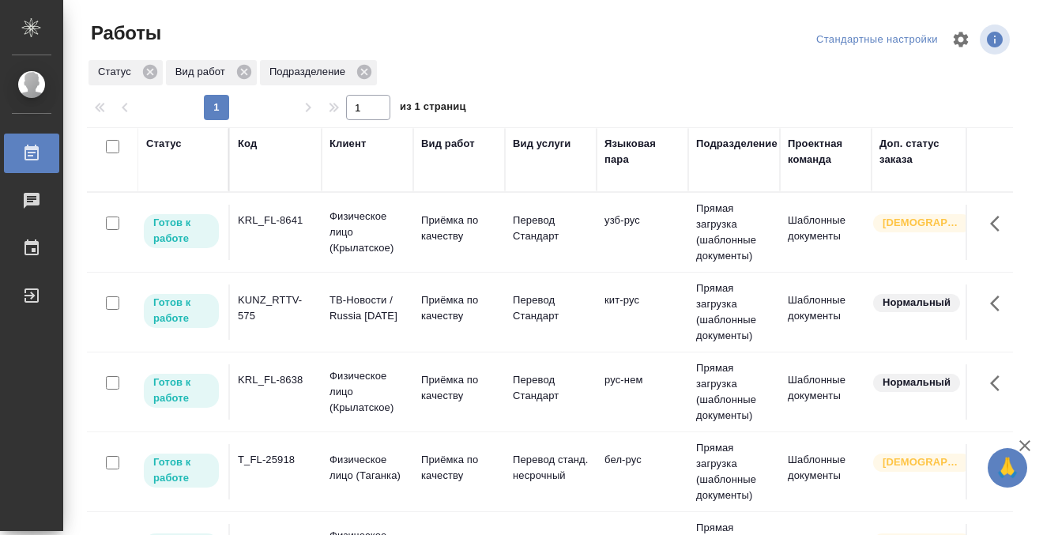
click at [268, 236] on td "KRL_FL-8641" at bounding box center [276, 232] width 92 height 55
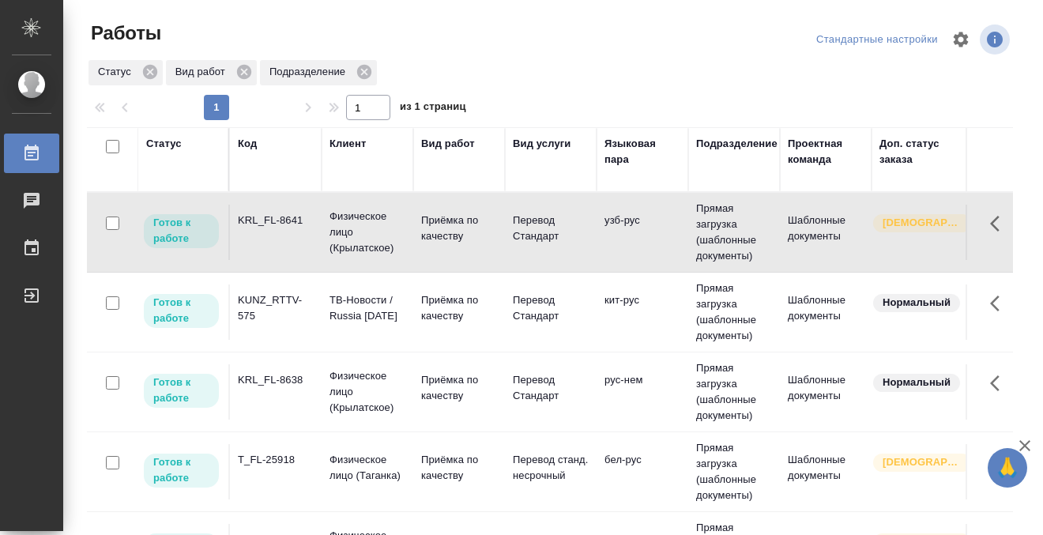
click at [268, 236] on td "KRL_FL-8641" at bounding box center [276, 232] width 92 height 55
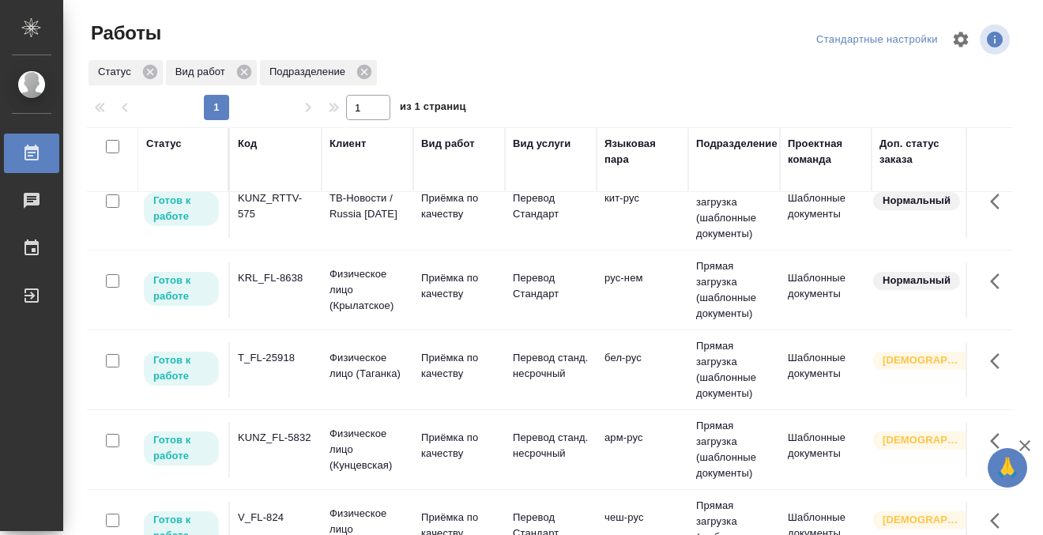
scroll to position [134, 0]
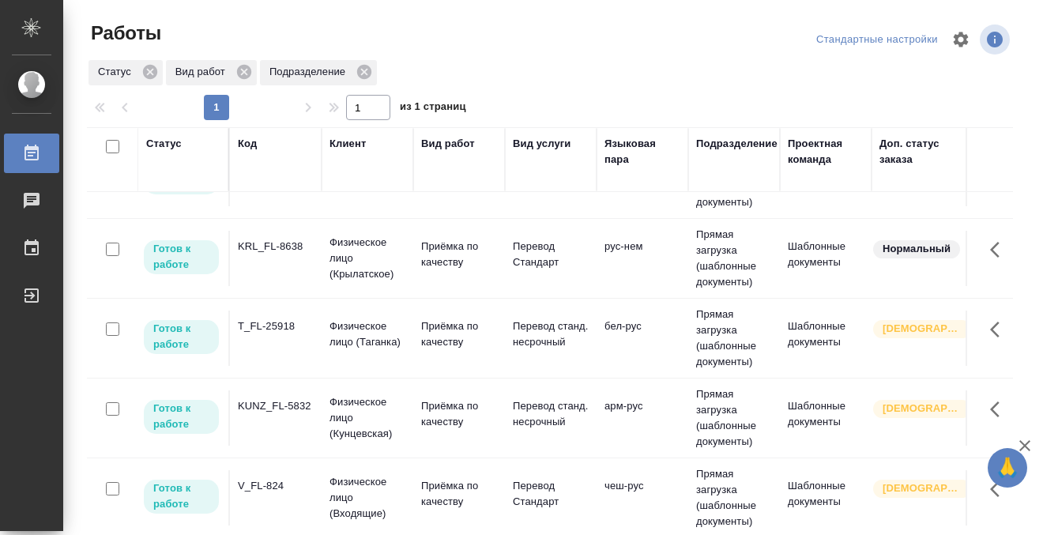
click at [296, 406] on div "KUNZ_FL-5832" at bounding box center [276, 406] width 76 height 16
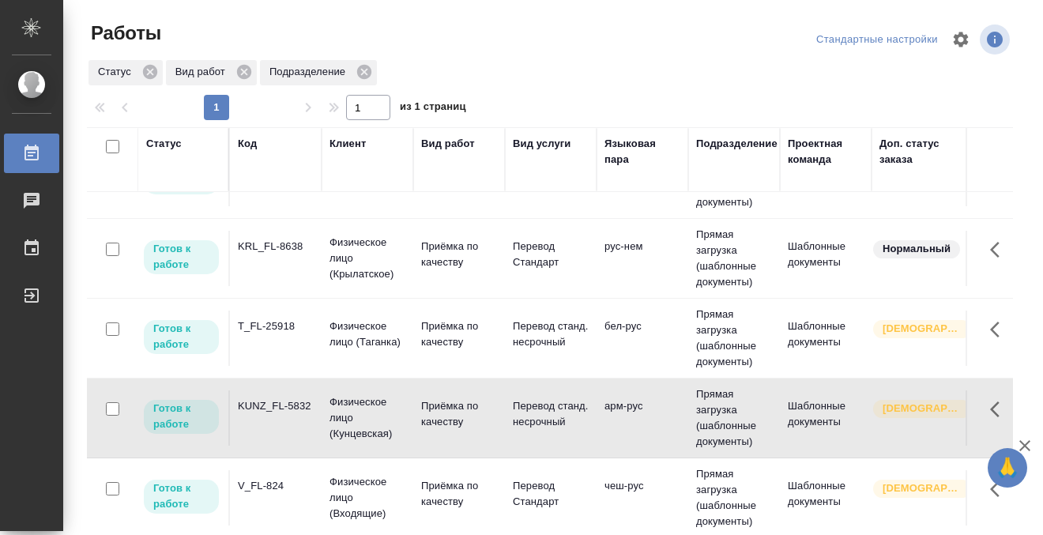
click at [296, 406] on div "KUNZ_FL-5832" at bounding box center [276, 406] width 76 height 16
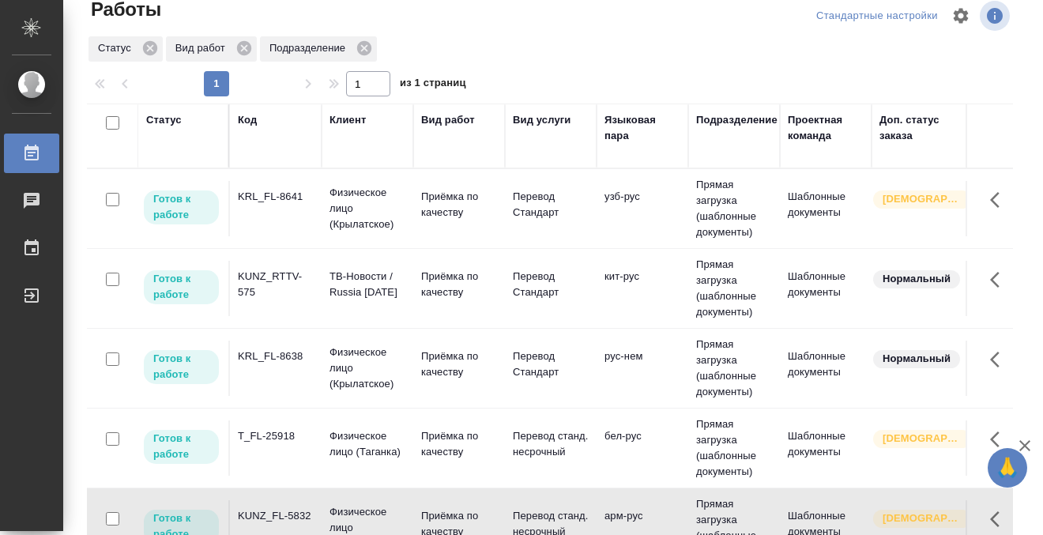
scroll to position [0, 0]
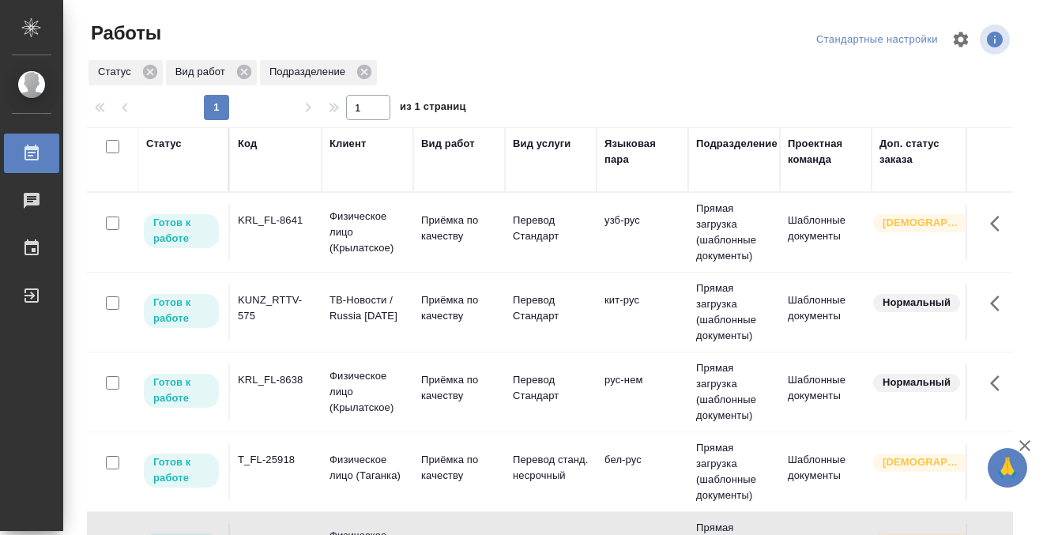
click at [252, 148] on div "Код" at bounding box center [247, 144] width 19 height 16
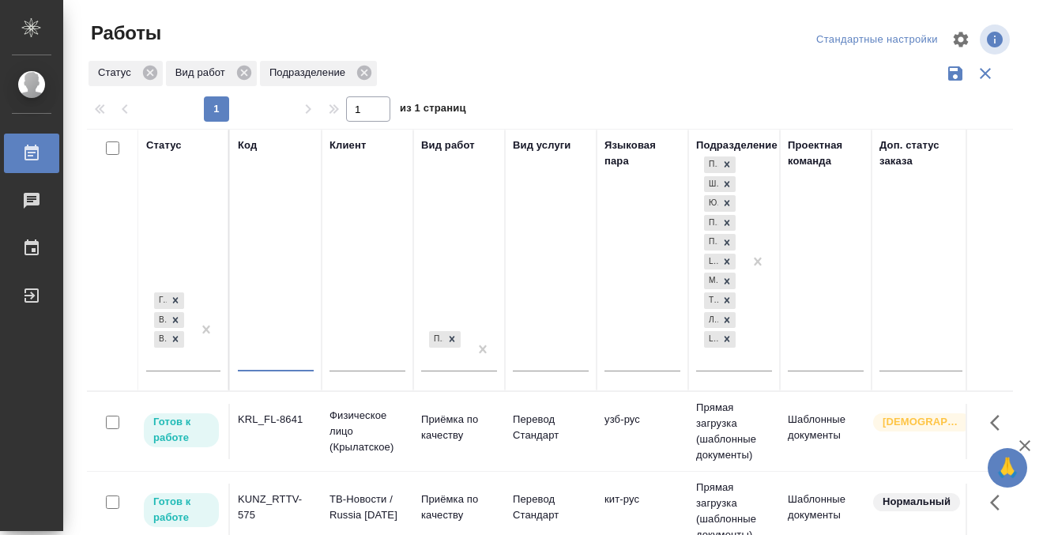
click at [280, 353] on input "text" at bounding box center [276, 361] width 76 height 20
paste input "KRL_FL-8643"
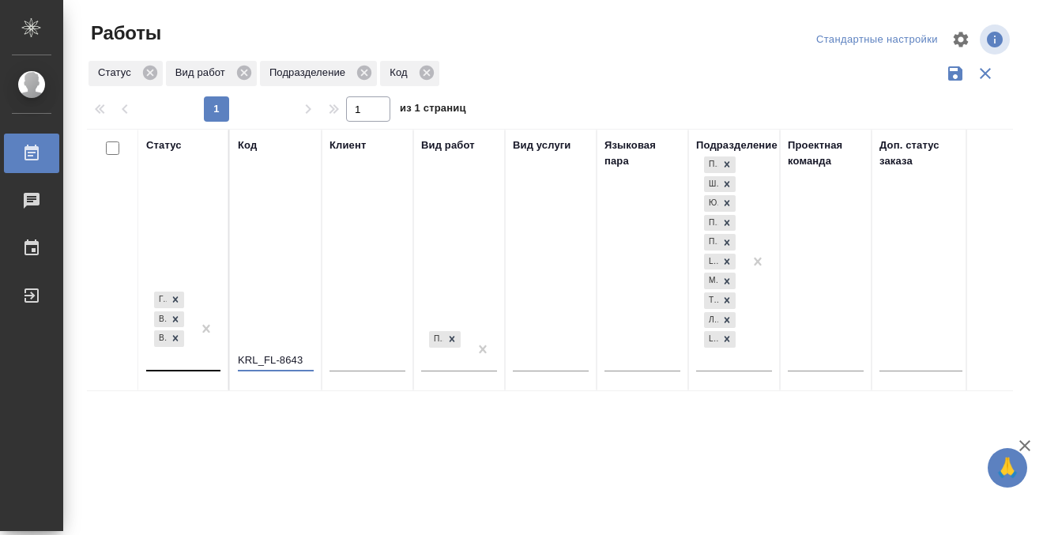
click at [193, 363] on div "[PERSON_NAME] к работе В работе В ожидании" at bounding box center [183, 335] width 74 height 94
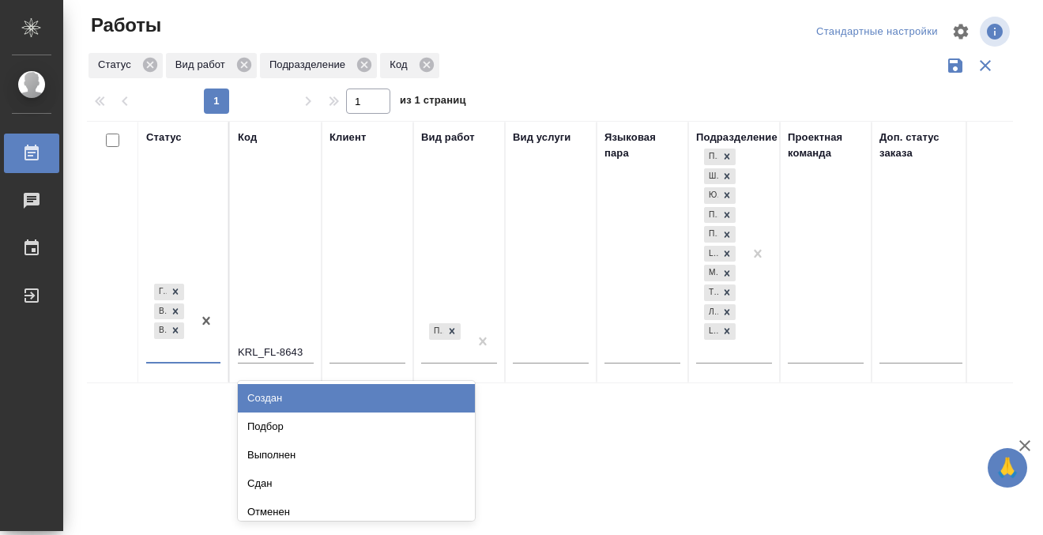
scroll to position [9, 0]
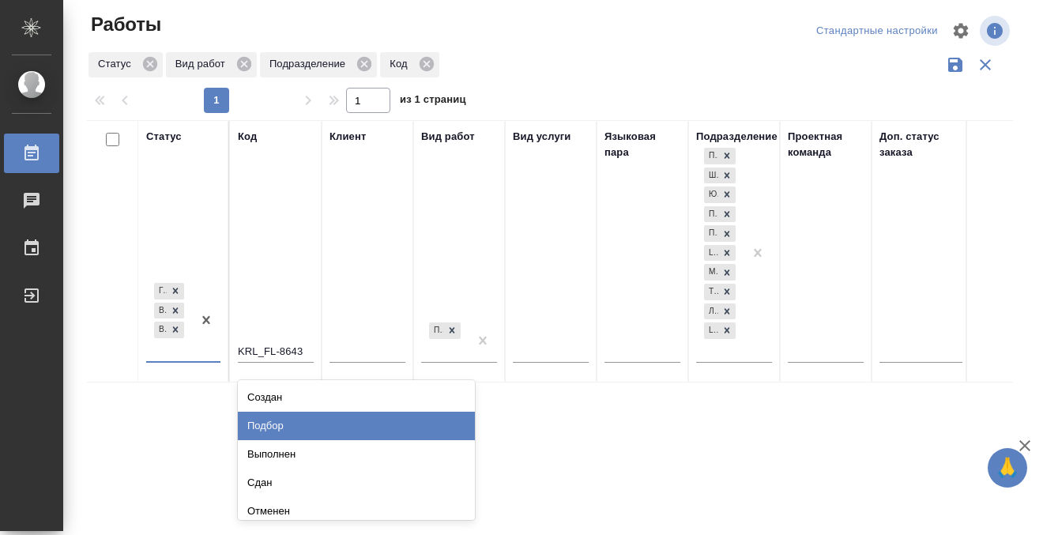
click at [271, 419] on div "Подбор" at bounding box center [356, 426] width 237 height 28
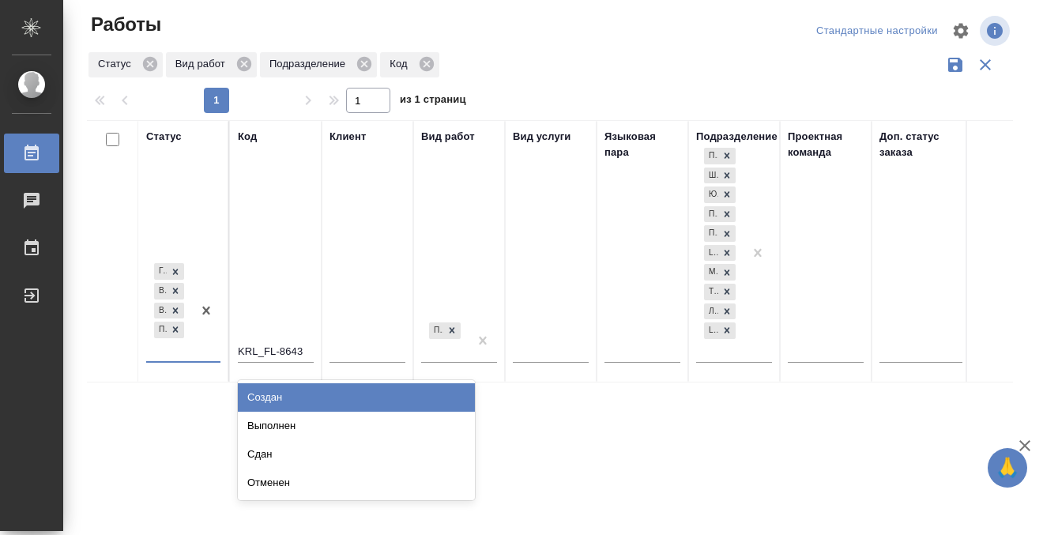
click at [201, 341] on div at bounding box center [206, 310] width 28 height 100
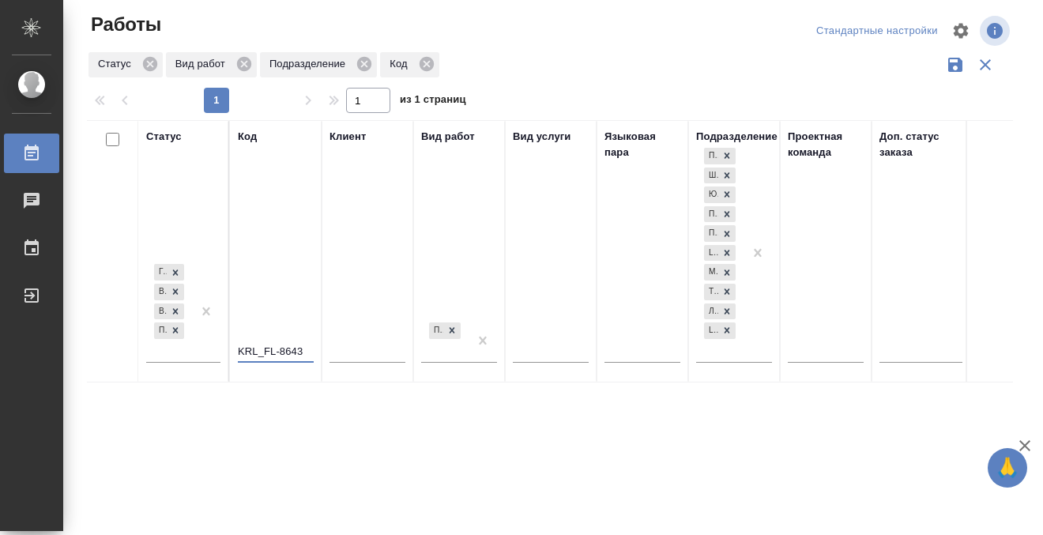
drag, startPoint x: 305, startPoint y: 349, endPoint x: 239, endPoint y: 343, distance: 65.9
click at [239, 343] on input "KRL_FL-8643" at bounding box center [276, 352] width 76 height 20
paste input "UNZ_FL-5841"
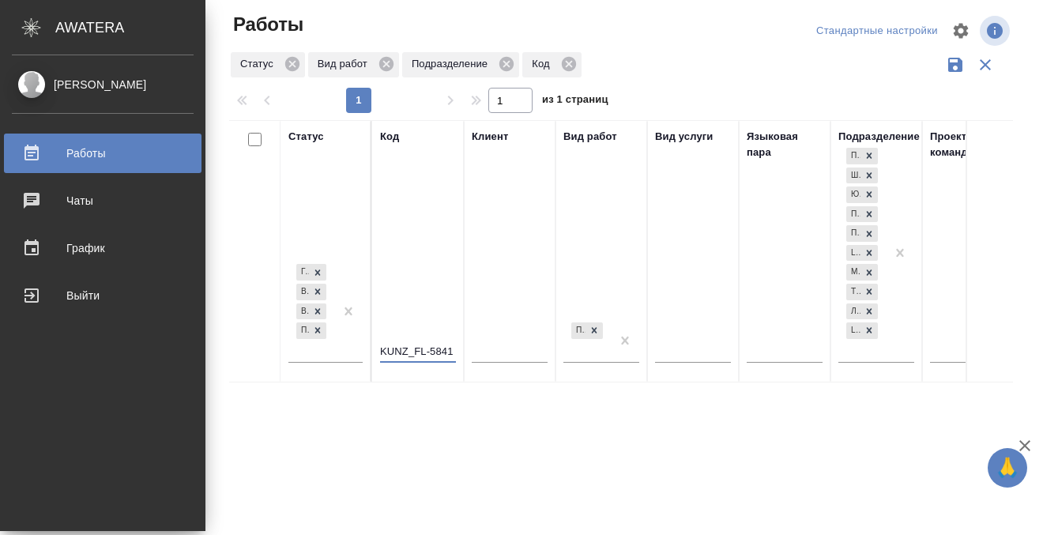
type input "KUNZ_FL-5841"
click at [36, 153] on div "Работы" at bounding box center [103, 153] width 182 height 24
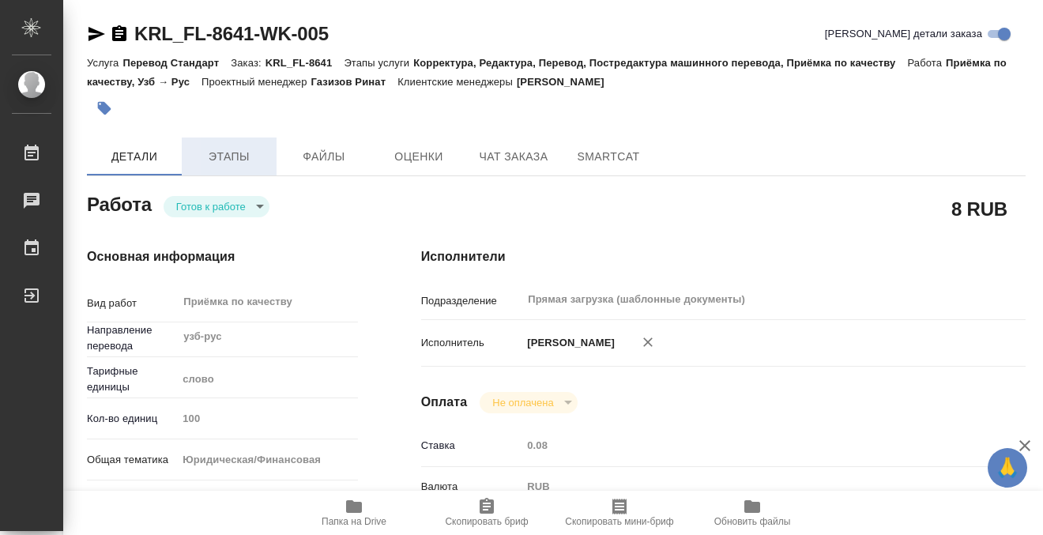
click at [241, 155] on span "Этапы" at bounding box center [229, 157] width 76 height 20
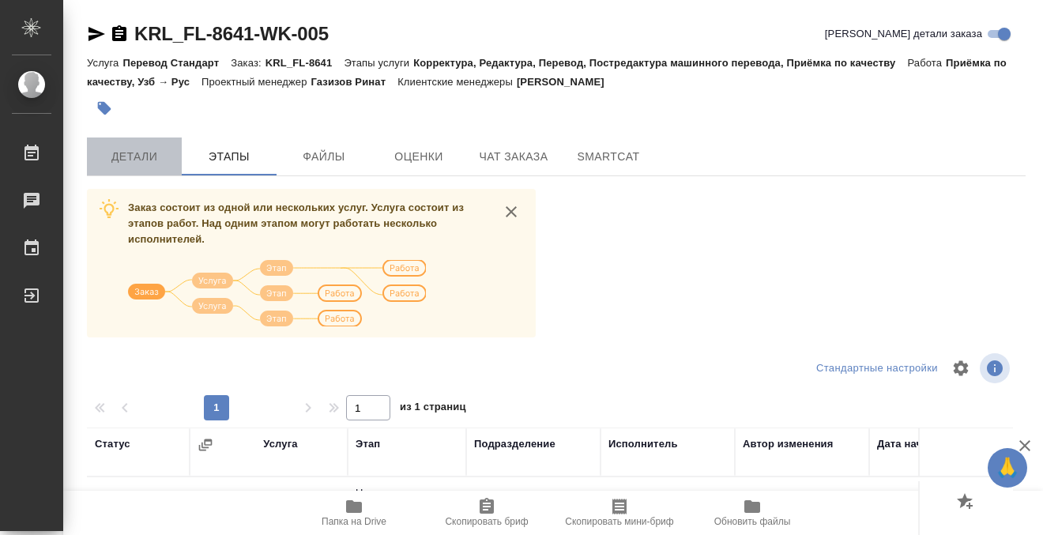
click at [153, 162] on span "Детали" at bounding box center [134, 157] width 76 height 20
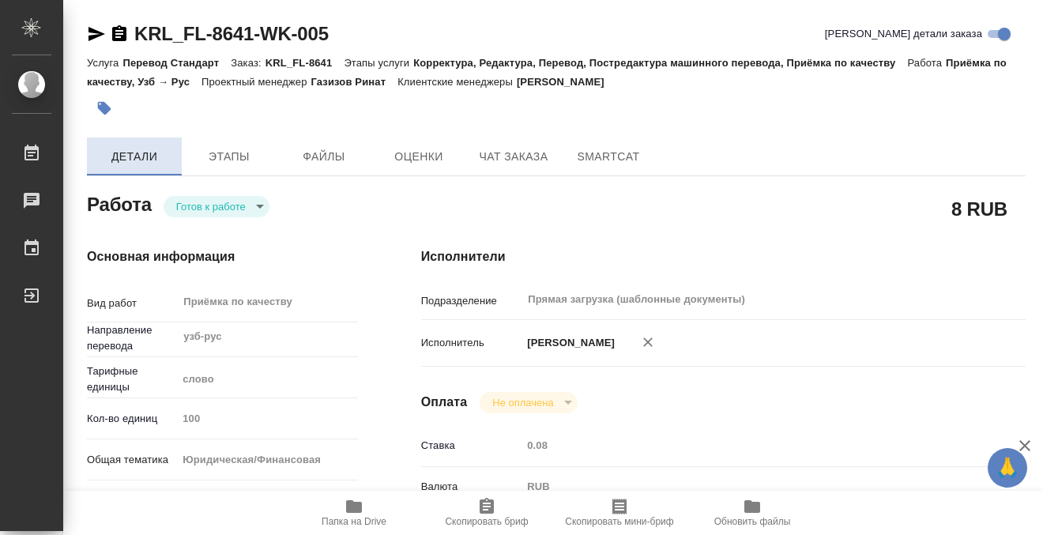
type textarea "x"
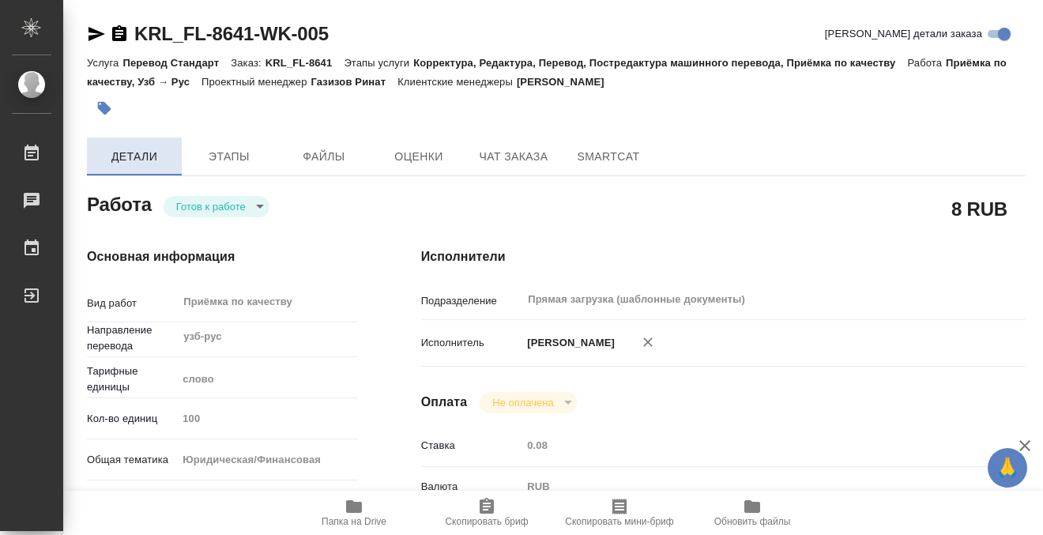
type textarea "x"
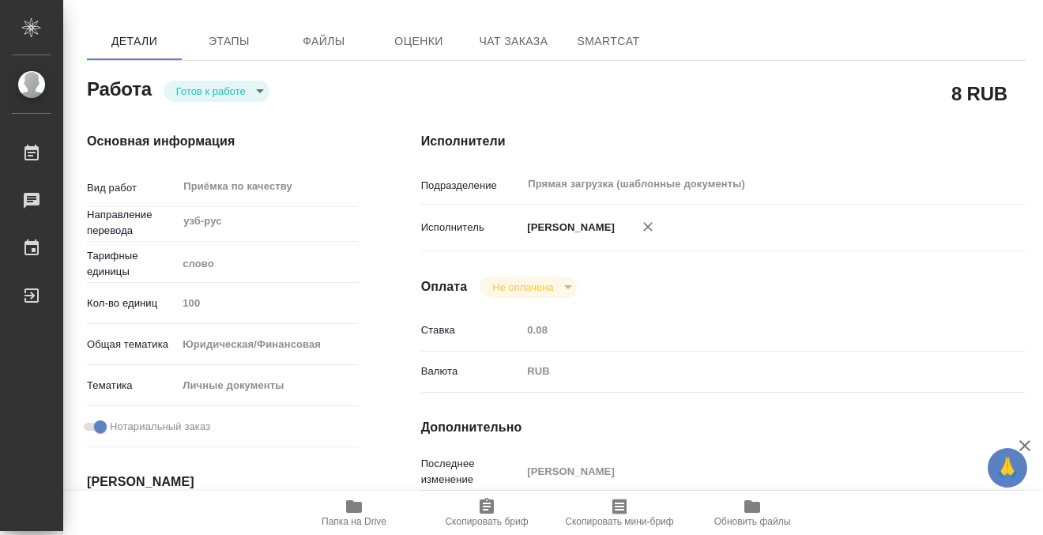
type textarea "x"
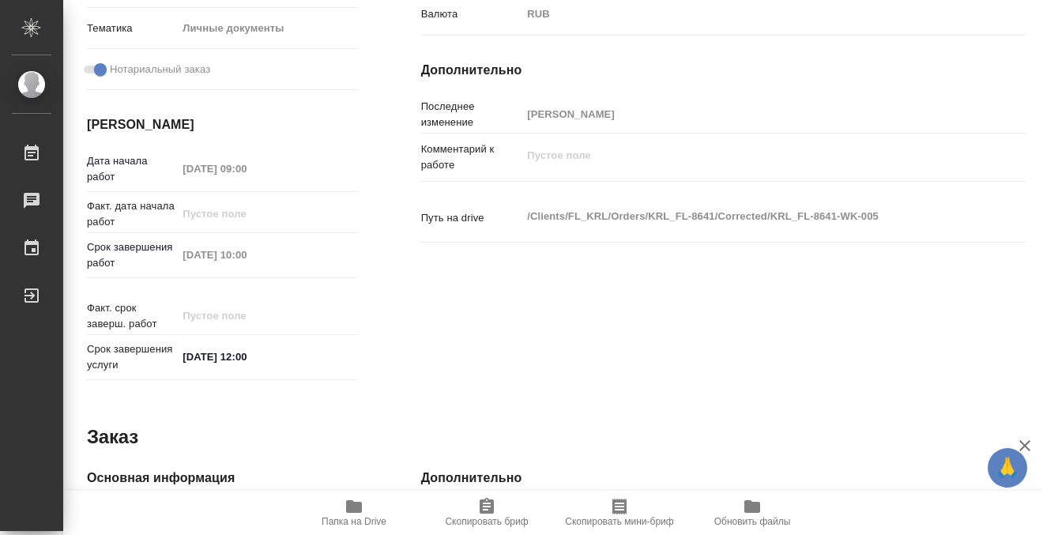
scroll to position [845, 0]
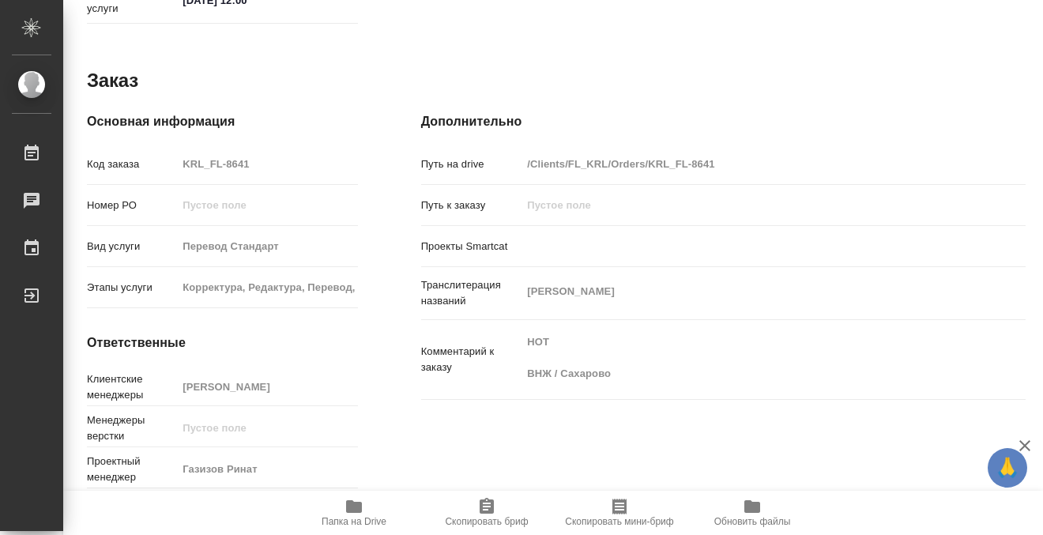
click at [360, 500] on icon "button" at bounding box center [354, 506] width 19 height 19
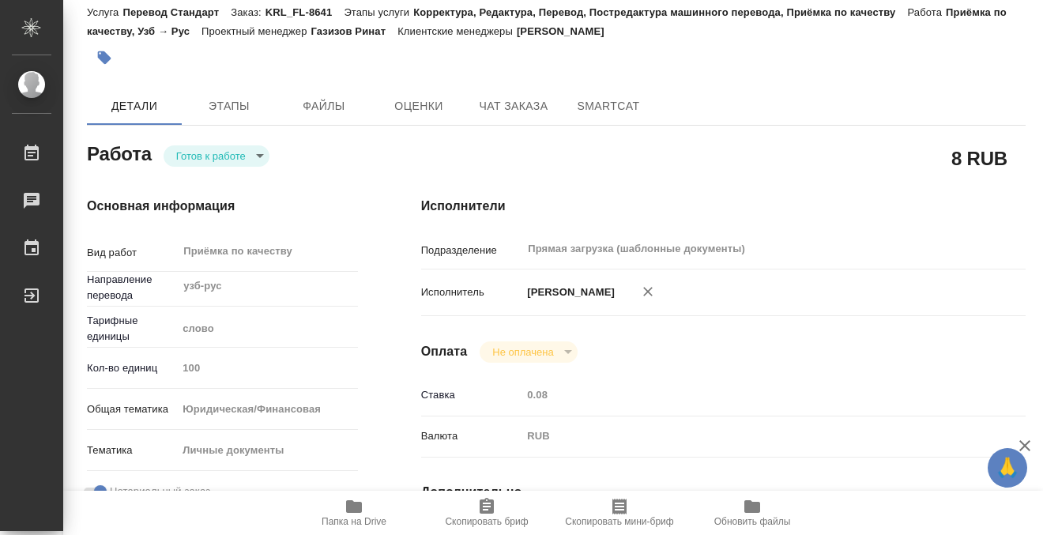
scroll to position [0, 0]
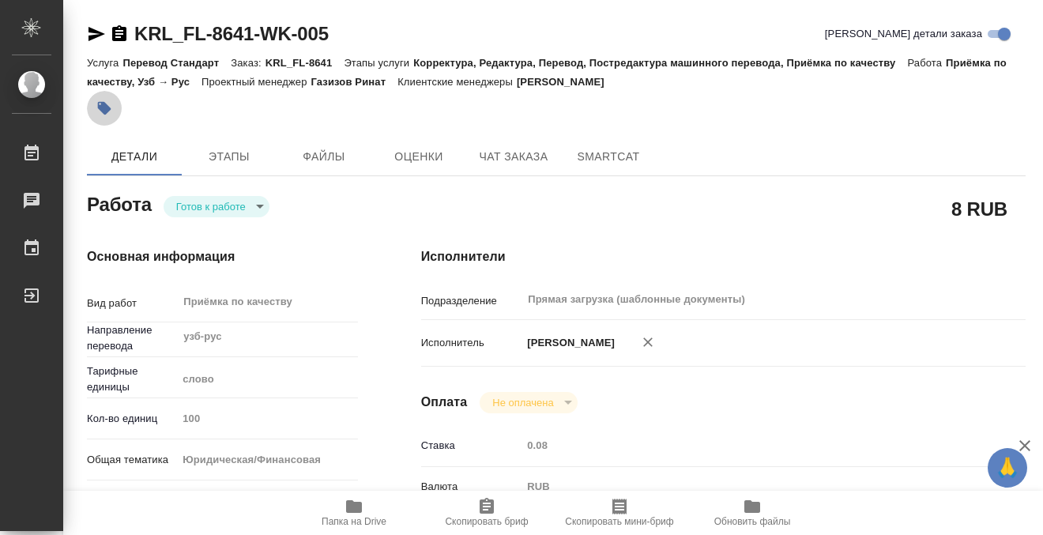
click at [107, 108] on icon "button" at bounding box center [104, 108] width 13 height 13
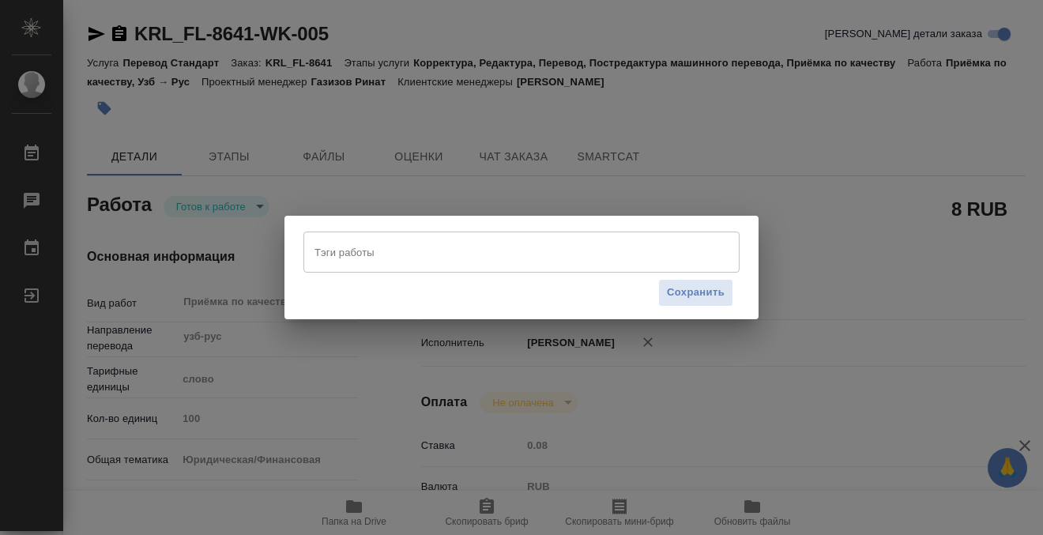
click at [375, 266] on div "Тэги работы" at bounding box center [521, 252] width 436 height 41
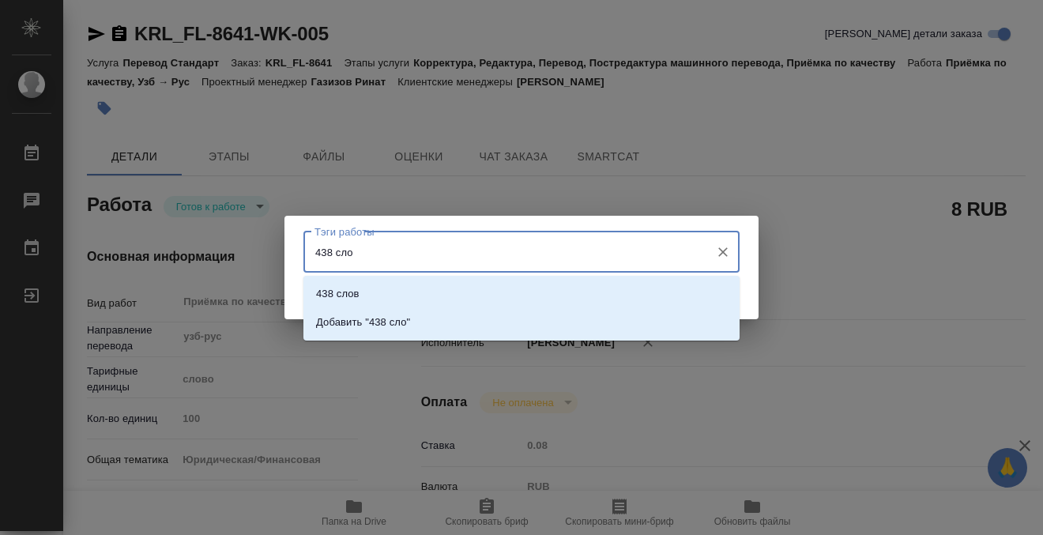
type input "438 слов"
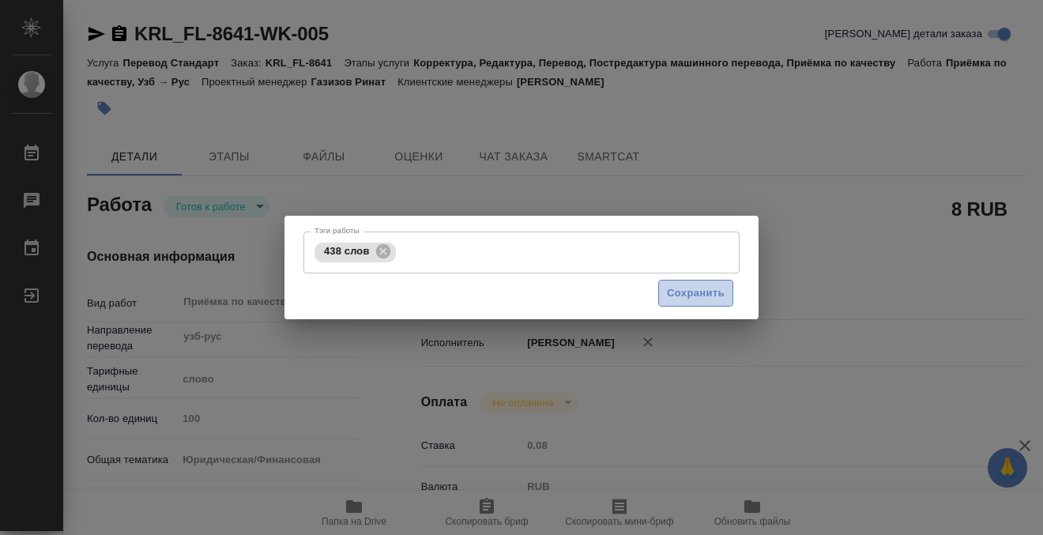
click at [702, 282] on button "Сохранить" at bounding box center [695, 294] width 75 height 28
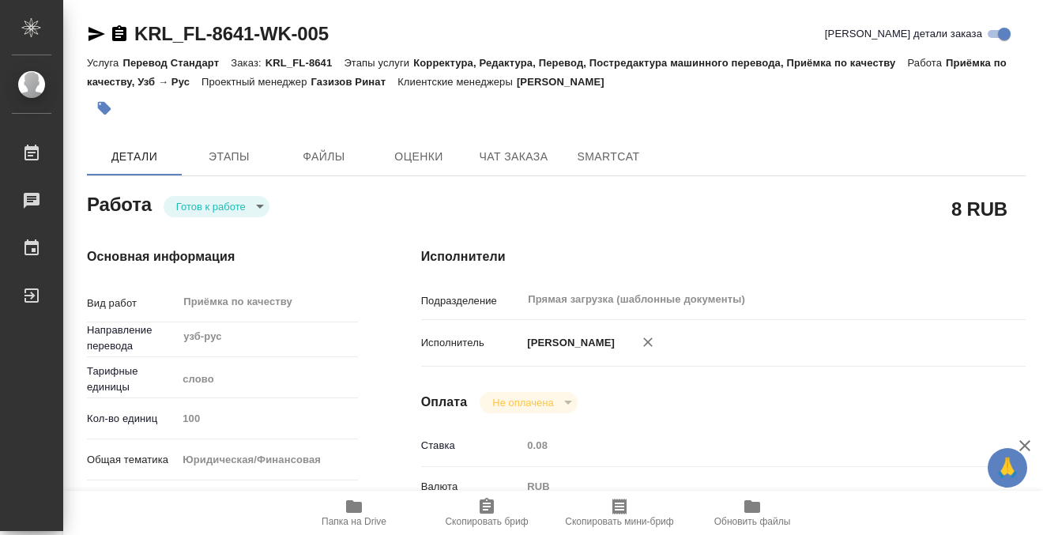
type input "readyForWork"
type textarea "Приёмка по качеству"
type textarea "x"
type input "узб-рус"
type input "5a8b1489cc6b4906c91bfd90"
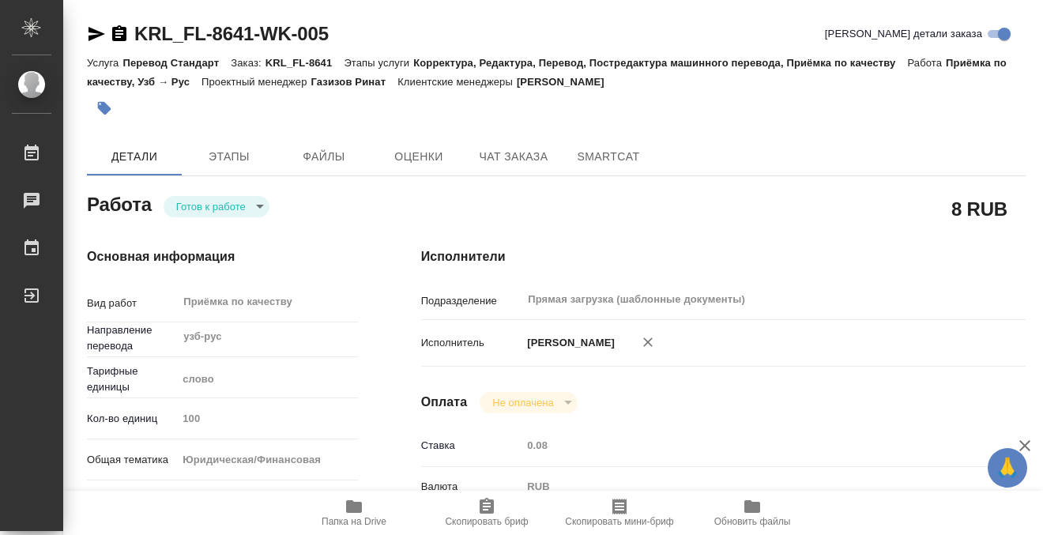
type input "100"
type input "yr-fn"
type input "5a8b8b956a9677013d343cfe"
checkbox input "true"
type input "27.08.2025 09:00"
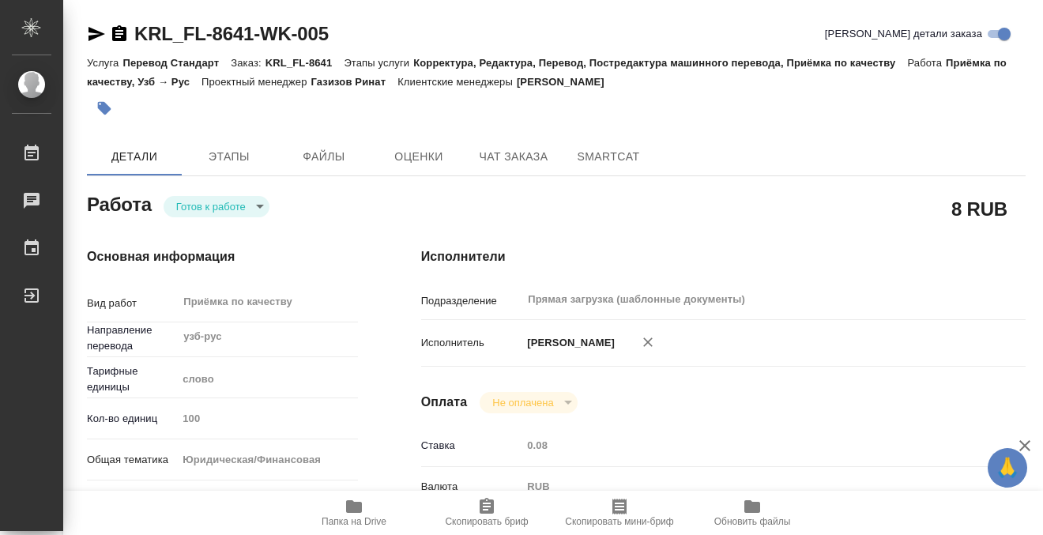
type input "27.08.2025 10:00"
type input "27.08.2025 12:00"
type input "Прямая загрузка (шаблонные документы)"
type input "notPayed"
type input "0.08"
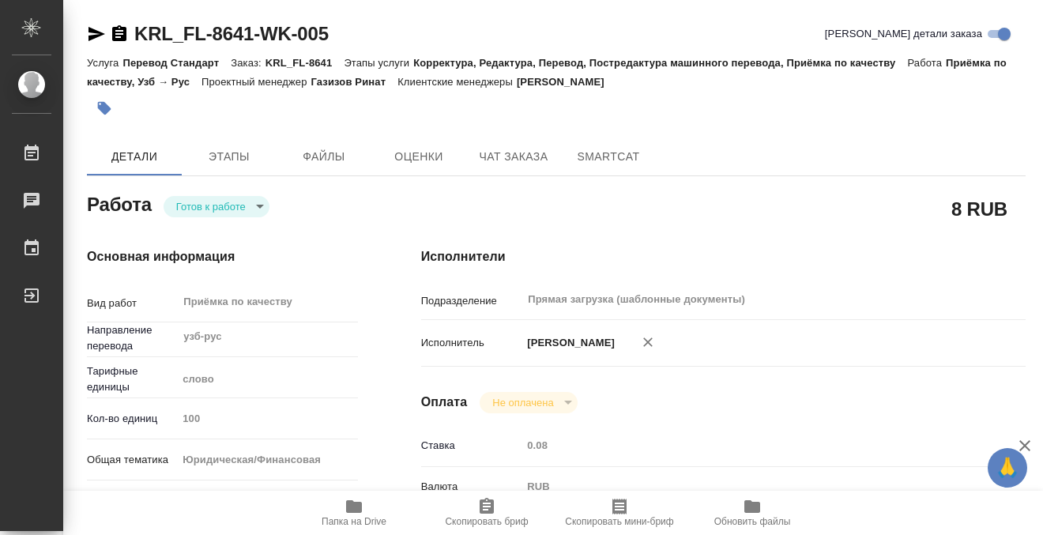
type input "RUB"
type input "[PERSON_NAME]"
type textarea "x"
type textarea "/Clients/FL_KRL/Orders/KRL_FL-8641/Corrected/KRL_FL-8641-WK-005"
type textarea "x"
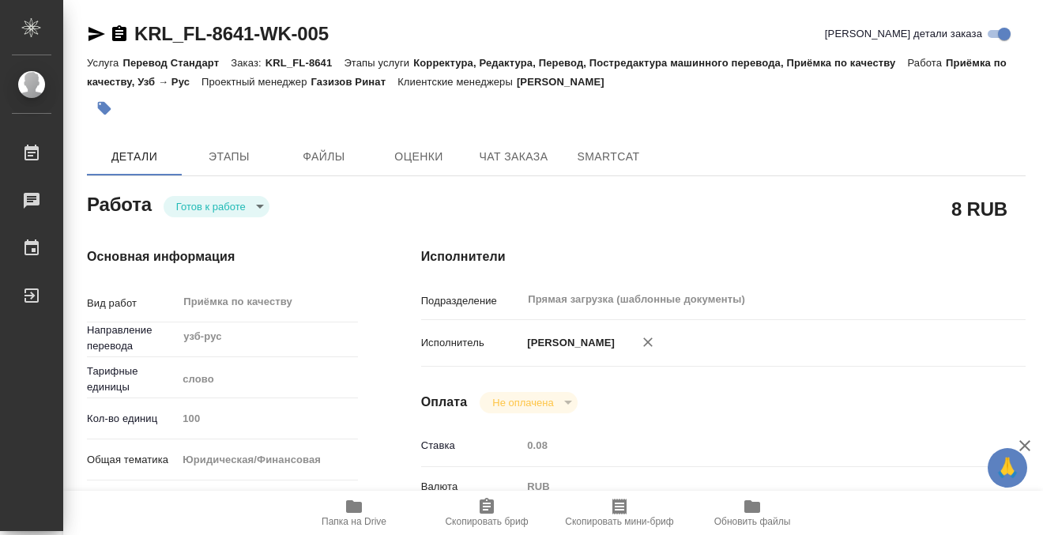
type input "KRL_FL-8641"
type input "Перевод Стандарт"
type input "Корректура, Редактура, Перевод, Постредактура машинного перевода, Приёмка по ка…"
type input "[PERSON_NAME]"
type input "/Clients/FL_KRL/Orders/KRL_FL-8641"
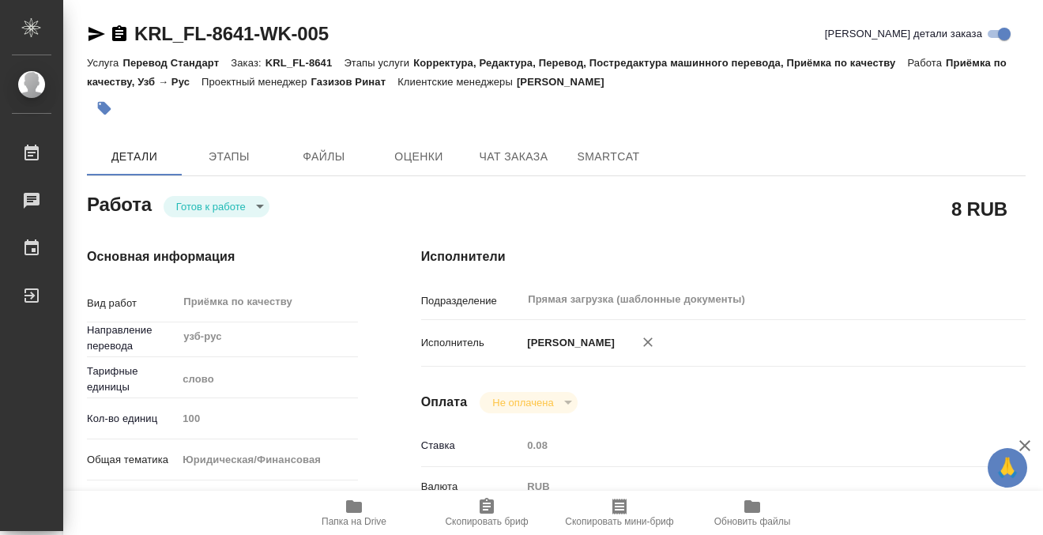
type textarea "ГАЛИУЛИН ИЛЬДАР РИНАТОВИЧ"
type textarea "x"
type textarea "НОТ ВНЖ / Сахарово"
type textarea "x"
click at [218, 204] on body "🙏 .cls-1 fill:#fff; AWATERA Kobzeva Elizaveta Работы 0 Чаты График Выйти KRL_FL…" at bounding box center [521, 267] width 1043 height 535
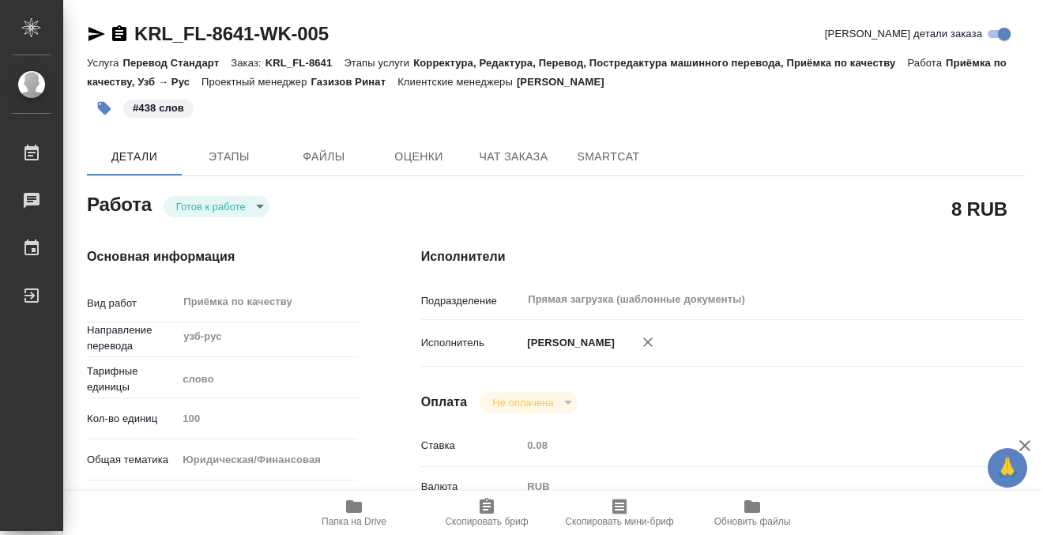
type textarea "x"
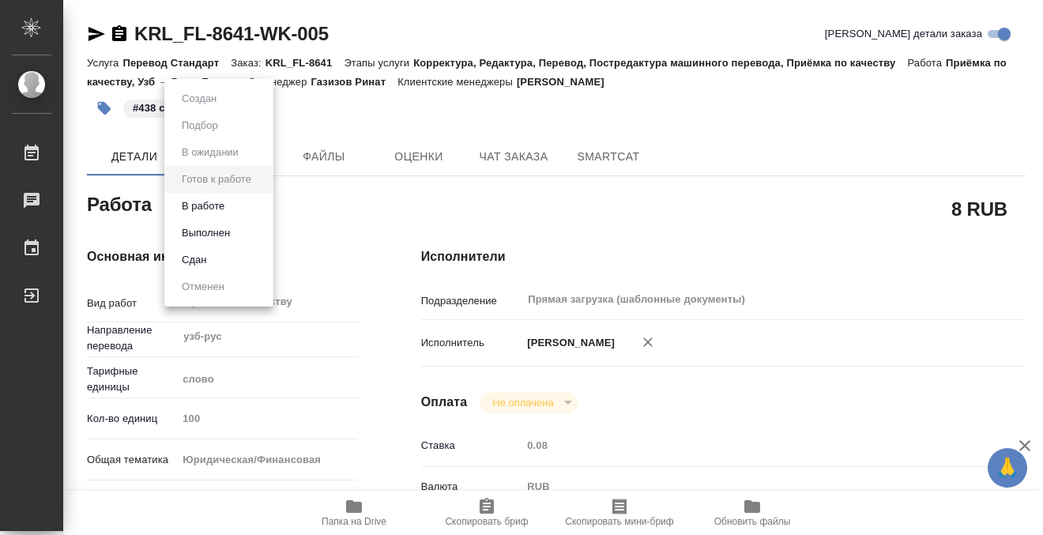
type textarea "x"
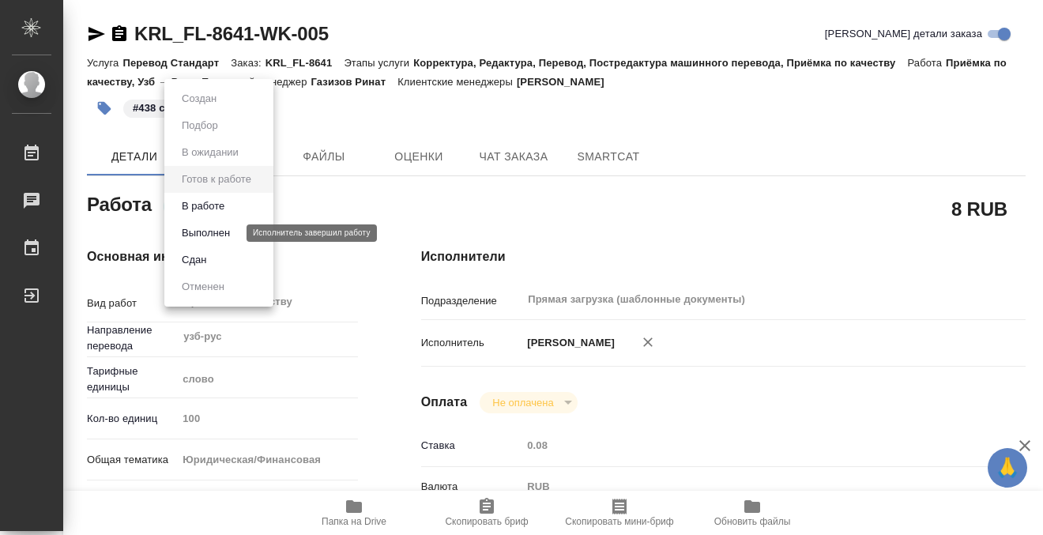
click at [227, 235] on button "Выполнен" at bounding box center [206, 232] width 58 height 17
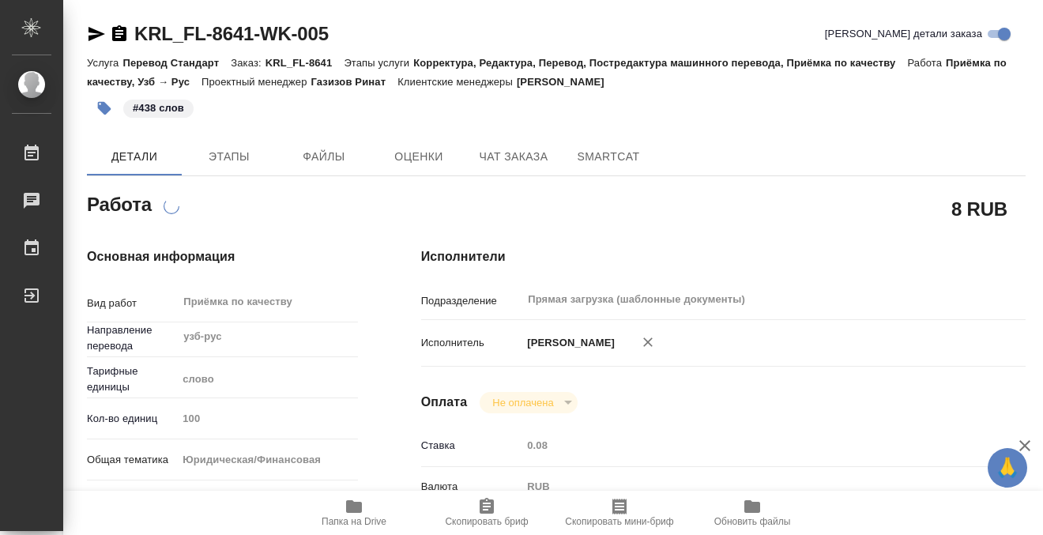
type textarea "x"
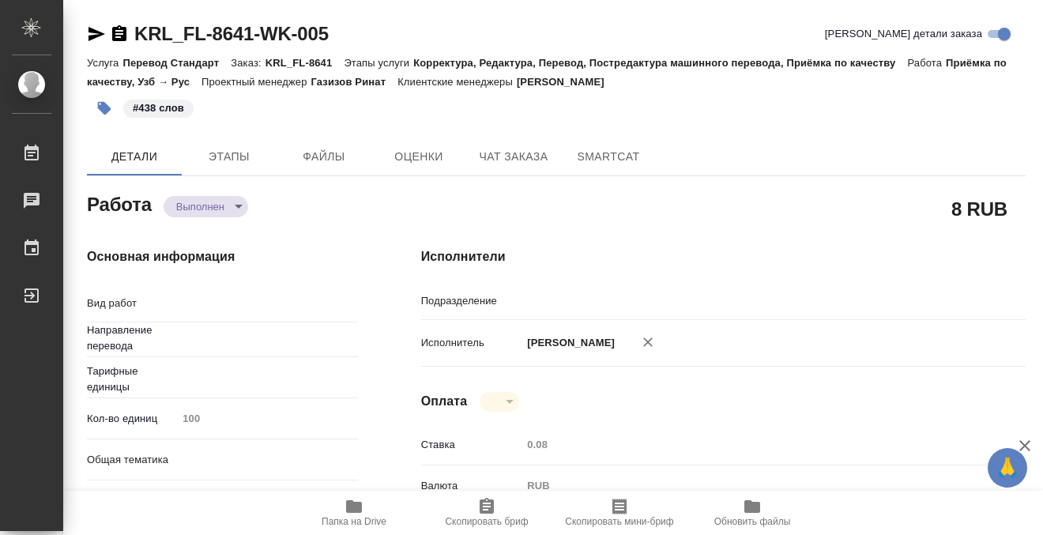
type textarea "x"
type textarea "Приёмка по качеству"
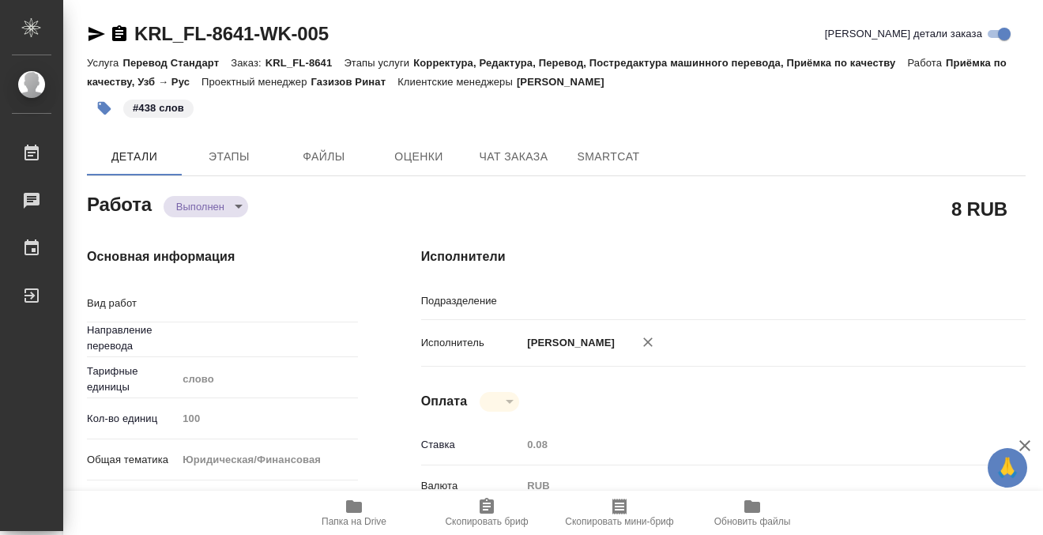
type textarea "x"
type input "узб-рус"
type input "Прямая загрузка (шаблонные документы)"
type textarea "x"
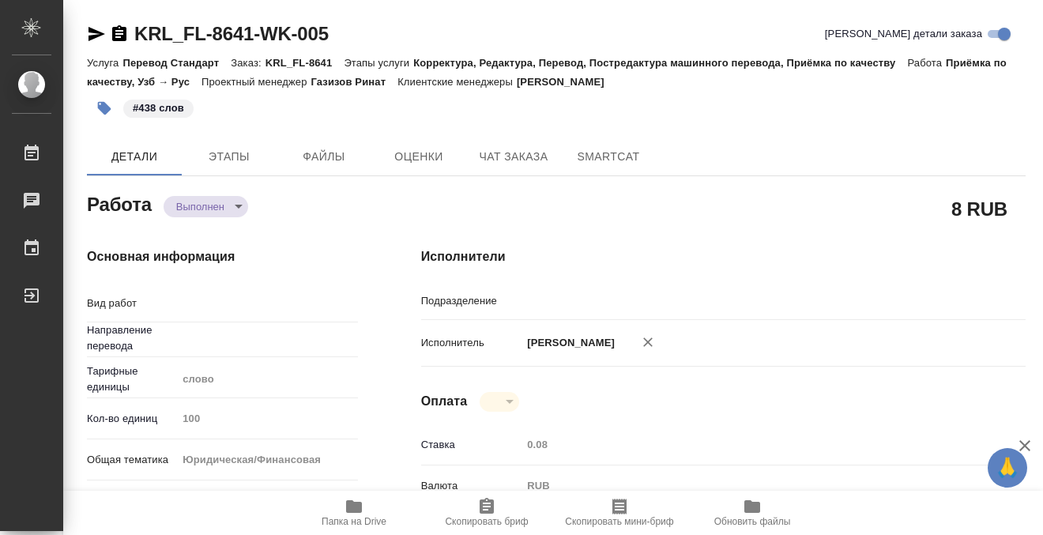
type textarea "x"
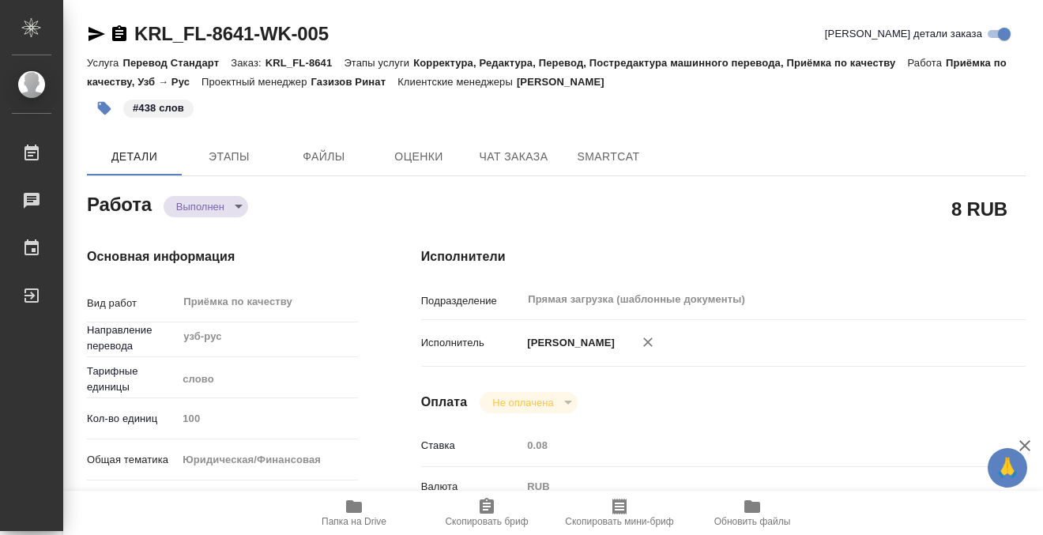
type textarea "x"
click at [121, 23] on div "KRL_FL-8641-WK-005" at bounding box center [208, 33] width 242 height 25
click at [121, 27] on icon "button" at bounding box center [119, 33] width 14 height 16
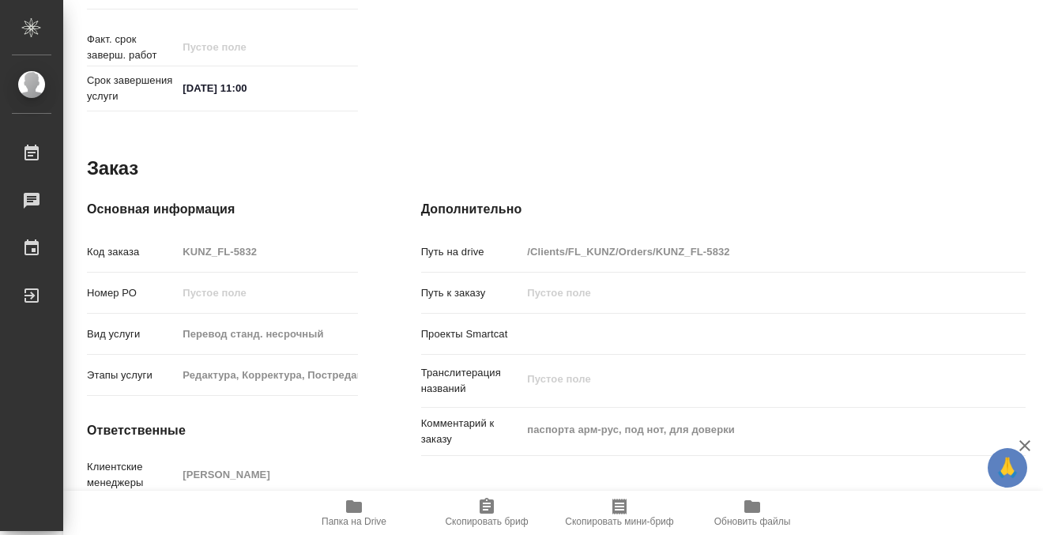
scroll to position [845, 0]
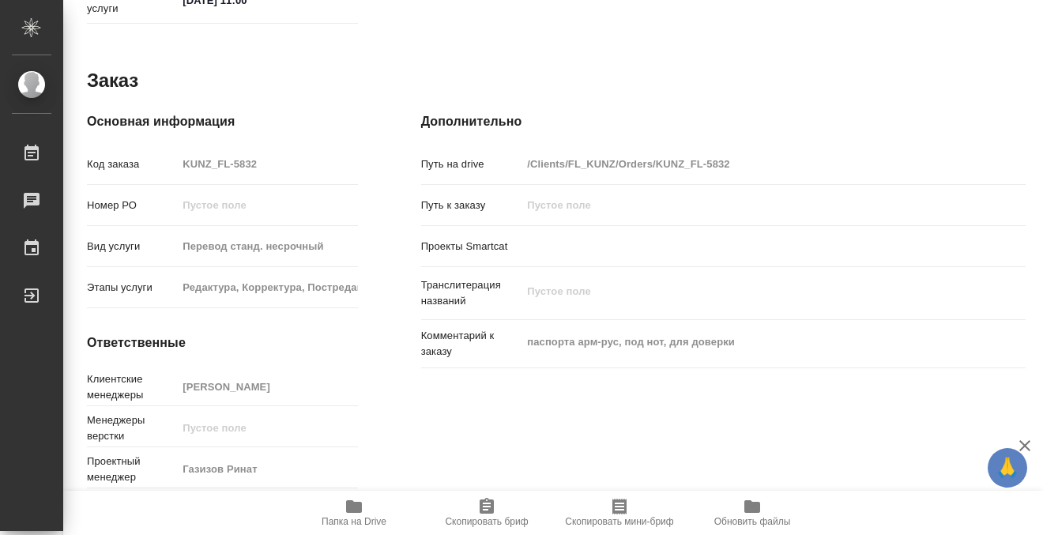
click at [355, 508] on icon "button" at bounding box center [354, 506] width 16 height 13
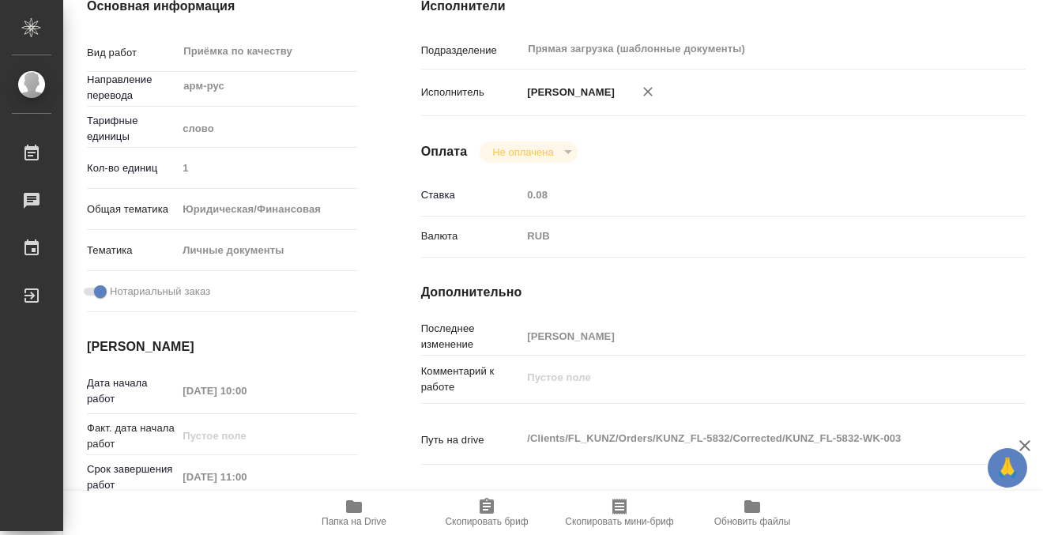
scroll to position [0, 0]
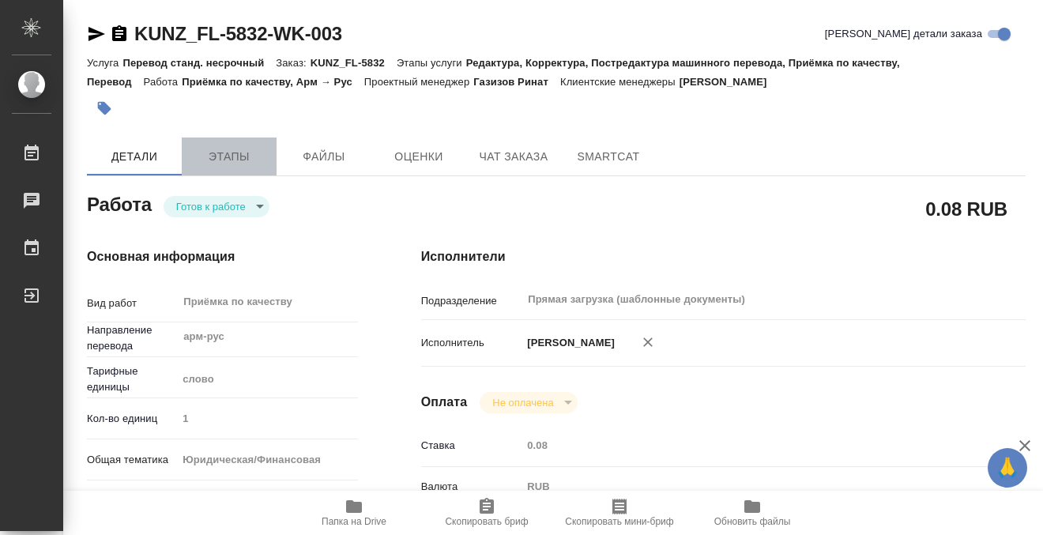
click at [236, 145] on button "Этапы" at bounding box center [229, 156] width 95 height 38
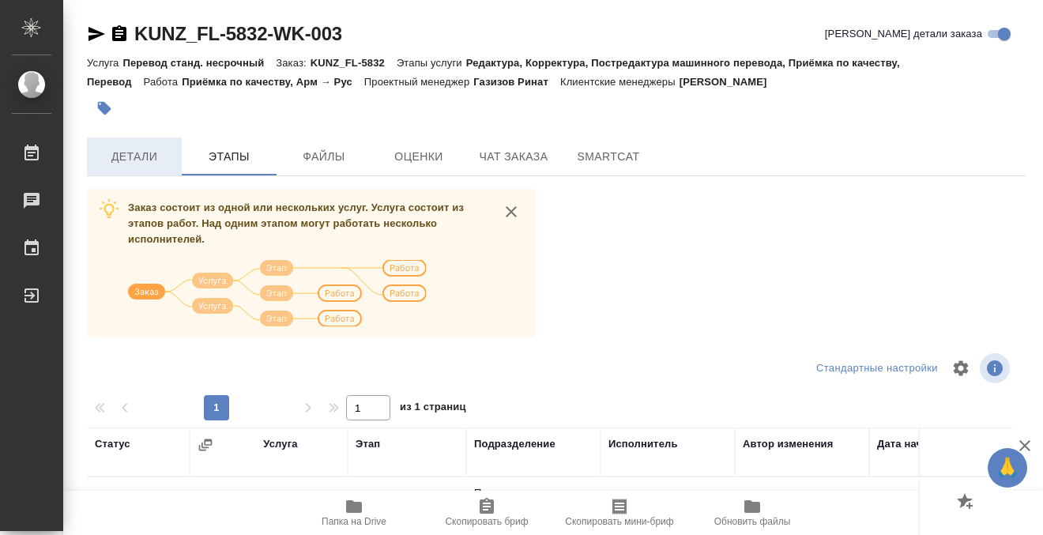
click at [172, 172] on button "Детали" at bounding box center [134, 156] width 95 height 38
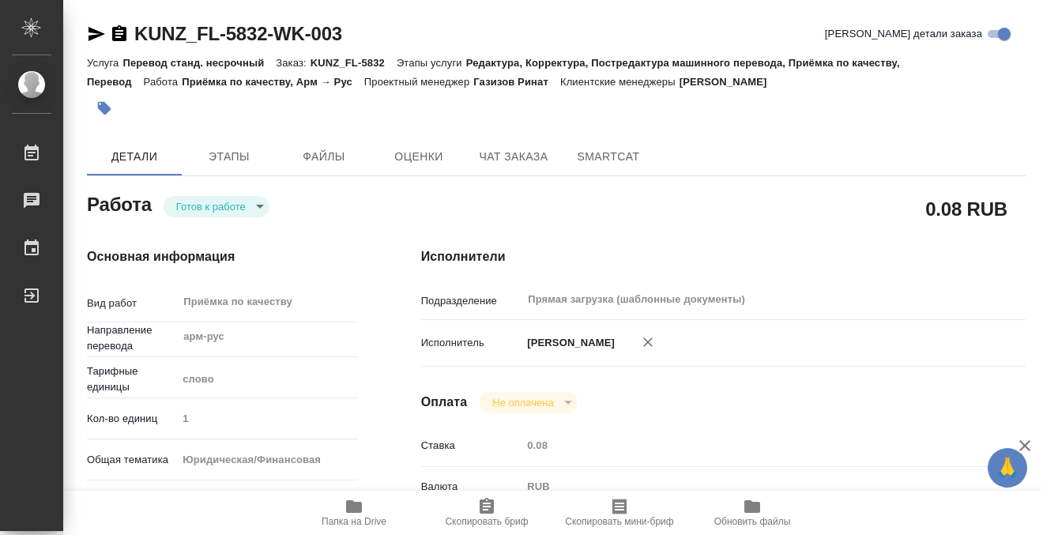
type textarea "x"
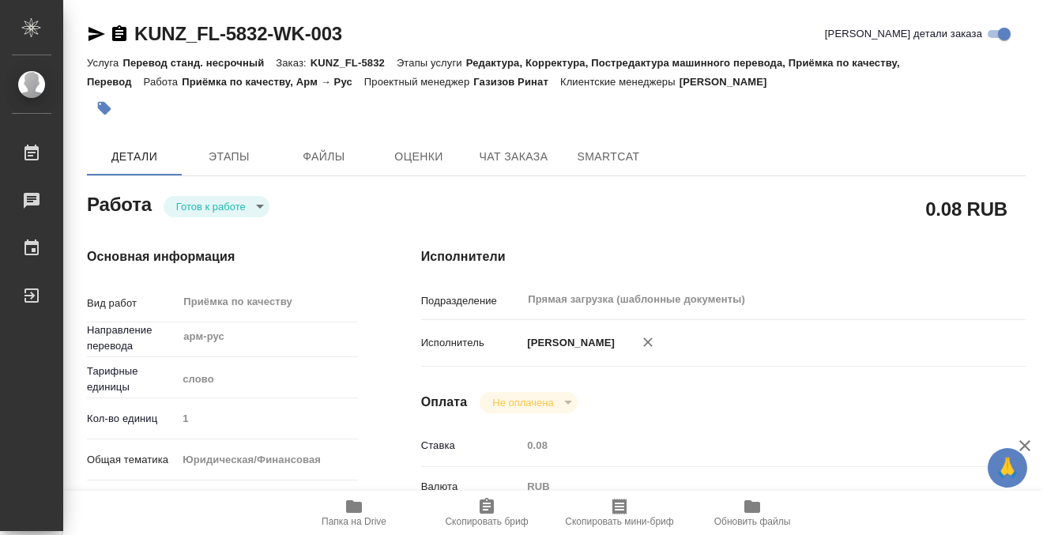
type textarea "x"
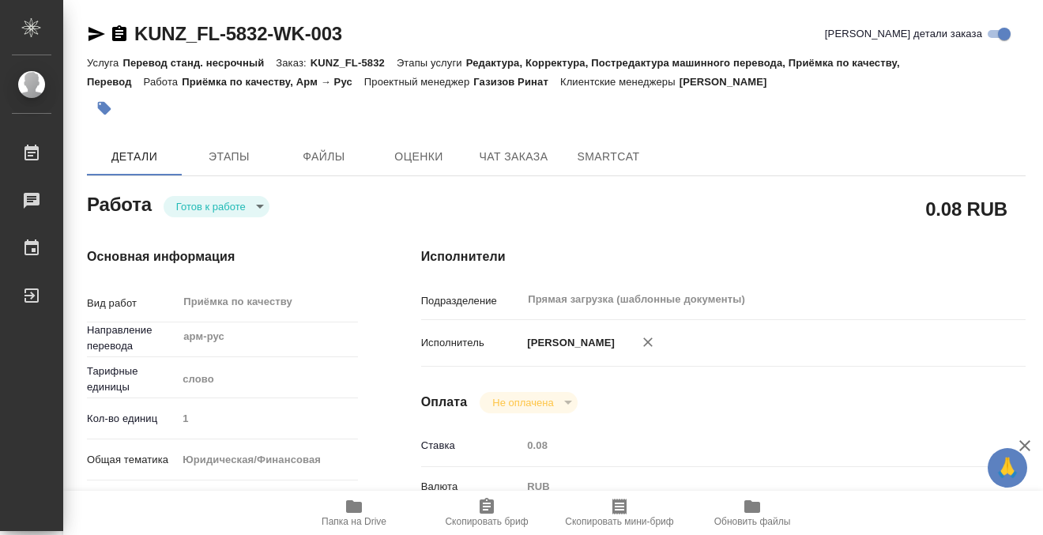
click at [108, 108] on icon "button" at bounding box center [104, 108] width 13 height 13
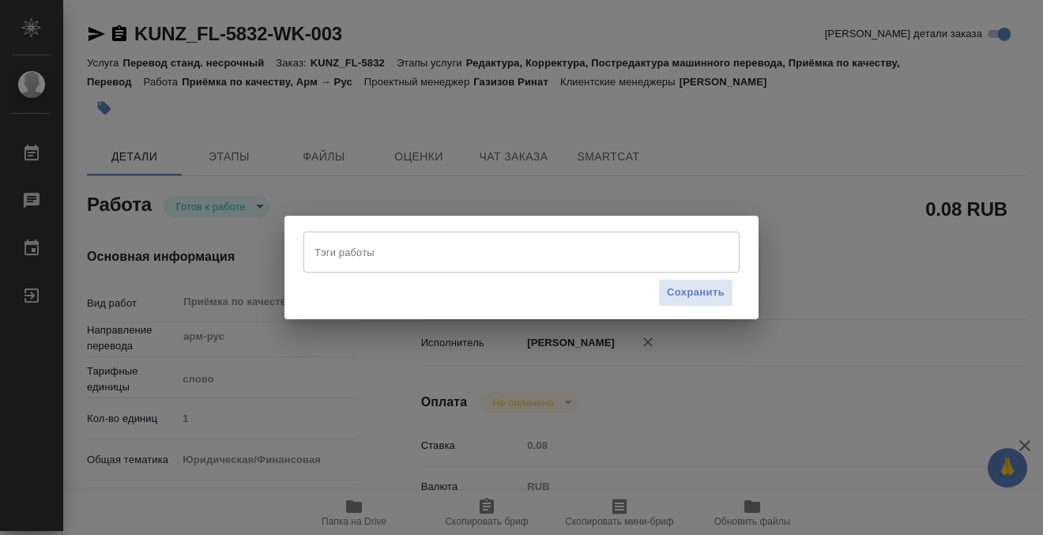
click at [473, 254] on input "Тэги работы" at bounding box center [507, 252] width 392 height 27
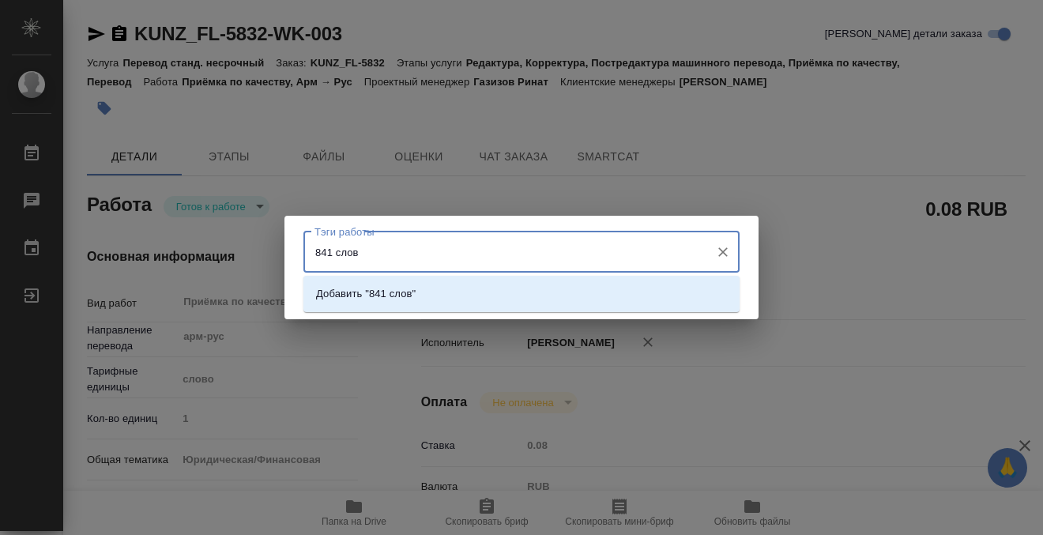
type input "841 слово"
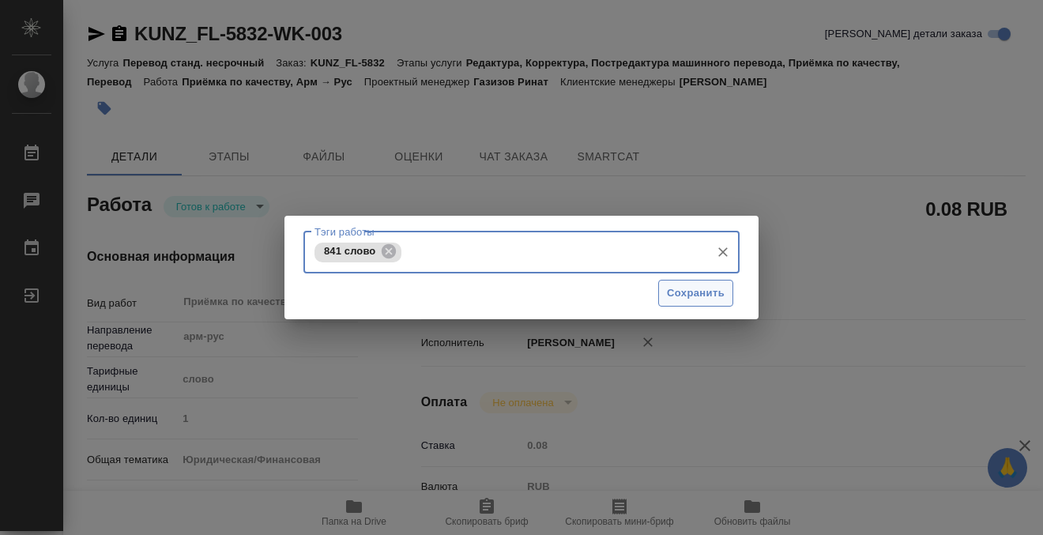
click at [676, 301] on span "Сохранить" at bounding box center [696, 293] width 58 height 18
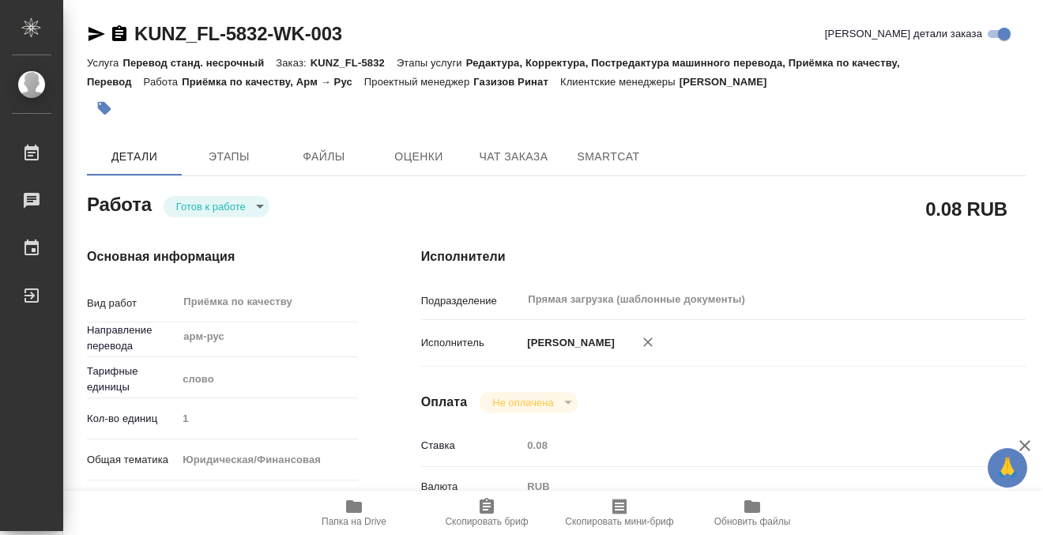
type input "readyForWork"
type textarea "Приёмка по качеству"
type textarea "x"
type input "арм-рус"
type input "5a8b1489cc6b4906c91bfd90"
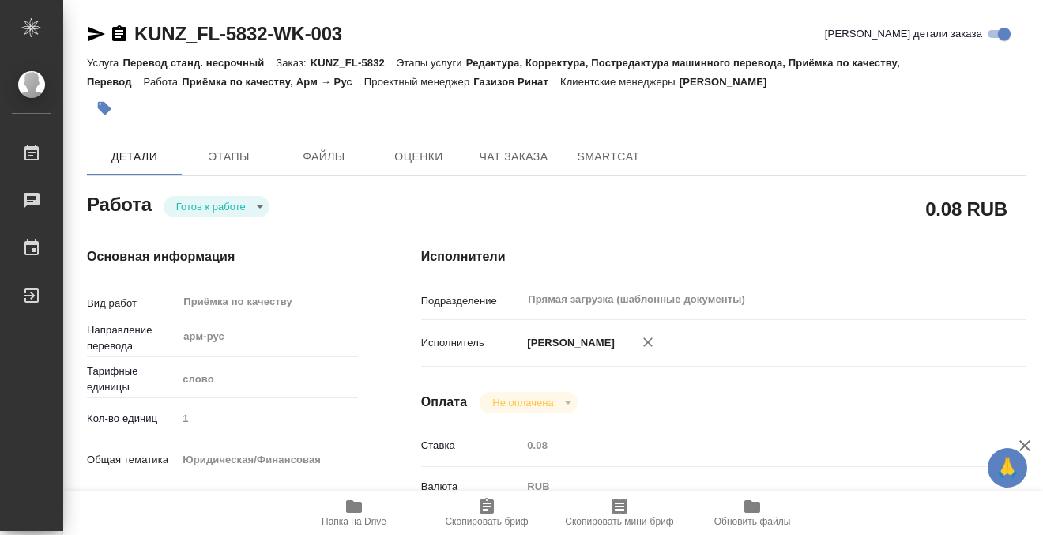
type input "1"
type input "yr-fn"
type input "5a8b8b956a9677013d343cfe"
checkbox input "true"
type input "27.08.2025 10:00"
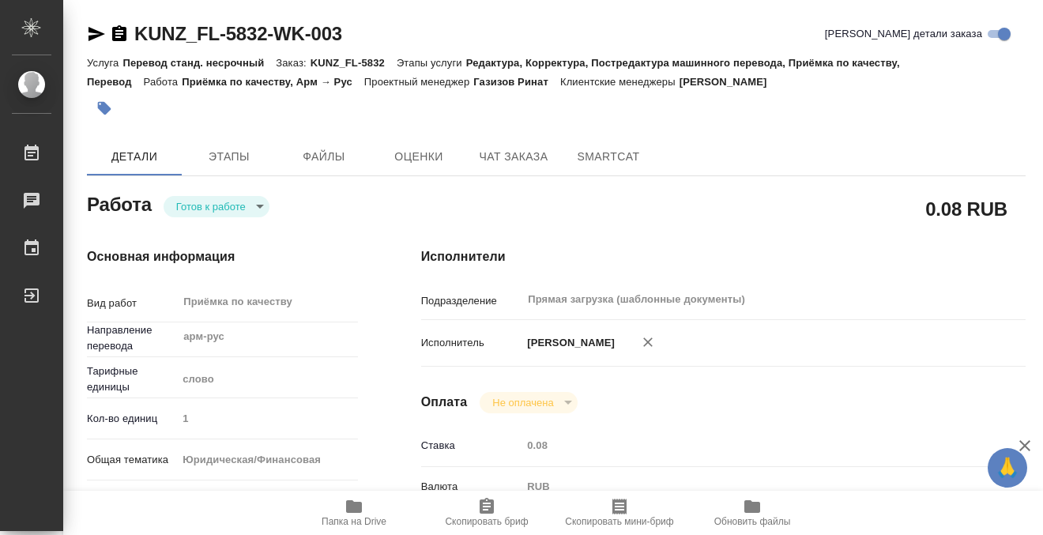
type input "27.08.2025 11:00"
type input "Прямая загрузка (шаблонные документы)"
type input "notPayed"
type input "0.08"
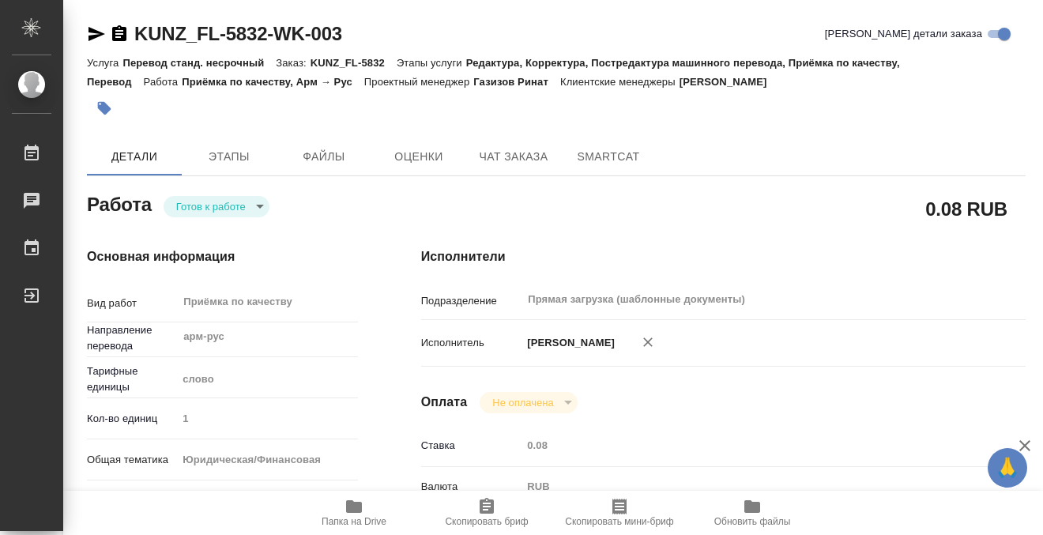
type input "RUB"
type input "[PERSON_NAME]"
type textarea "x"
type textarea "/Clients/FL_KUNZ/Orders/KUNZ_FL-5832/Corrected/KUNZ_FL-5832-WK-003"
type textarea "x"
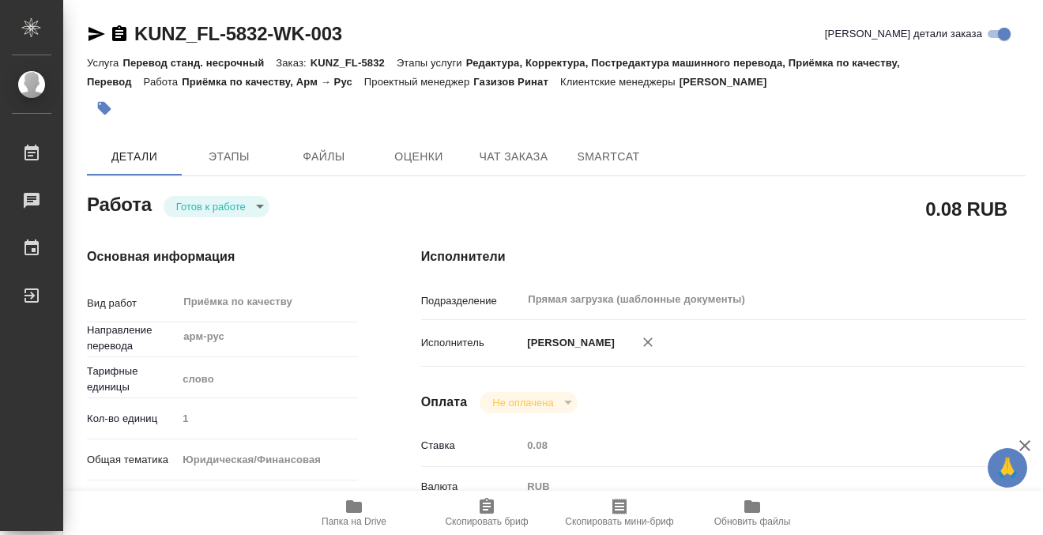
type input "KUNZ_FL-5832"
type input "Перевод станд. несрочный"
type input "Редактура, Корректура, Постредактура машинного перевода, Приёмка по качеству, П…"
type input "[PERSON_NAME]"
type input "/Clients/FL_KUNZ/Orders/KUNZ_FL-5832"
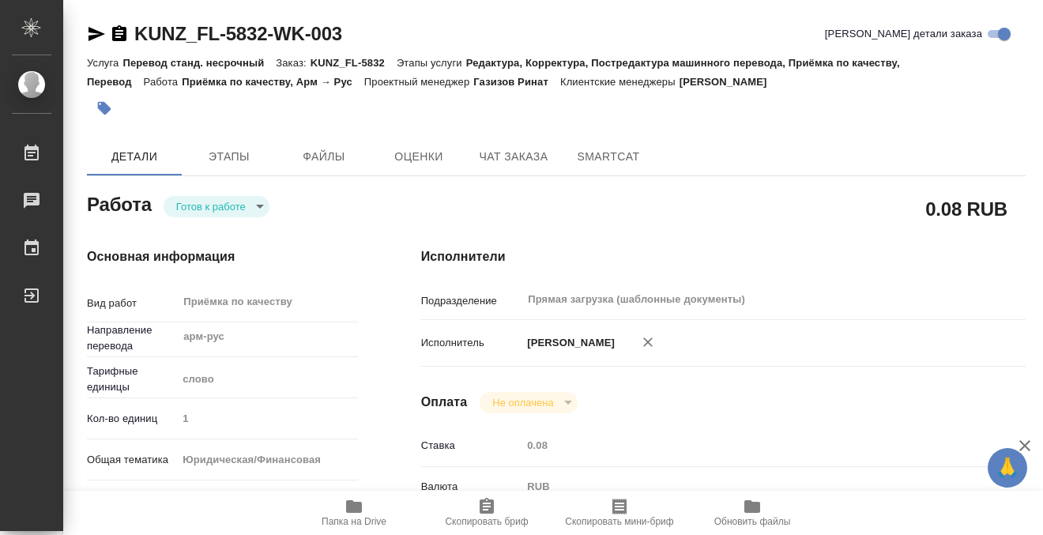
type textarea "x"
type textarea "паспорта арм-рус, под нот, для доверки"
type textarea "x"
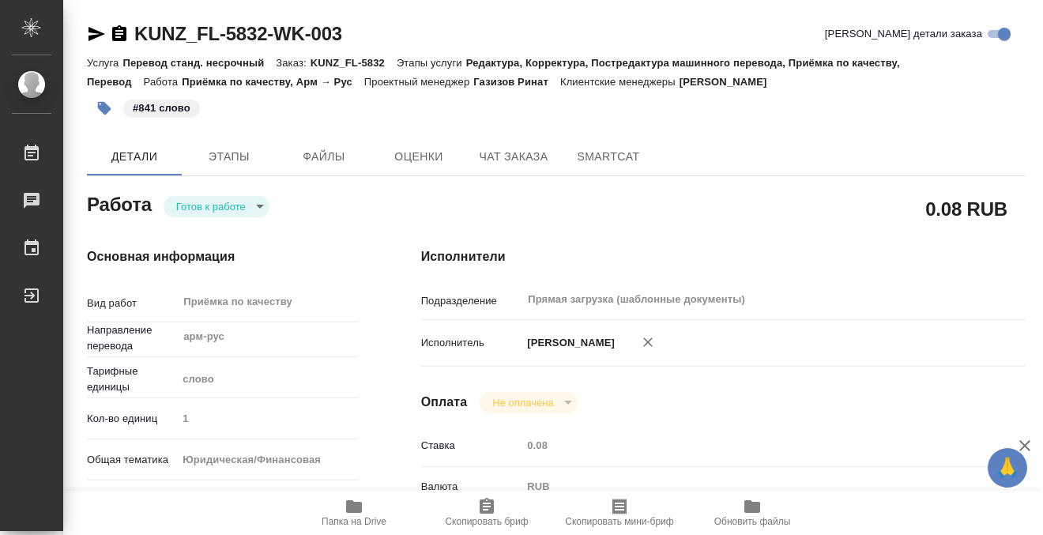
type textarea "x"
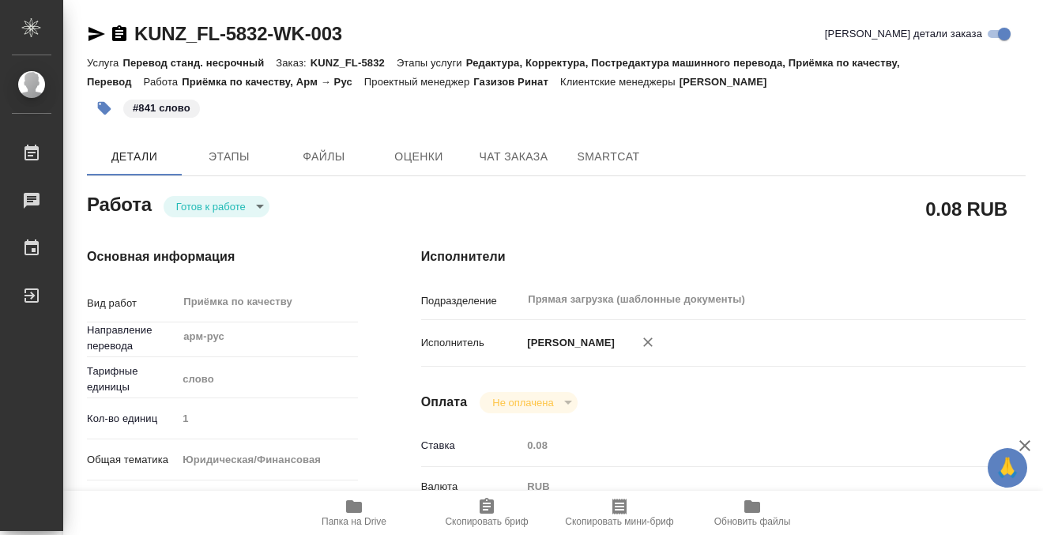
type textarea "x"
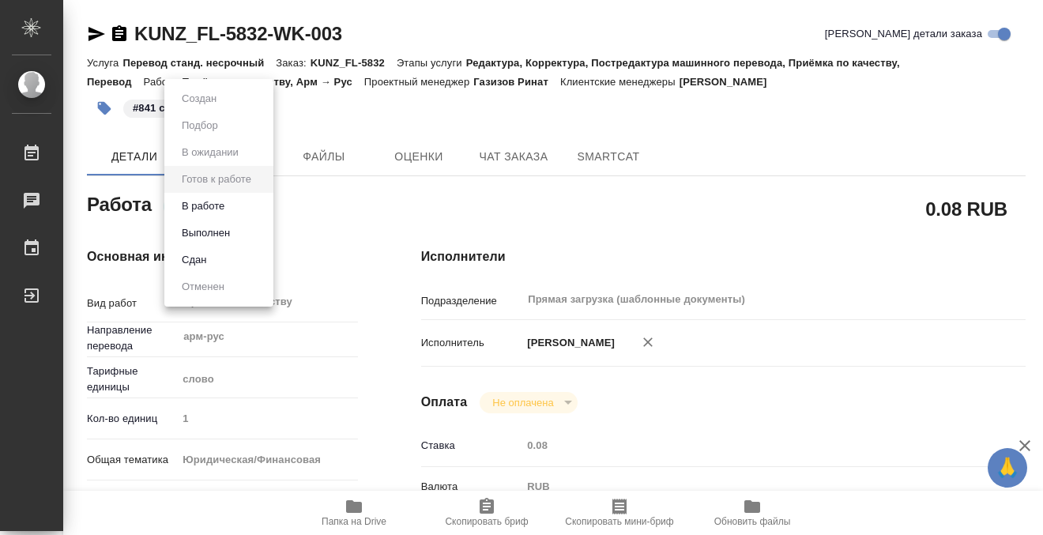
click at [211, 206] on body "🙏 .cls-1 fill:#fff; AWATERA Kobzeva Elizaveta Работы 0 Чаты График Выйти KUNZ_F…" at bounding box center [521, 267] width 1043 height 535
type textarea "x"
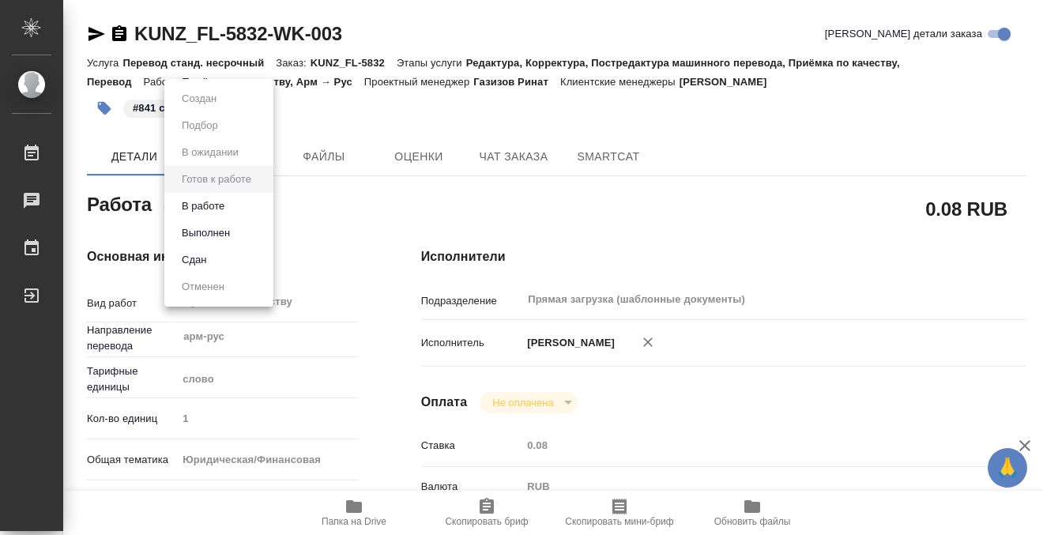
type textarea "x"
click at [234, 238] on button "Выполнен" at bounding box center [206, 232] width 58 height 17
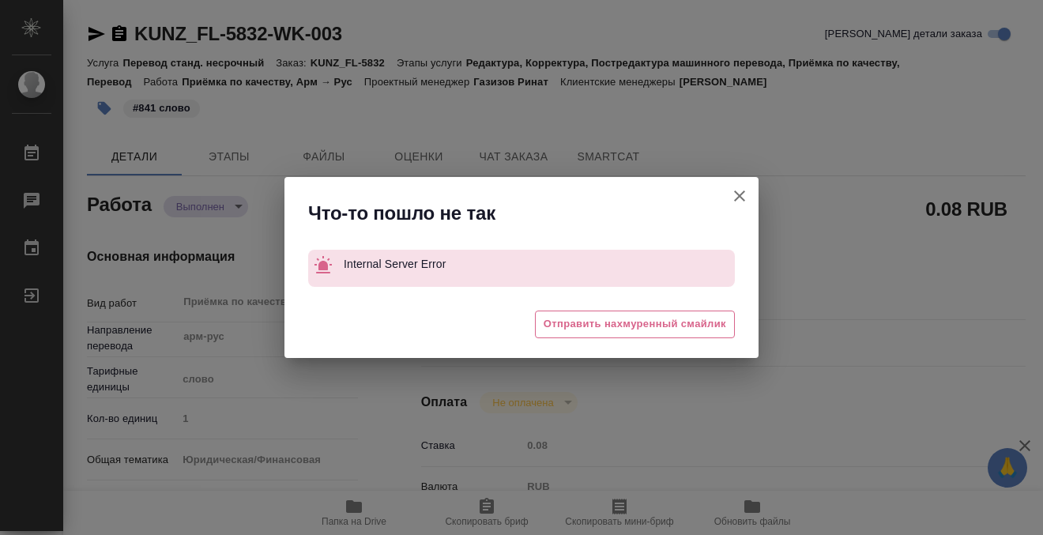
type textarea "x"
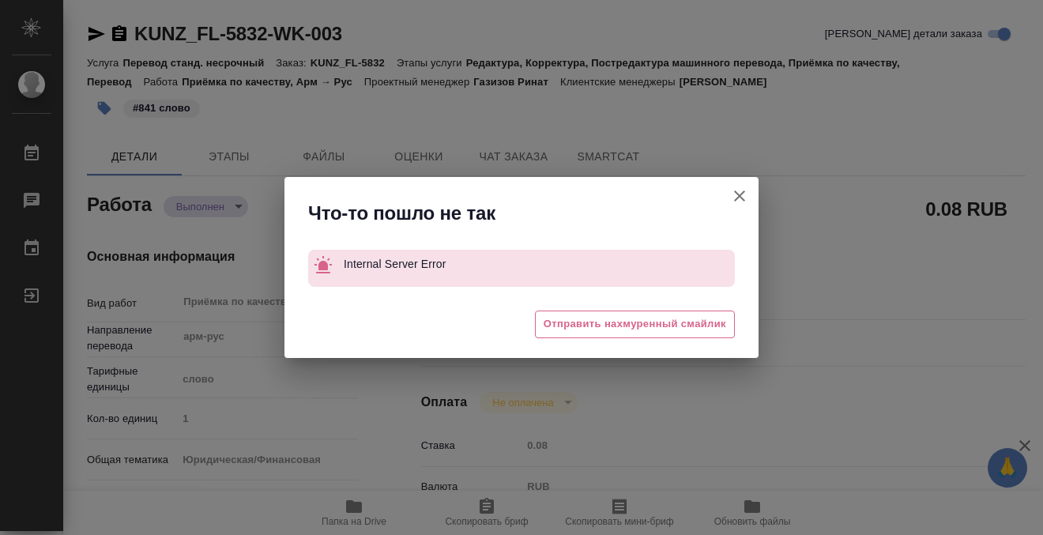
type textarea "x"
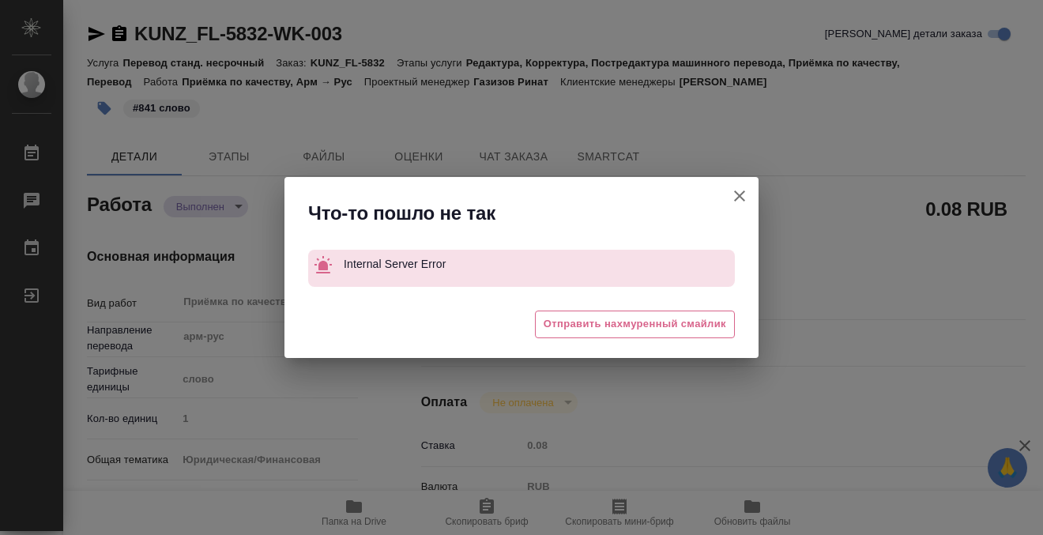
click at [744, 199] on icon "button" at bounding box center [739, 195] width 19 height 19
type textarea "x"
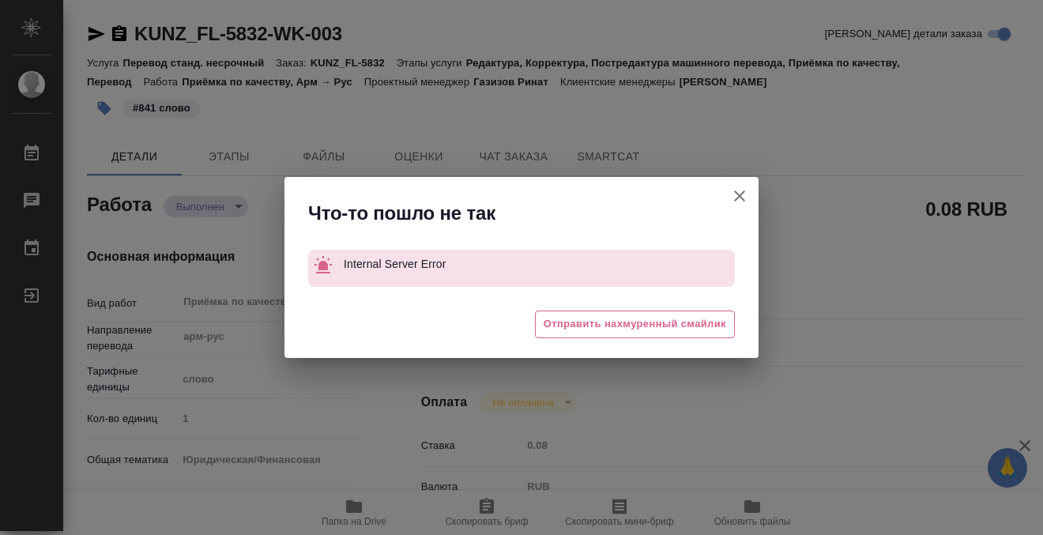
type textarea "x"
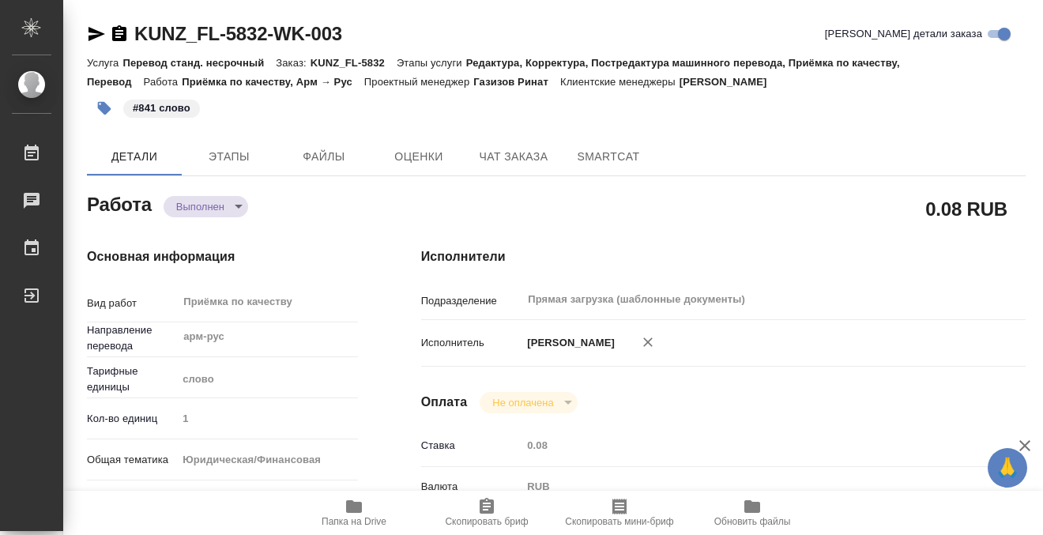
click at [119, 33] on icon "button" at bounding box center [119, 33] width 19 height 19
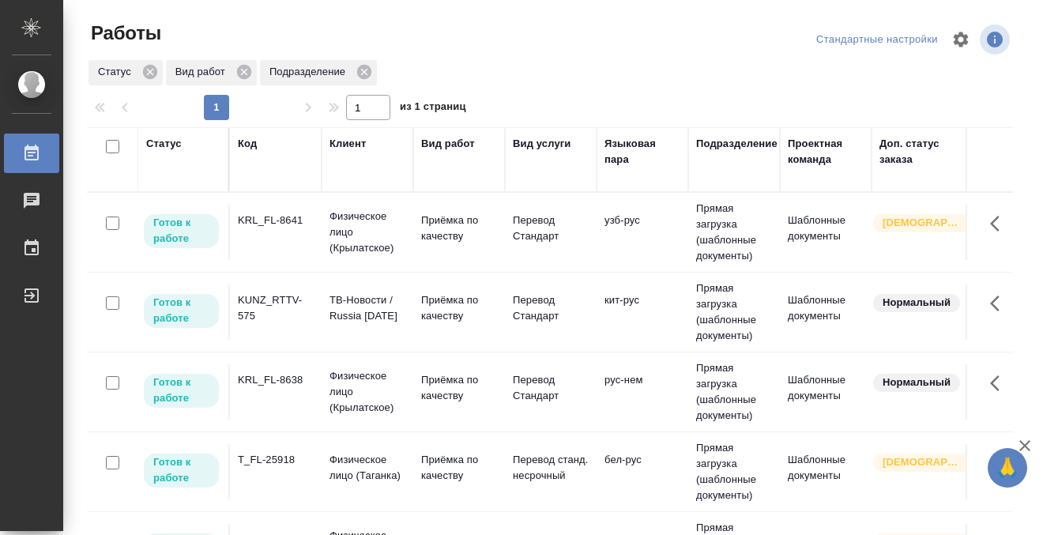
click at [286, 317] on div "KUNZ_RTTV-575" at bounding box center [276, 308] width 76 height 32
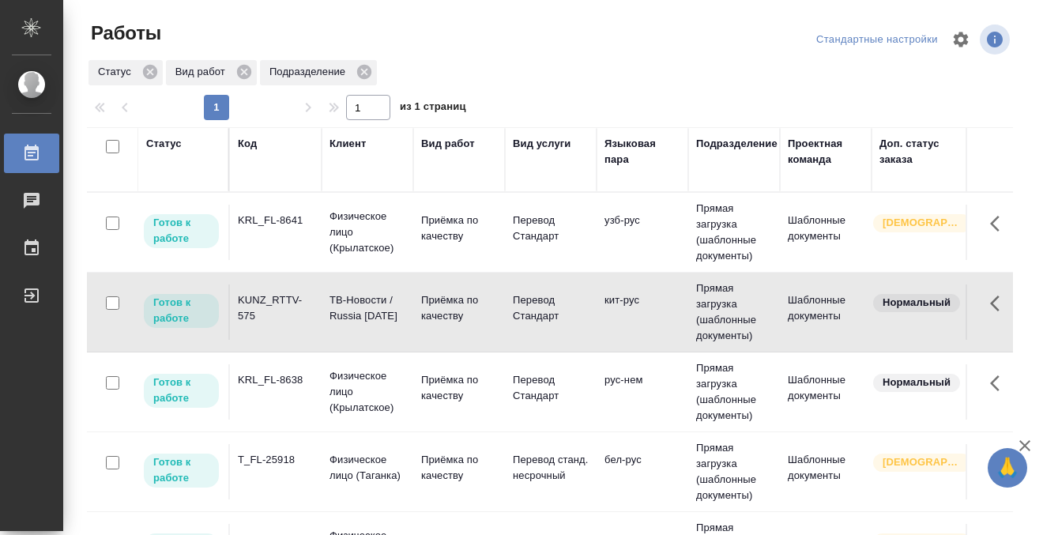
click at [286, 317] on div "KUNZ_RTTV-575" at bounding box center [276, 308] width 76 height 32
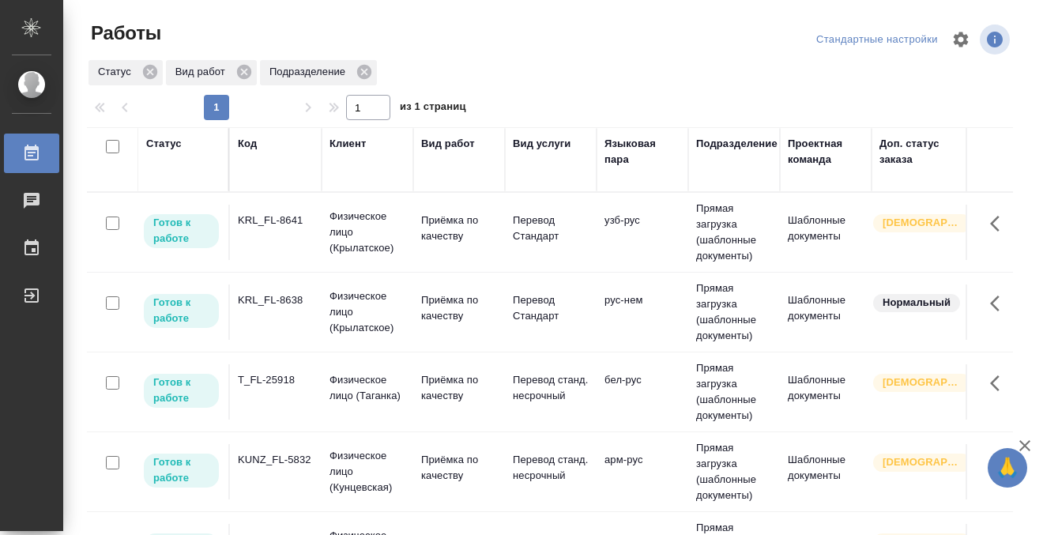
click at [248, 139] on div "Код" at bounding box center [247, 144] width 19 height 16
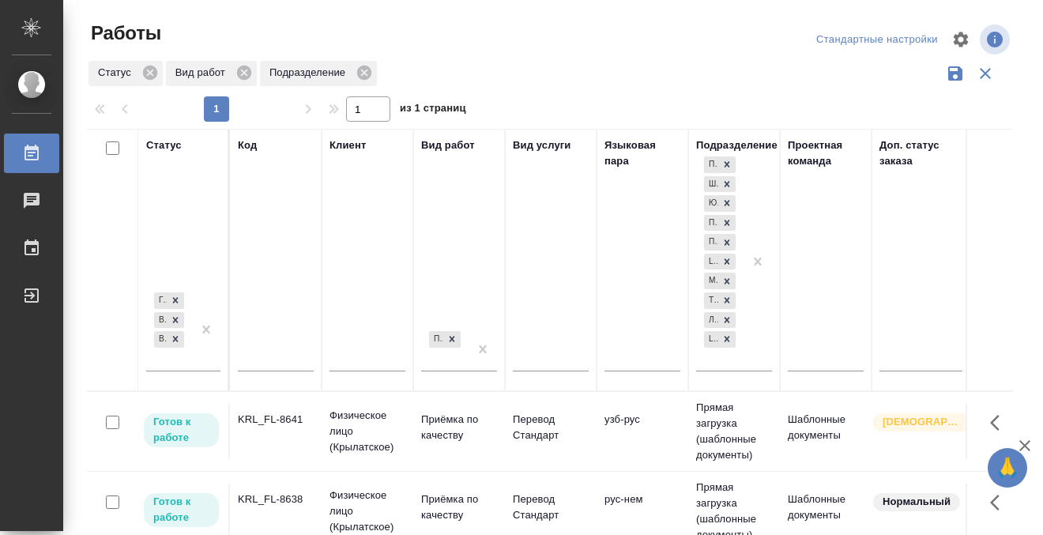
click at [271, 362] on input "text" at bounding box center [276, 361] width 76 height 20
paste input "KRL_FL-8643"
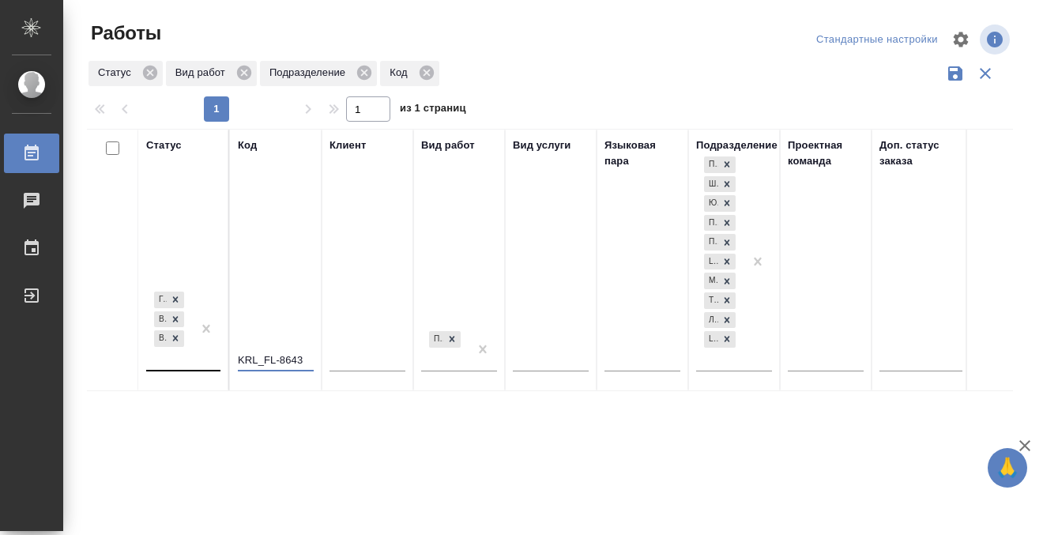
type input "KRL_FL-8643"
click at [190, 370] on div "[PERSON_NAME] к работе В работе В ожидании" at bounding box center [183, 335] width 74 height 94
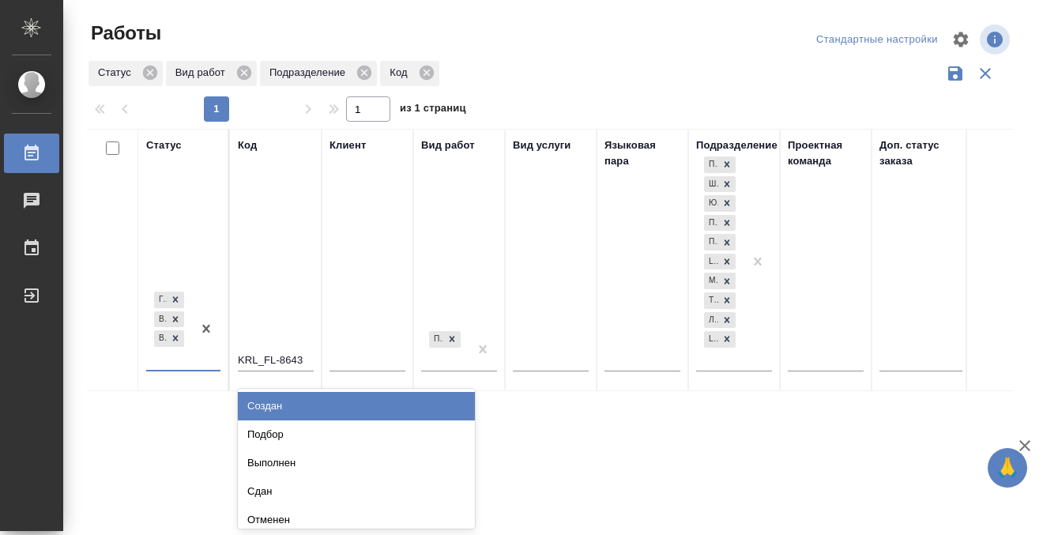
scroll to position [9, 0]
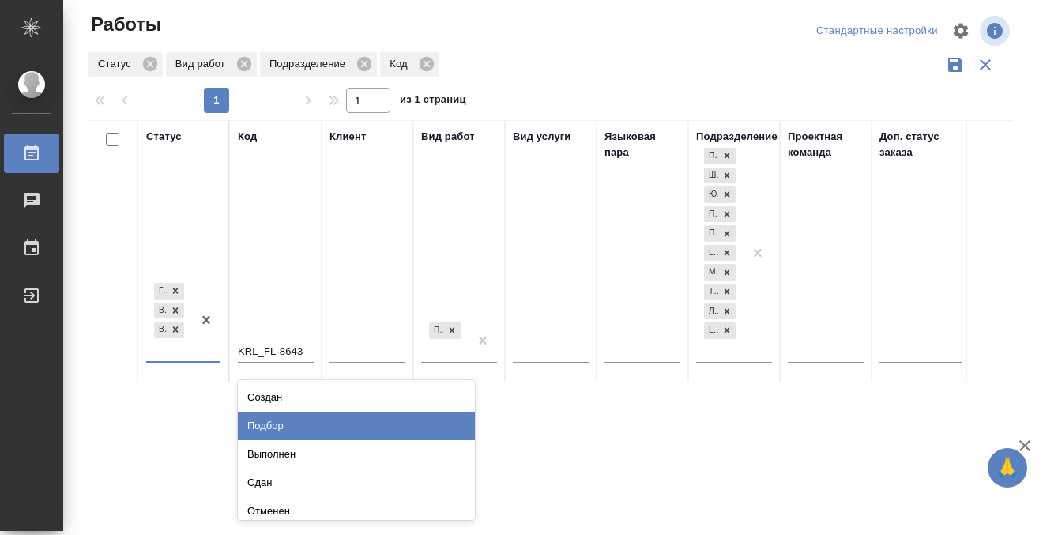
click at [315, 431] on div "Подбор" at bounding box center [356, 426] width 237 height 28
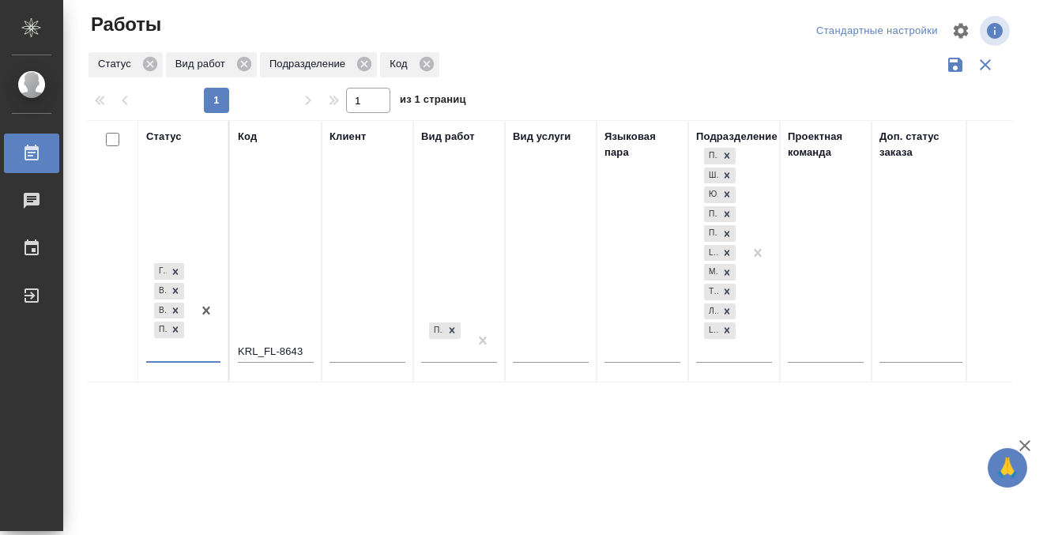
click at [32, 156] on icon at bounding box center [31, 153] width 19 height 19
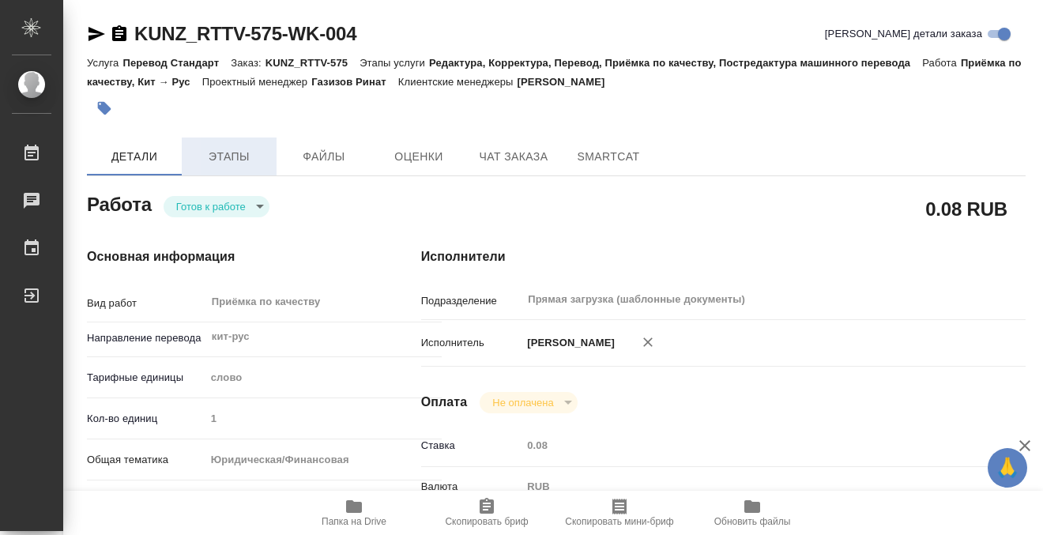
click at [272, 160] on button "Этапы" at bounding box center [229, 156] width 95 height 38
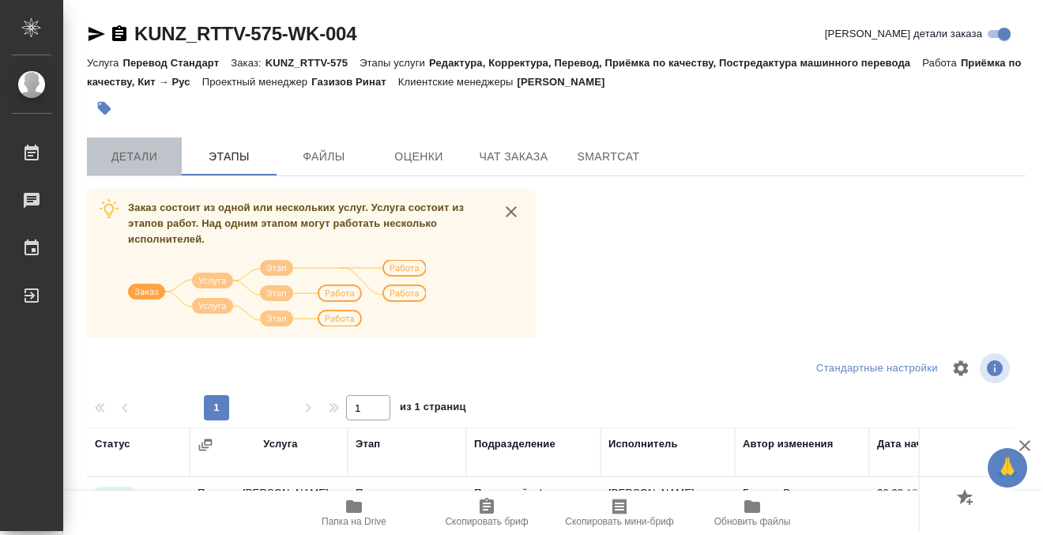
click at [149, 149] on span "Детали" at bounding box center [134, 157] width 76 height 20
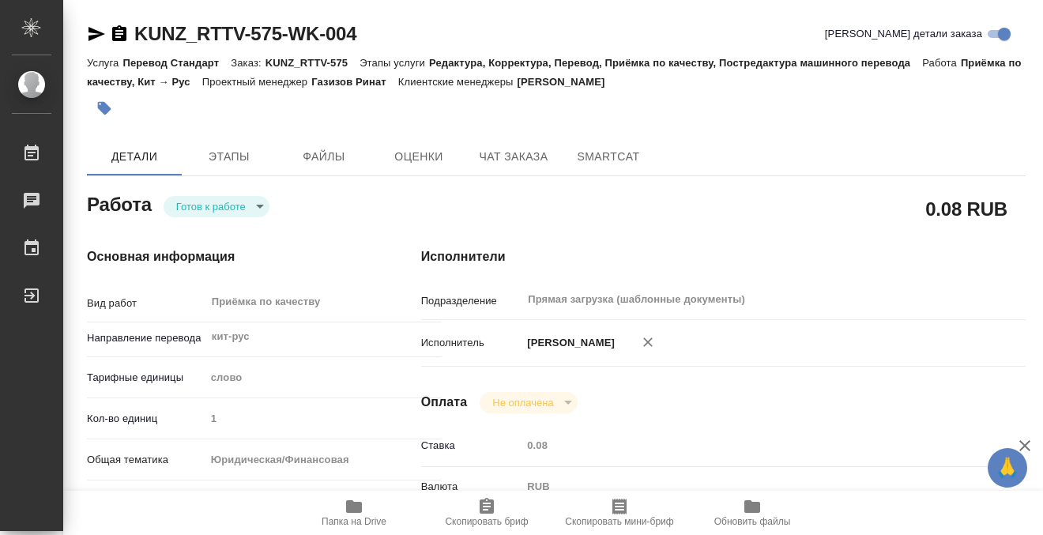
type textarea "x"
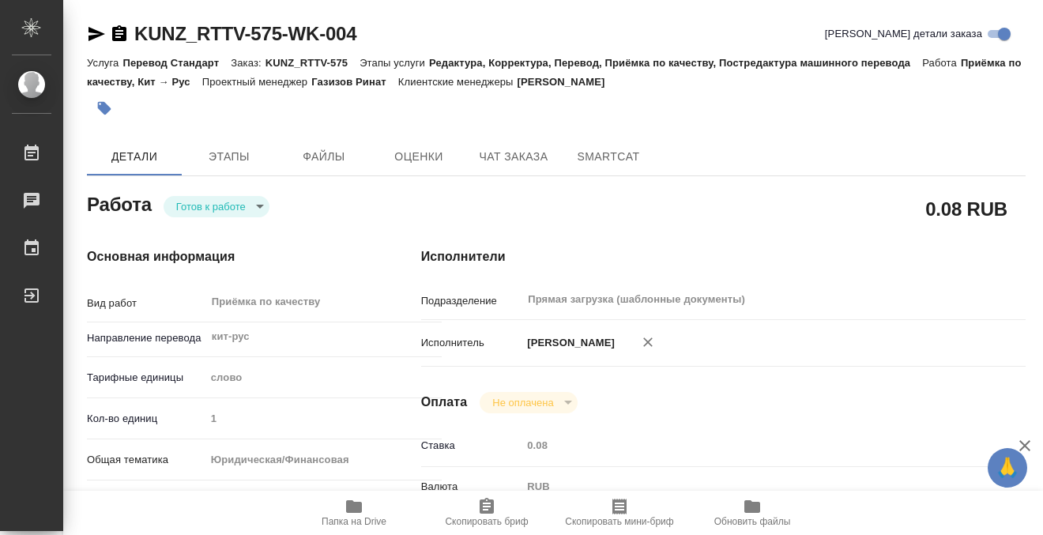
type textarea "x"
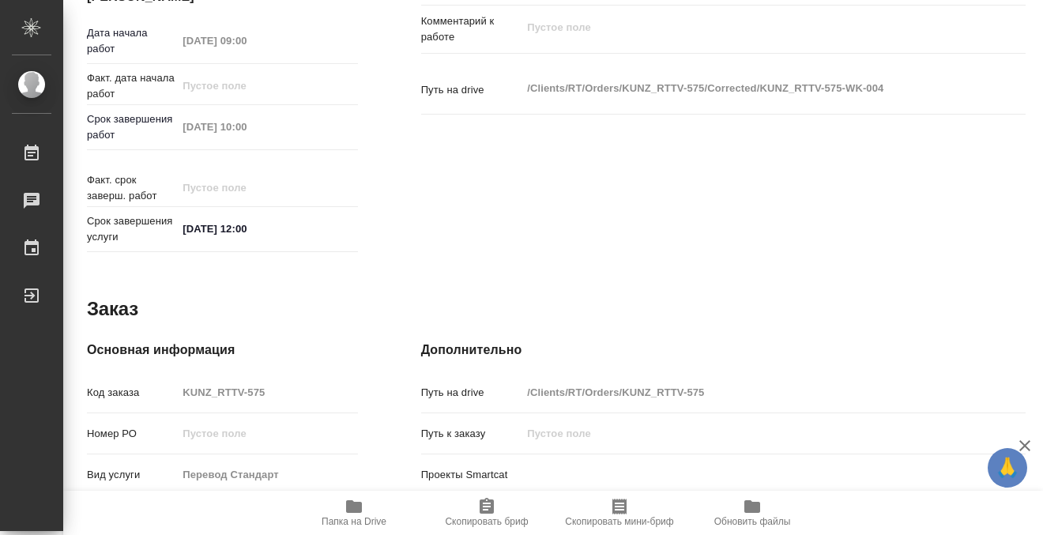
scroll to position [845, 0]
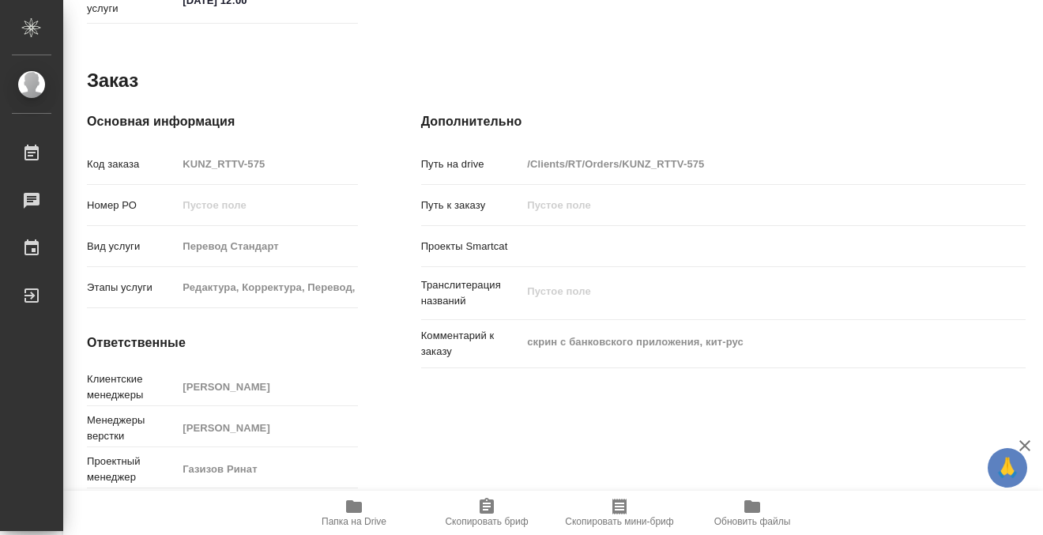
type textarea "x"
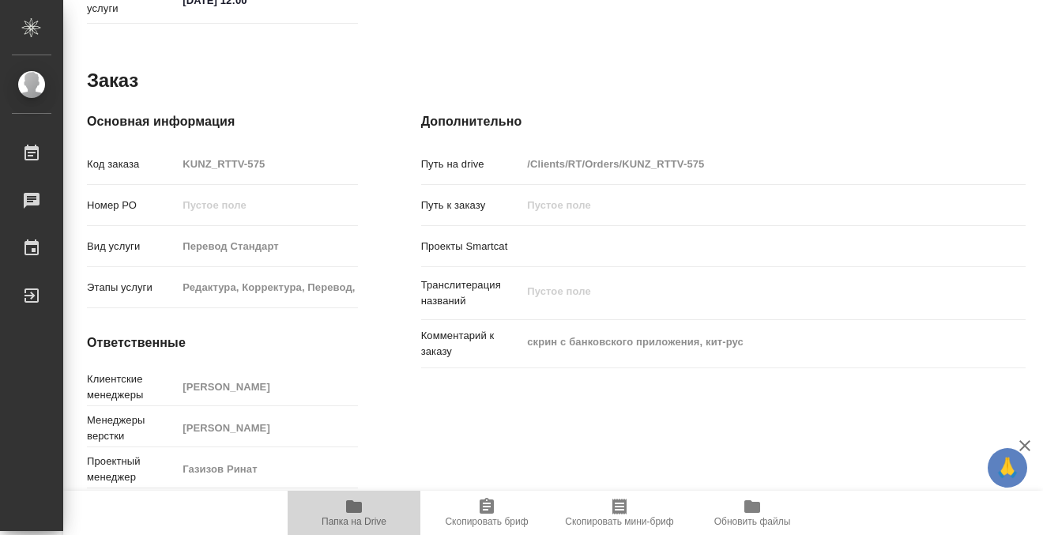
click at [359, 508] on icon "button" at bounding box center [354, 506] width 16 height 13
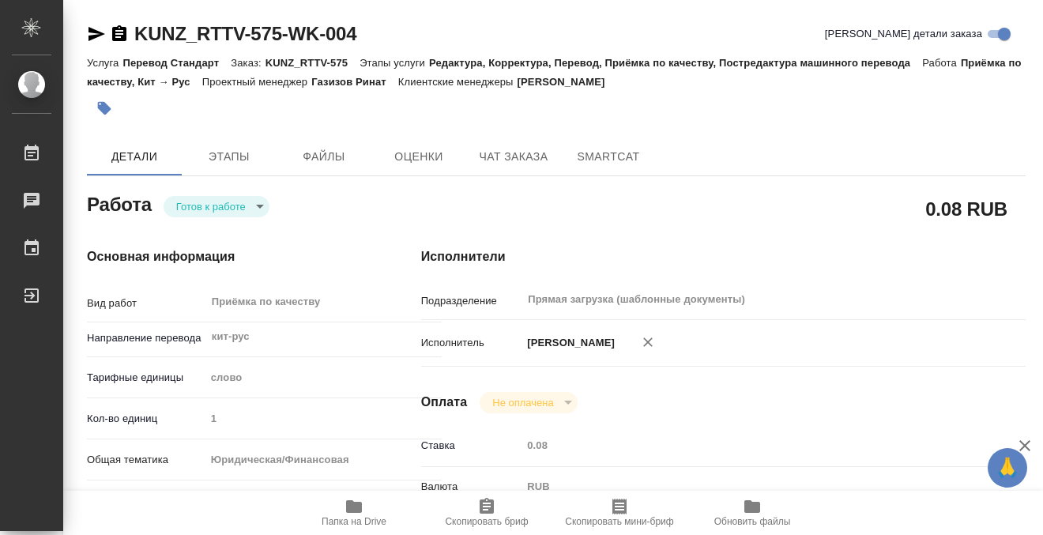
click at [103, 103] on icon "button" at bounding box center [104, 108] width 13 height 13
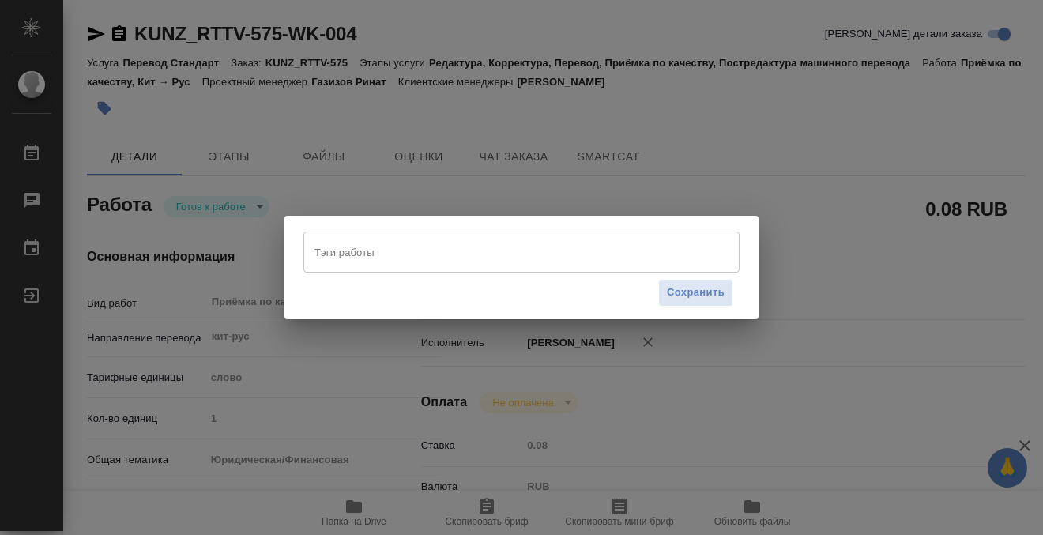
click at [450, 254] on input "Тэги работы" at bounding box center [507, 252] width 392 height 27
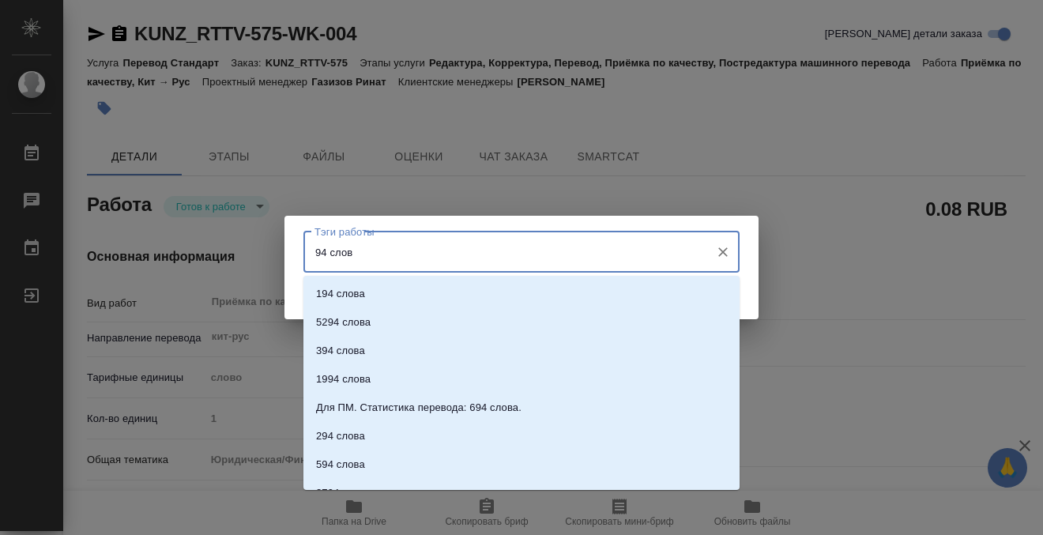
type input "94 слова"
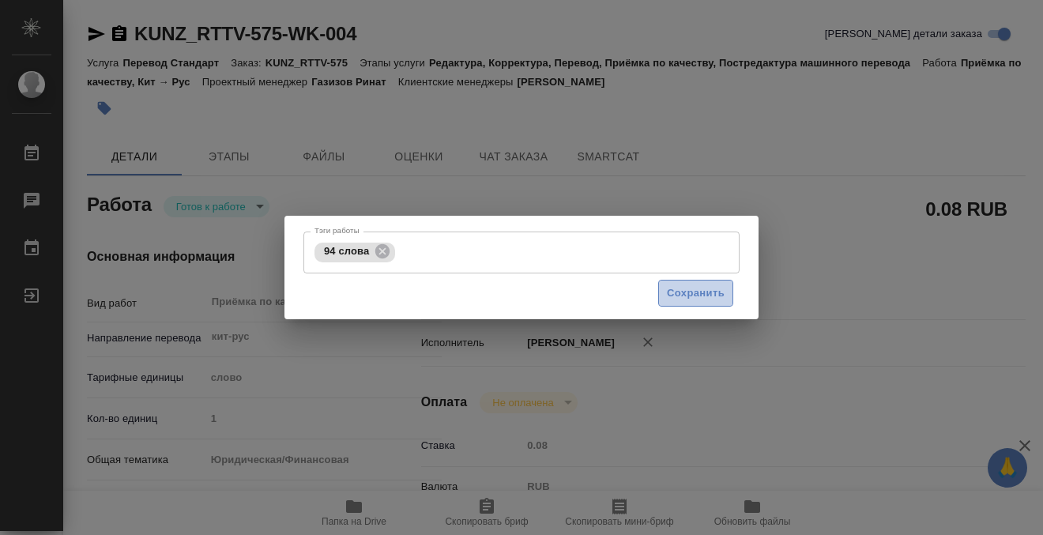
click at [711, 292] on span "Сохранить" at bounding box center [696, 293] width 58 height 18
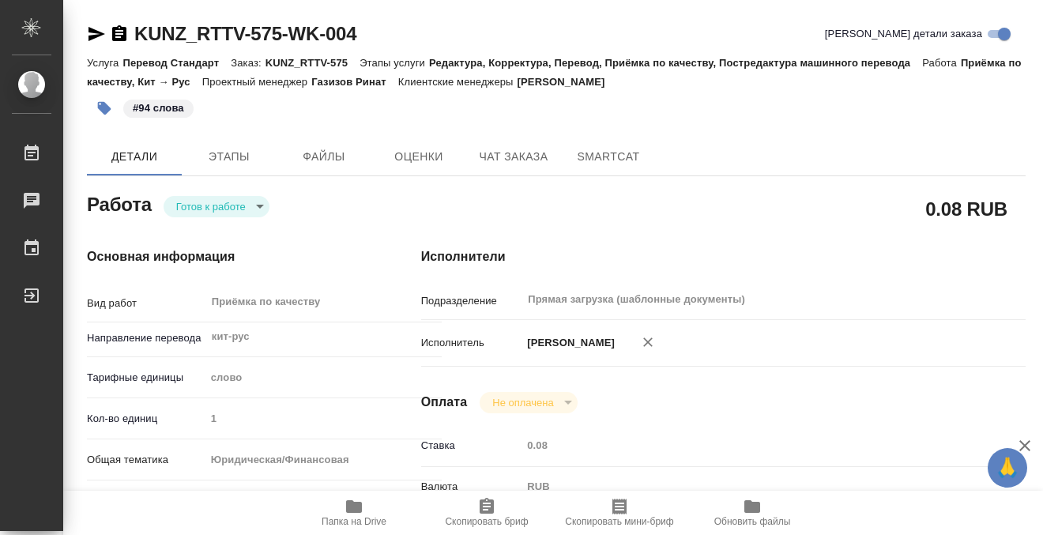
type input "readyForWork"
type textarea "Приёмка по качеству"
type textarea "x"
type input "кит-рус"
type input "5a8b1489cc6b4906c91bfd90"
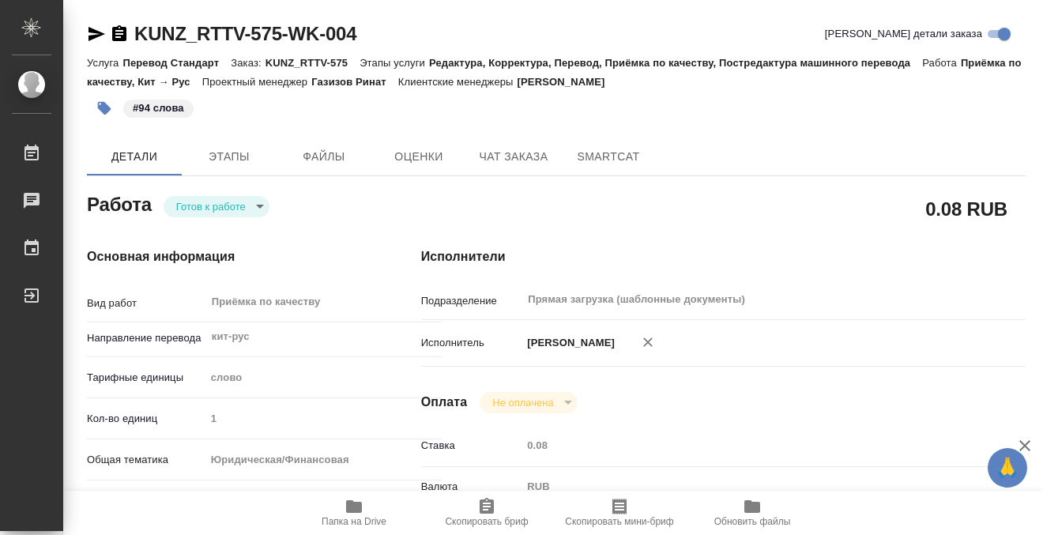
type input "1"
type input "yr-fn"
type input "5f647205b73bc97568ca66c0"
type input "27.08.2025 09:00"
type input "27.08.2025 10:00"
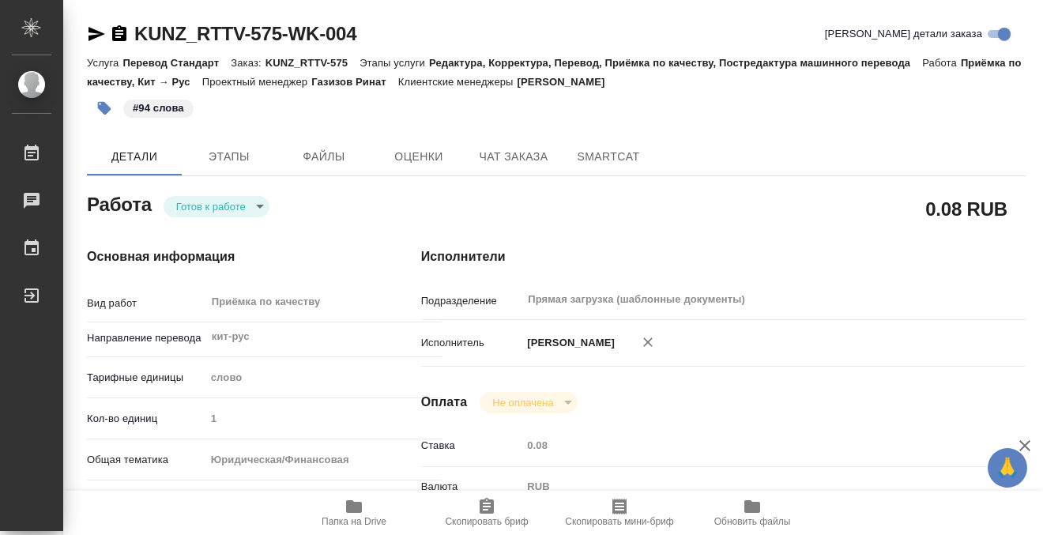
type input "27.08.2025 12:00"
type input "Прямая загрузка (шаблонные документы)"
type input "notPayed"
type input "0.08"
type input "RUB"
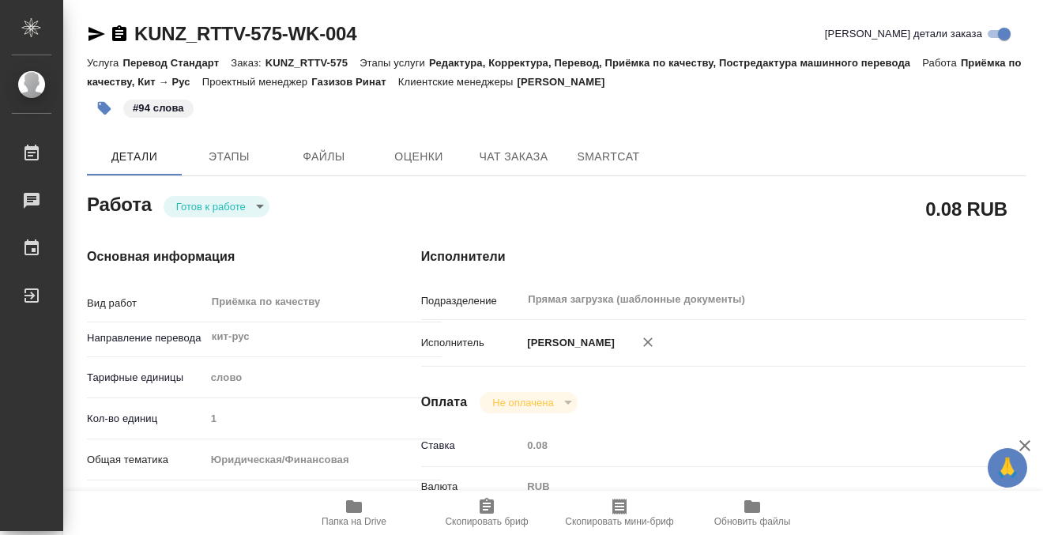
type input "[PERSON_NAME]"
type textarea "x"
type textarea "/Clients/RT/Orders/KUNZ_RTTV-575/Corrected/KUNZ_RTTV-575-WK-004"
type textarea "x"
type input "KUNZ_RTTV-575"
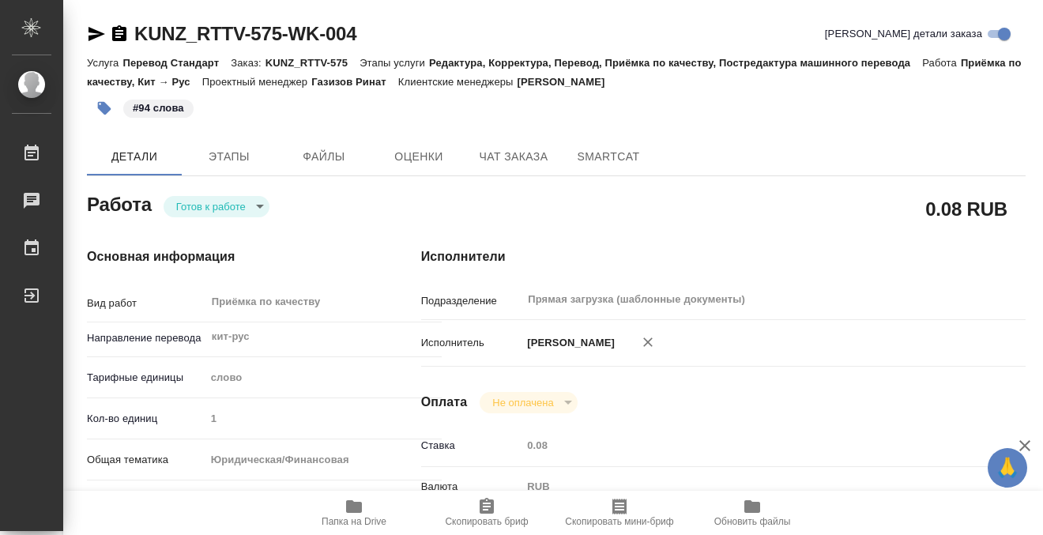
type input "Перевод Стандарт"
type input "Редактура, Корректура, Перевод, Приёмка по качеству, Постредактура машинного пе…"
type input "Moskalets Alina"
type input "[PERSON_NAME]"
type input "/Clients/RT/Orders/KUNZ_RTTV-575"
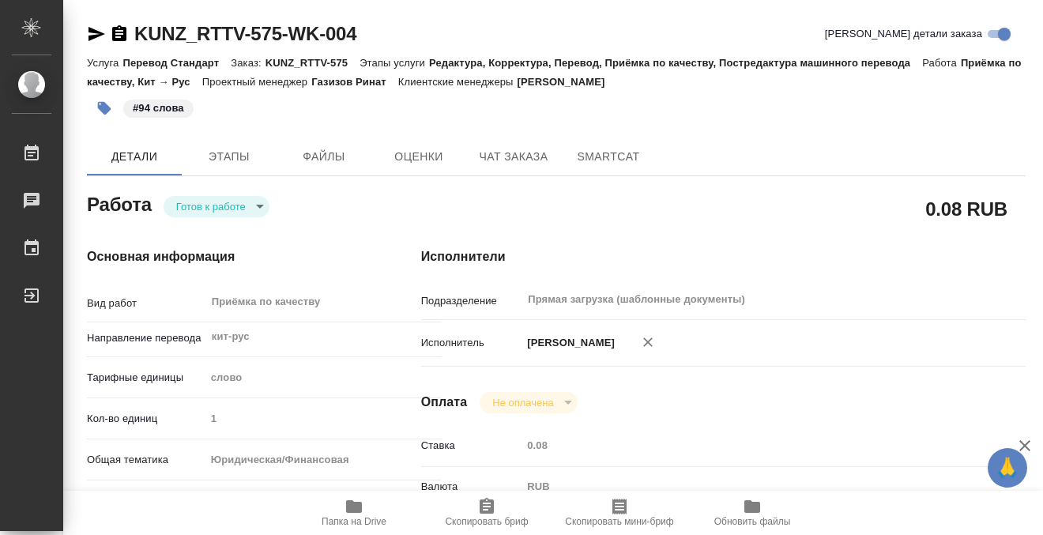
type textarea "x"
type textarea "скрин с банковского приложения, кит-рус"
type textarea "x"
click at [245, 204] on body "🙏 .cls-1 fill:#fff; AWATERA Kobzeva Elizaveta Работы 0 Чаты График Выйти KUNZ_R…" at bounding box center [521, 267] width 1043 height 535
type textarea "x"
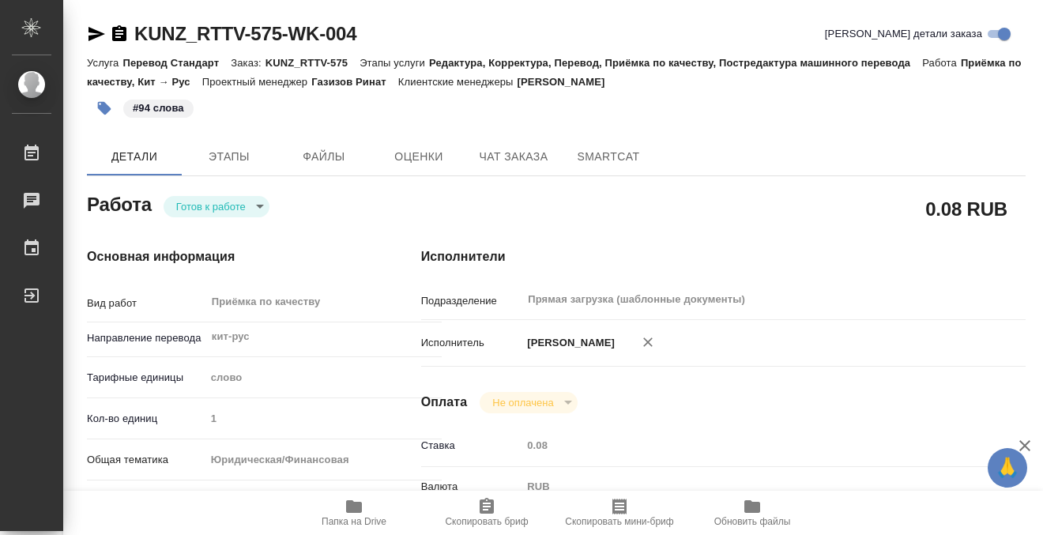
type textarea "x"
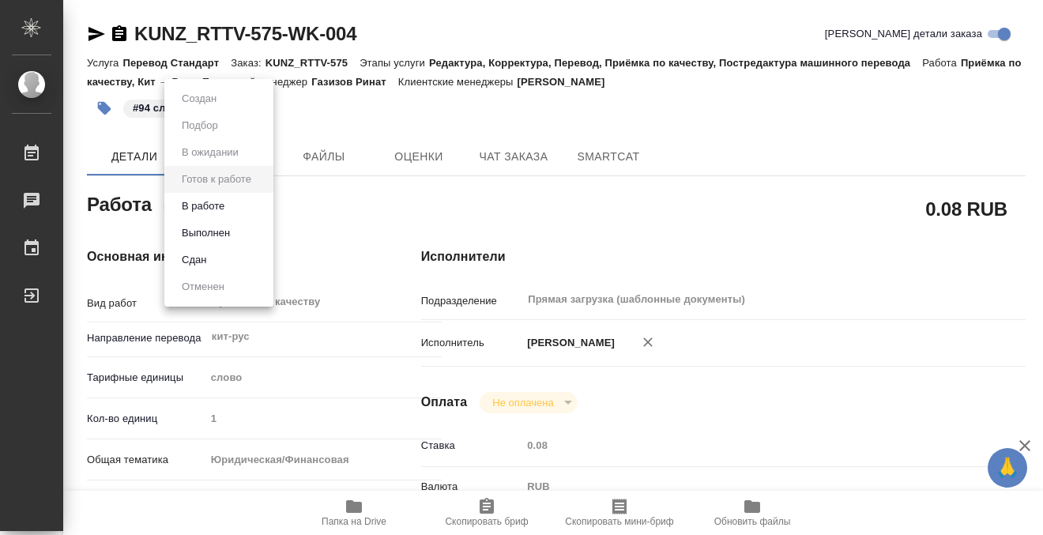
type textarea "x"
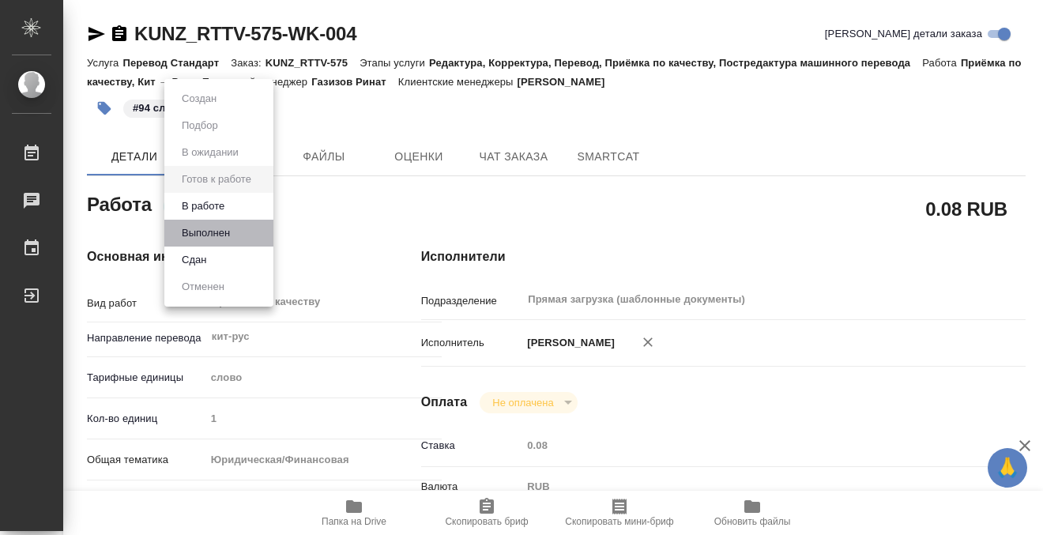
click at [242, 239] on li "Выполнен" at bounding box center [218, 233] width 109 height 27
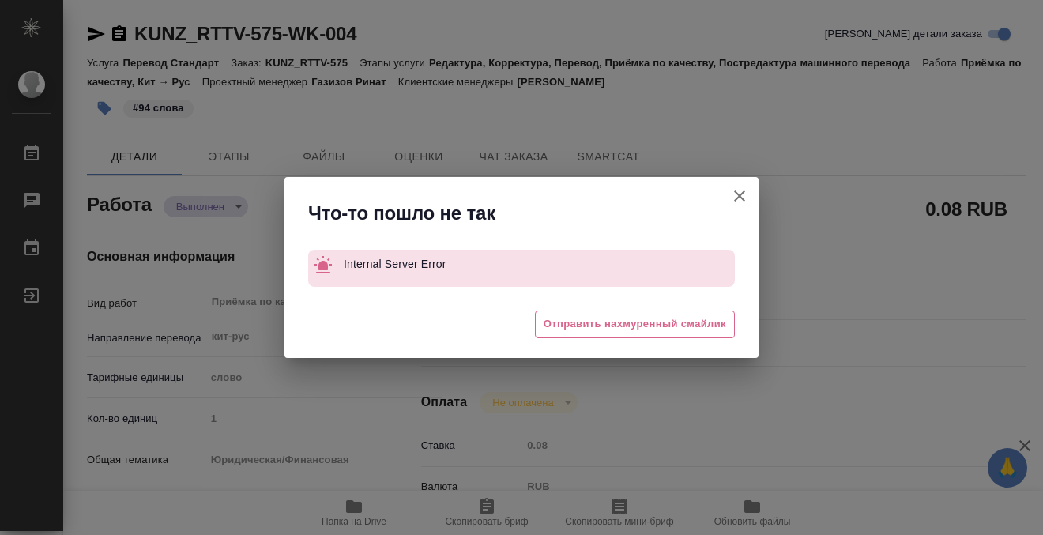
type textarea "x"
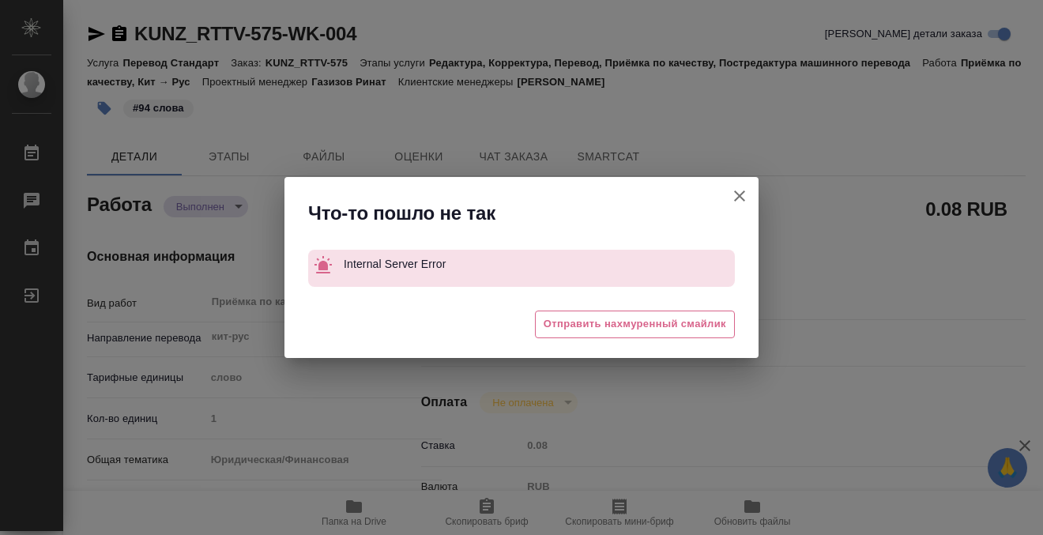
type textarea "x"
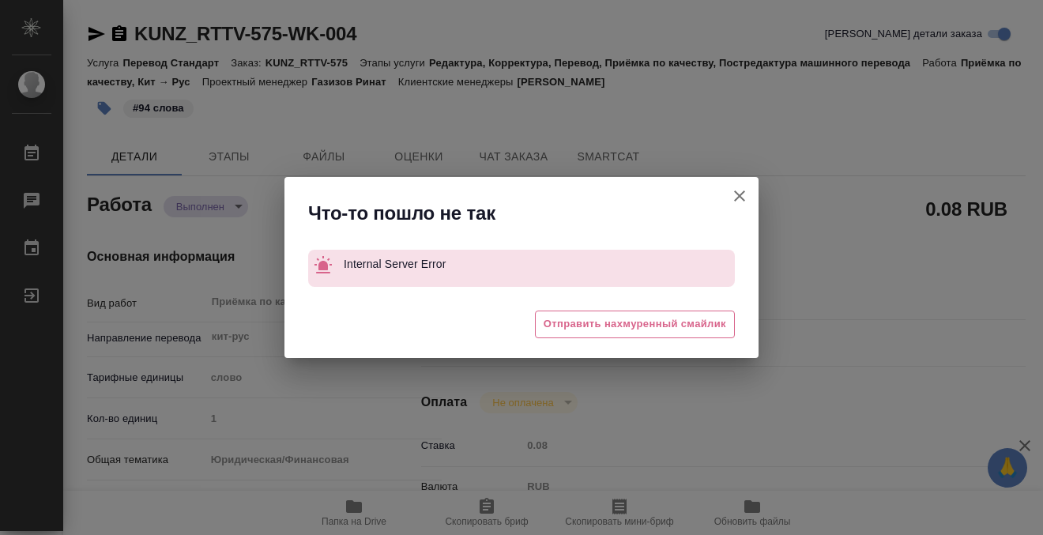
type textarea "x"
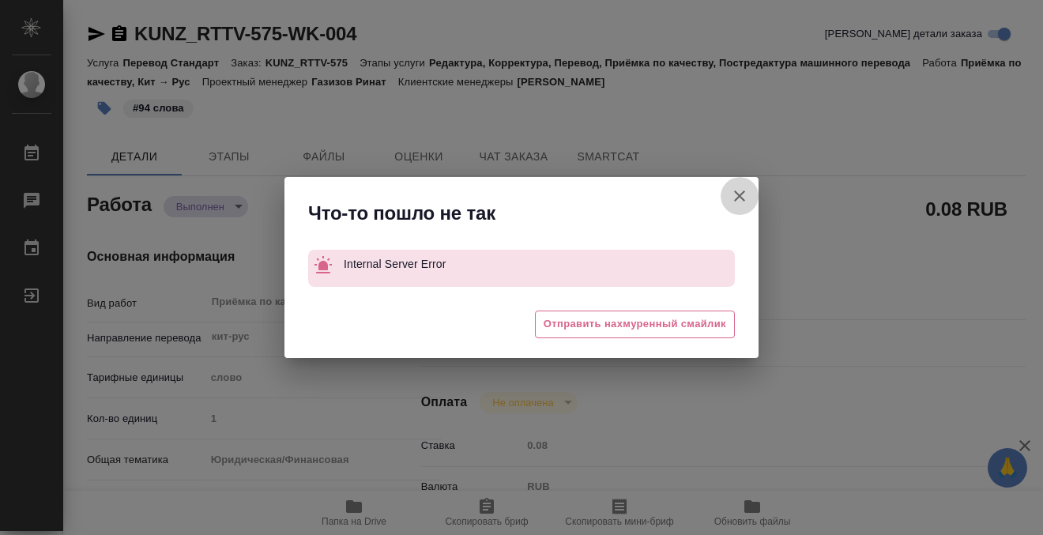
click at [746, 195] on icon "button" at bounding box center [739, 195] width 19 height 19
type textarea "x"
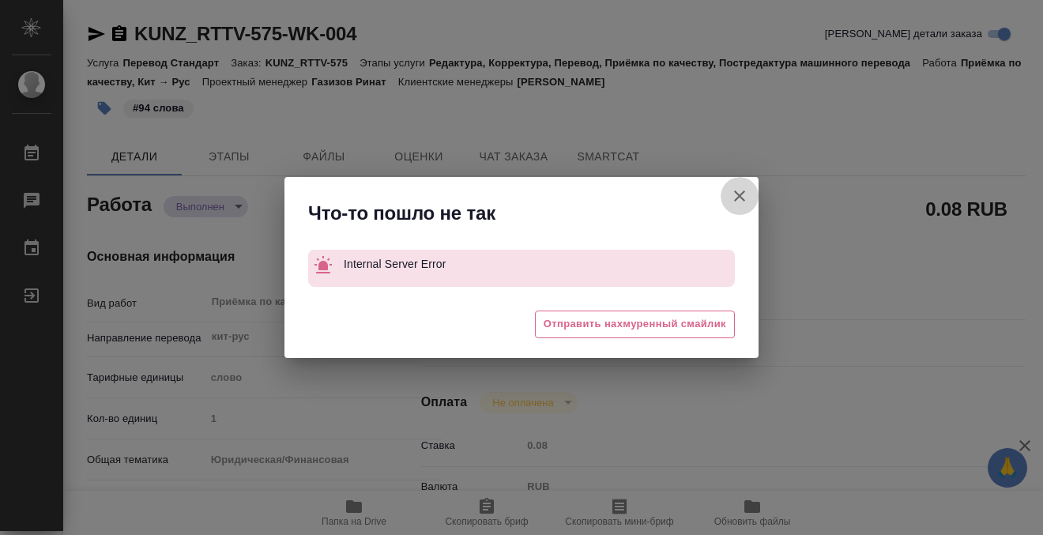
type textarea "x"
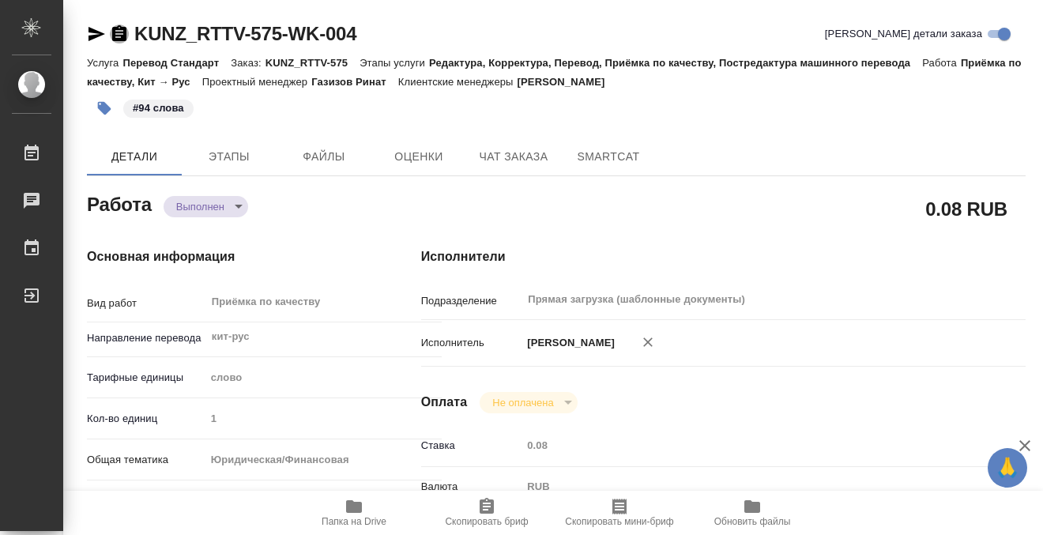
click at [119, 37] on icon "button" at bounding box center [119, 33] width 19 height 19
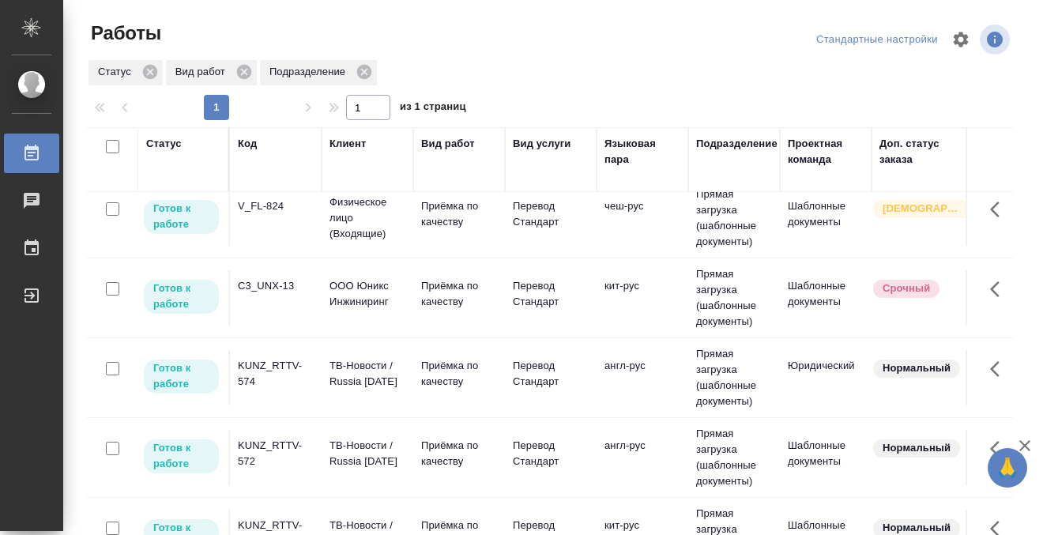
scroll to position [215, 0]
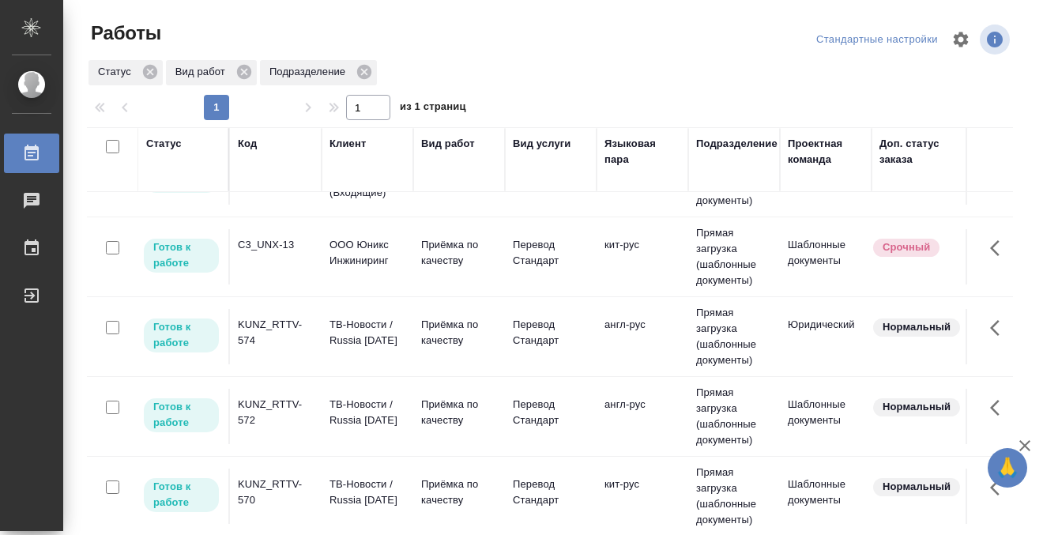
click at [285, 409] on div "KUNZ_RTTV-572" at bounding box center [276, 413] width 76 height 32
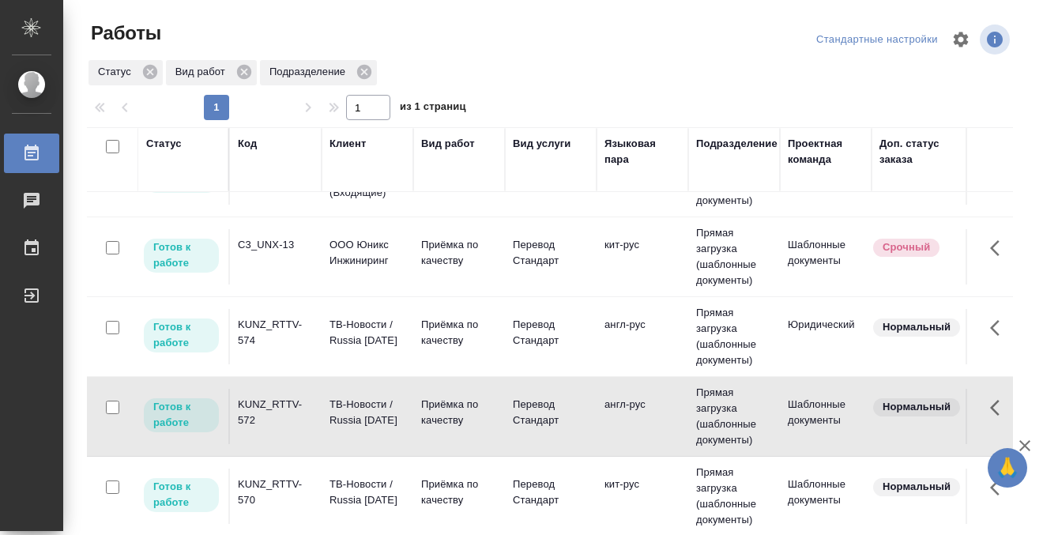
click at [285, 409] on div "KUNZ_RTTV-572" at bounding box center [276, 413] width 76 height 32
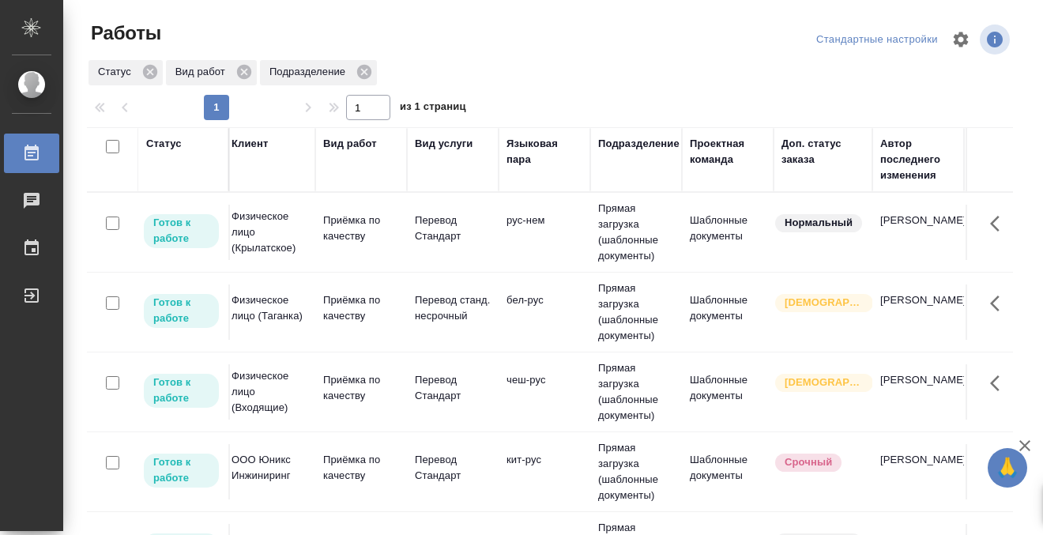
scroll to position [0, 0]
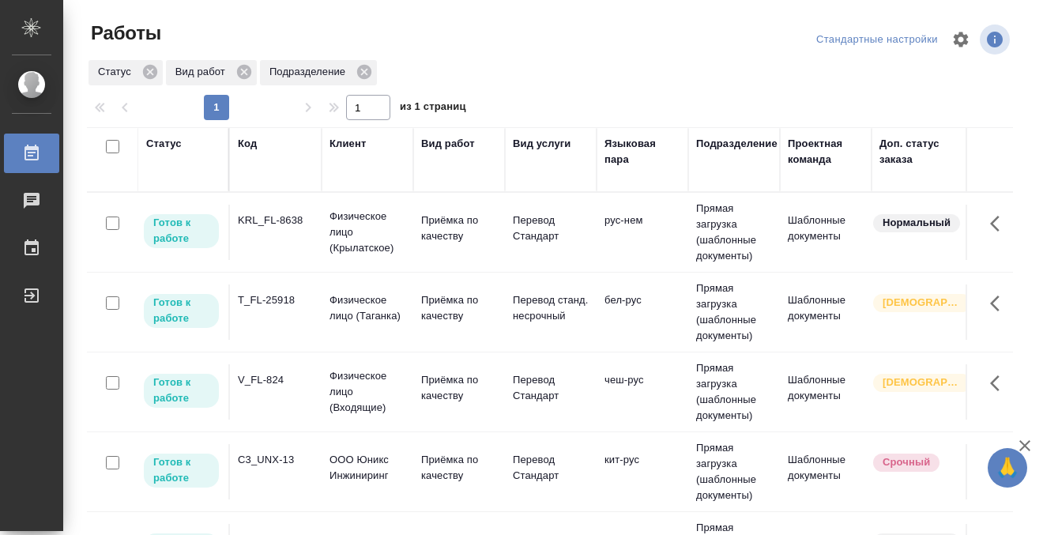
click at [272, 247] on td "KRL_FL-8638" at bounding box center [276, 232] width 92 height 55
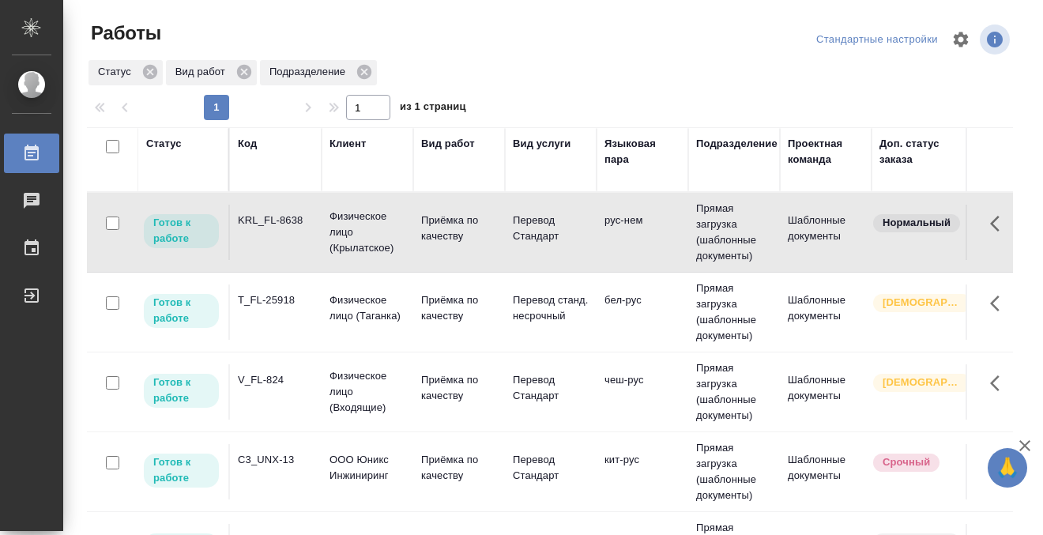
click at [272, 247] on td "KRL_FL-8638" at bounding box center [276, 232] width 92 height 55
click at [279, 311] on td "T_FL-25918" at bounding box center [276, 311] width 92 height 55
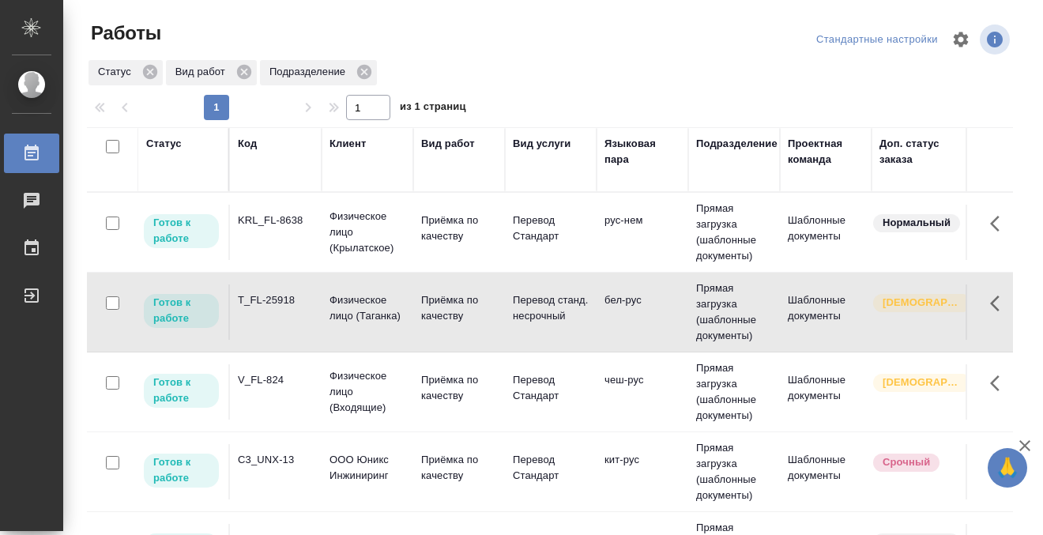
click at [279, 311] on td "T_FL-25918" at bounding box center [276, 311] width 92 height 55
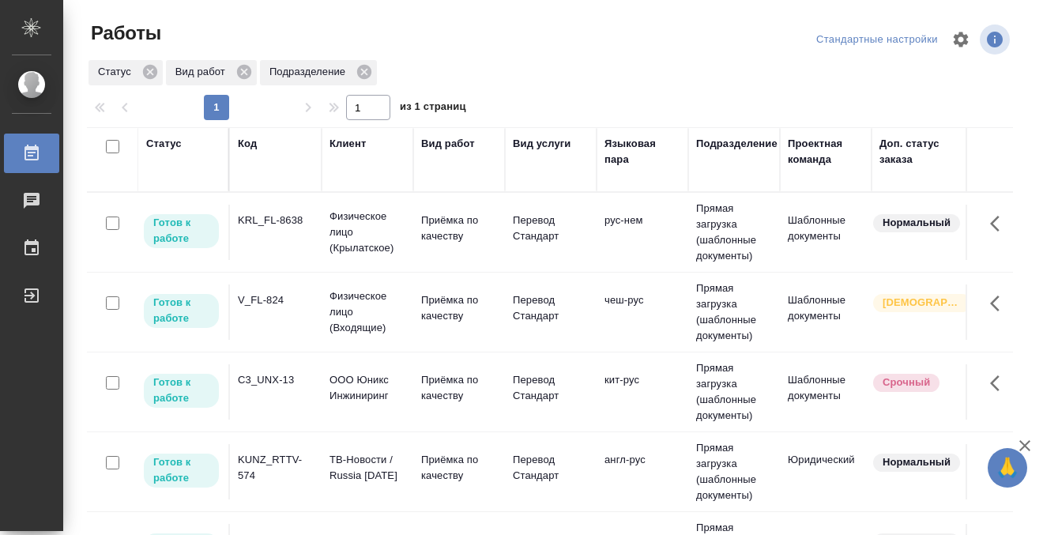
click at [296, 312] on td "V_FL-824" at bounding box center [276, 311] width 92 height 55
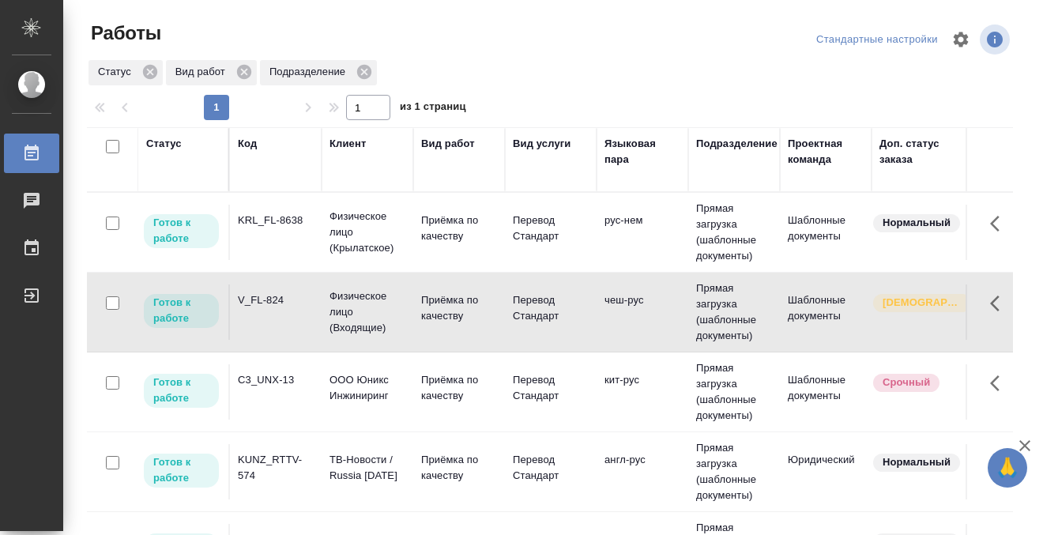
click at [296, 312] on td "V_FL-824" at bounding box center [276, 311] width 92 height 55
click at [272, 386] on div "C3_UNX-13" at bounding box center [276, 380] width 76 height 16
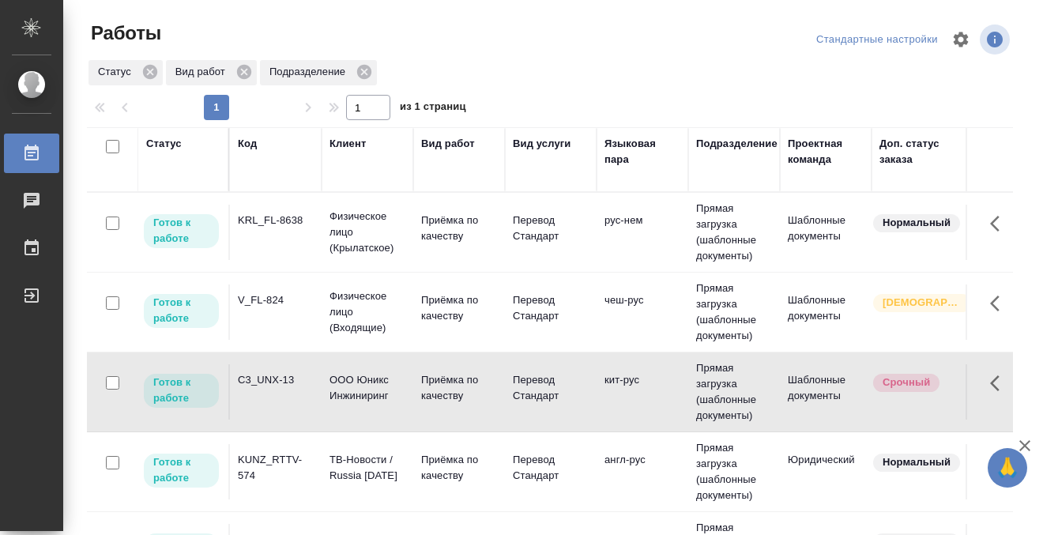
click at [272, 386] on div "C3_UNX-13" at bounding box center [276, 380] width 76 height 16
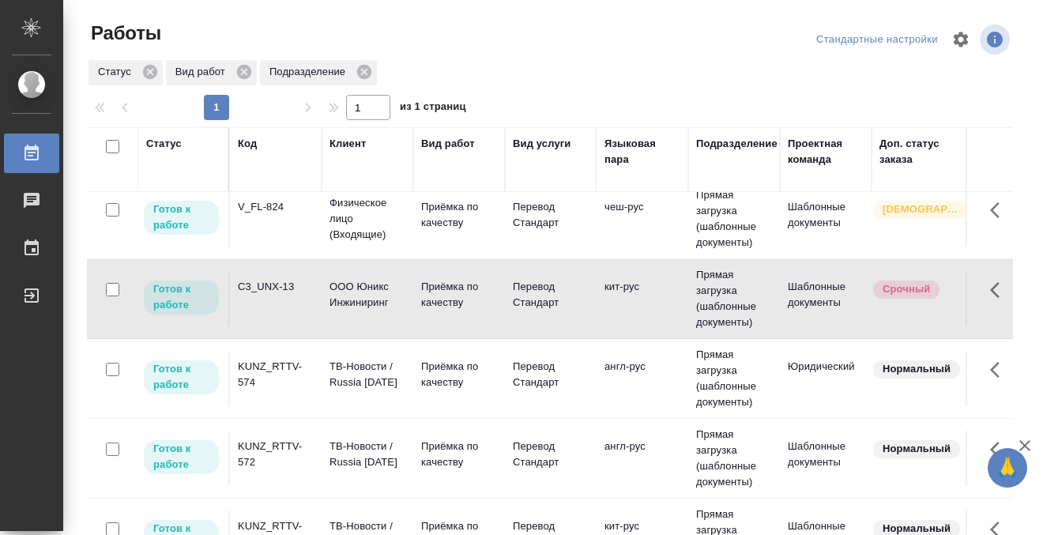
click at [288, 363] on div "KUNZ_RTTV-574" at bounding box center [276, 375] width 76 height 32
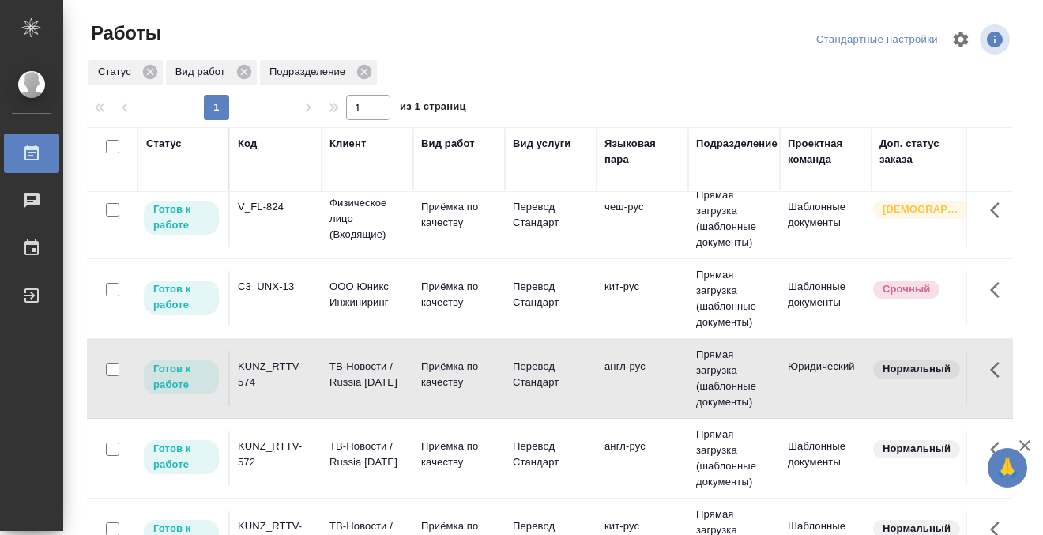
click at [288, 363] on div "KUNZ_RTTV-574" at bounding box center [276, 375] width 76 height 32
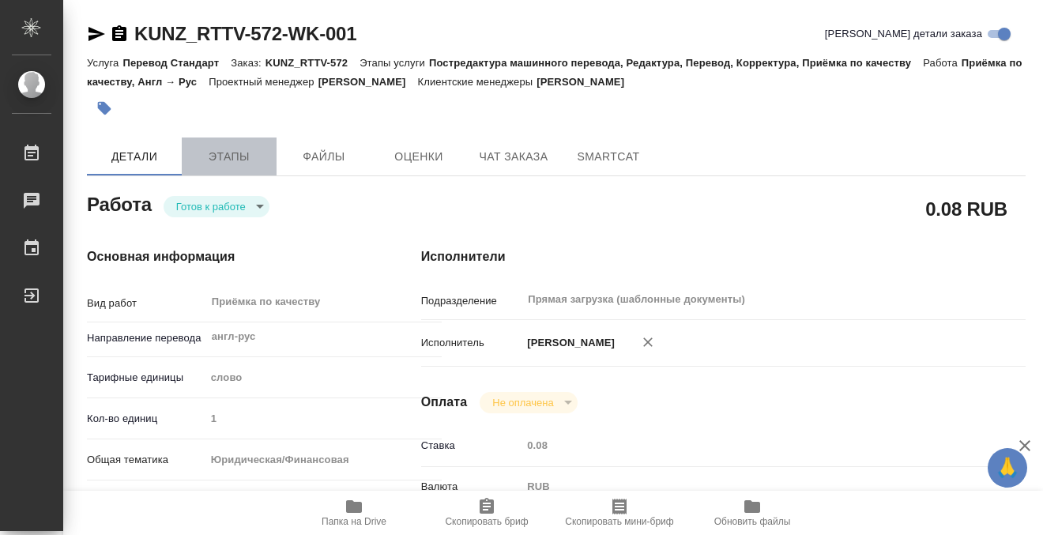
click at [227, 145] on button "Этапы" at bounding box center [229, 156] width 95 height 38
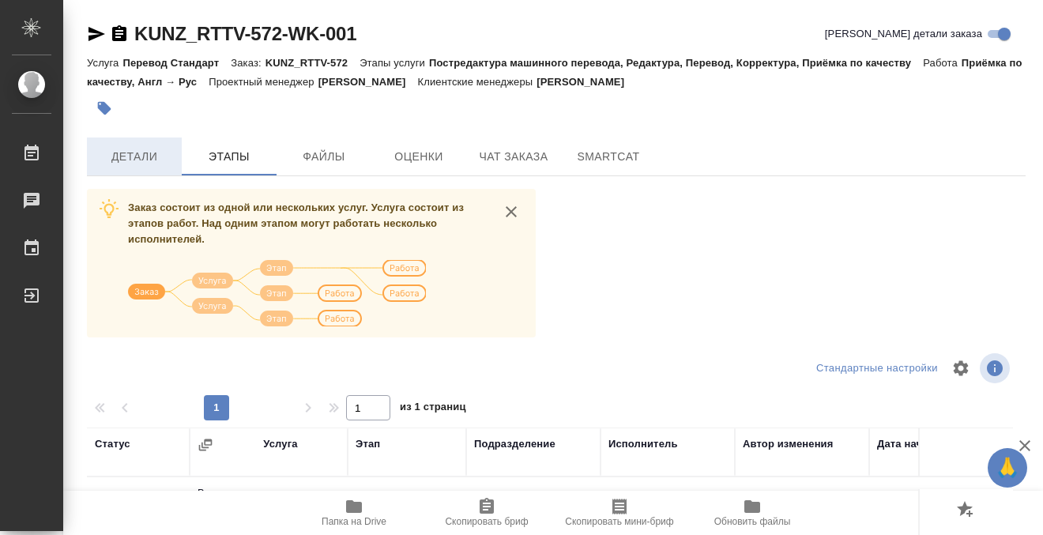
click at [134, 155] on span "Детали" at bounding box center [134, 157] width 76 height 20
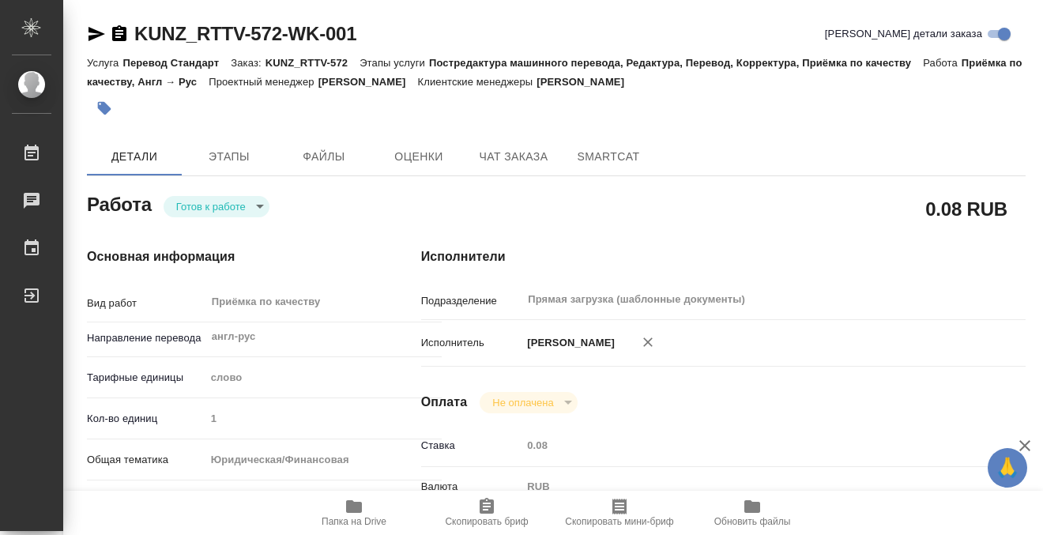
type textarea "x"
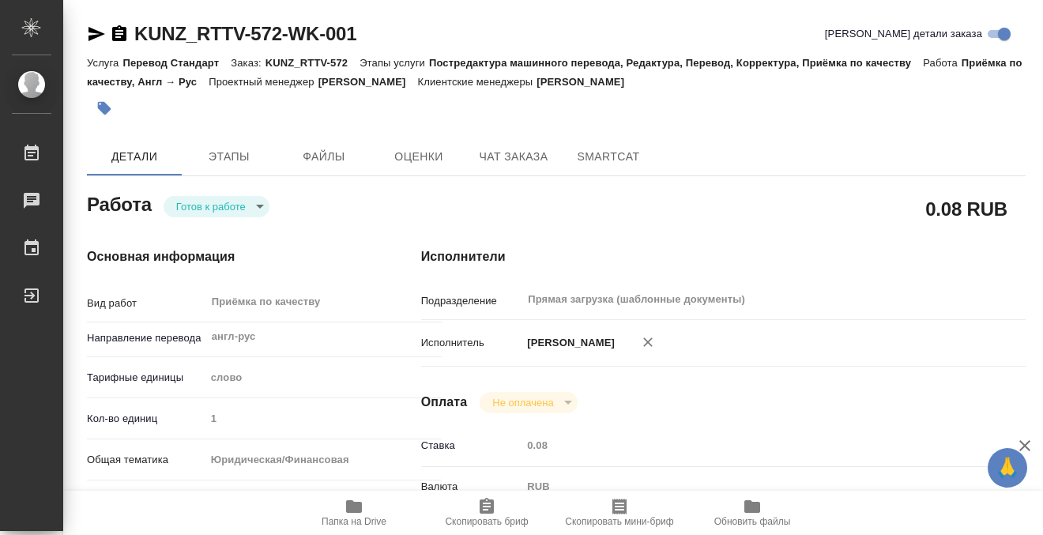
type textarea "x"
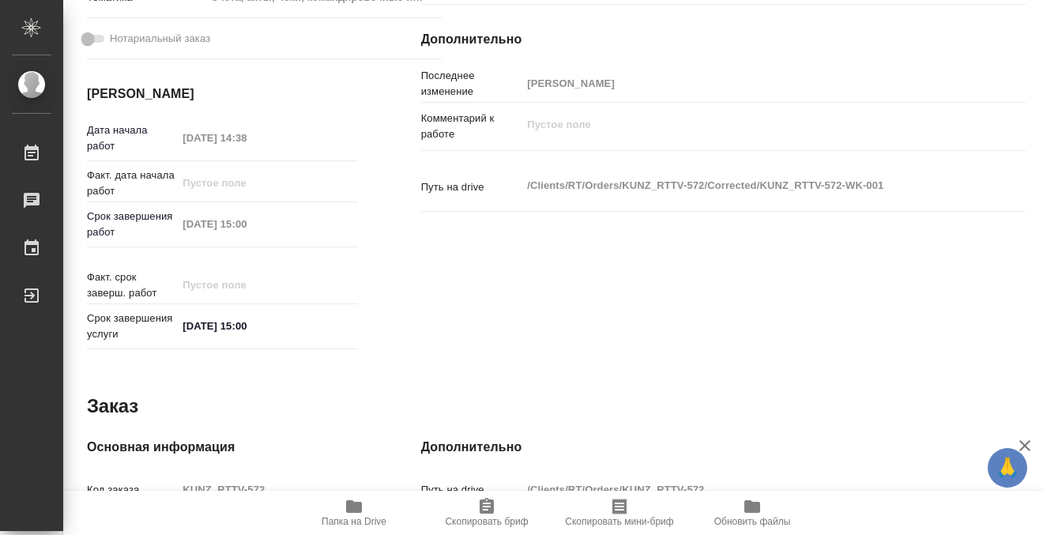
type textarea "x"
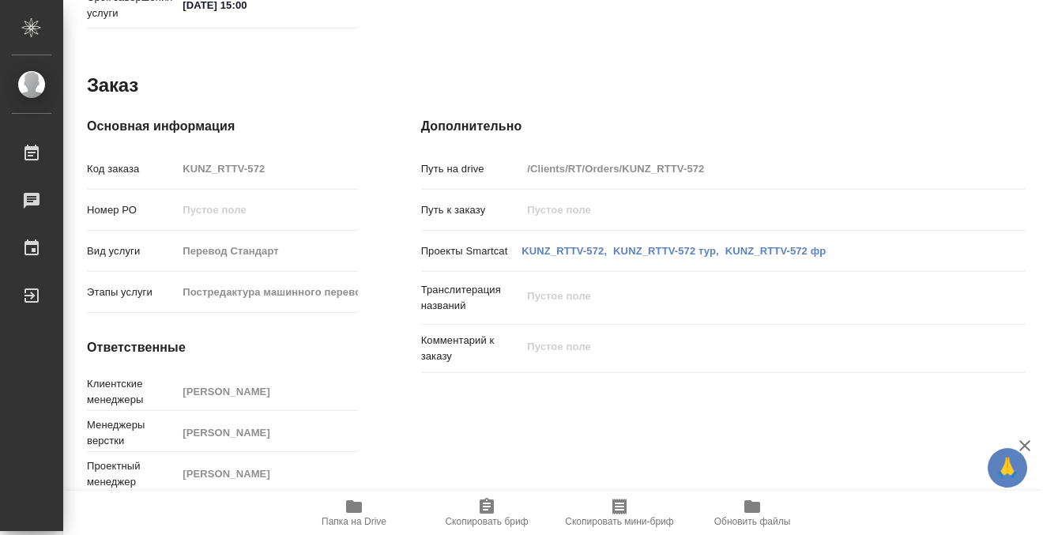
scroll to position [845, 0]
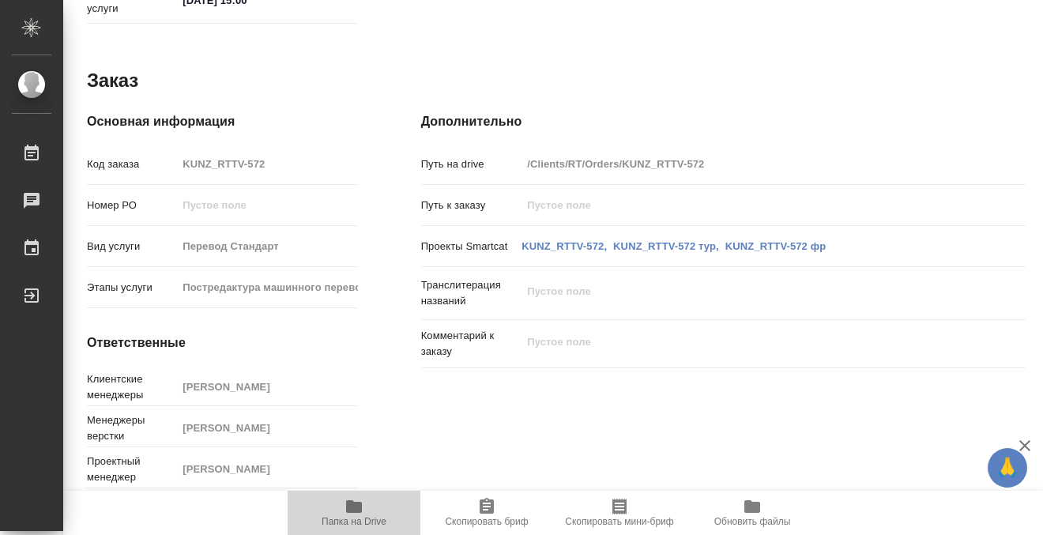
click at [353, 503] on icon "button" at bounding box center [354, 506] width 16 height 13
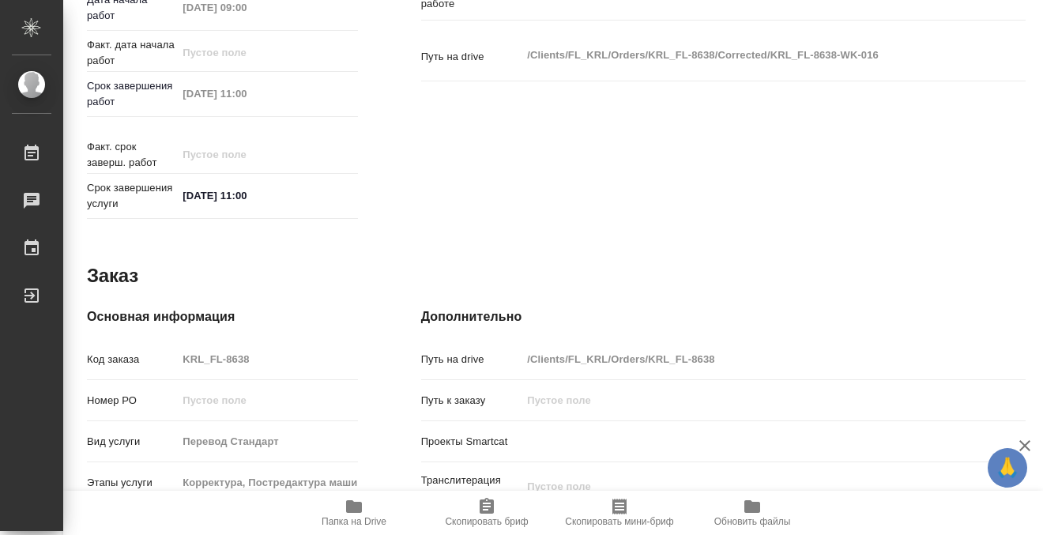
scroll to position [845, 0]
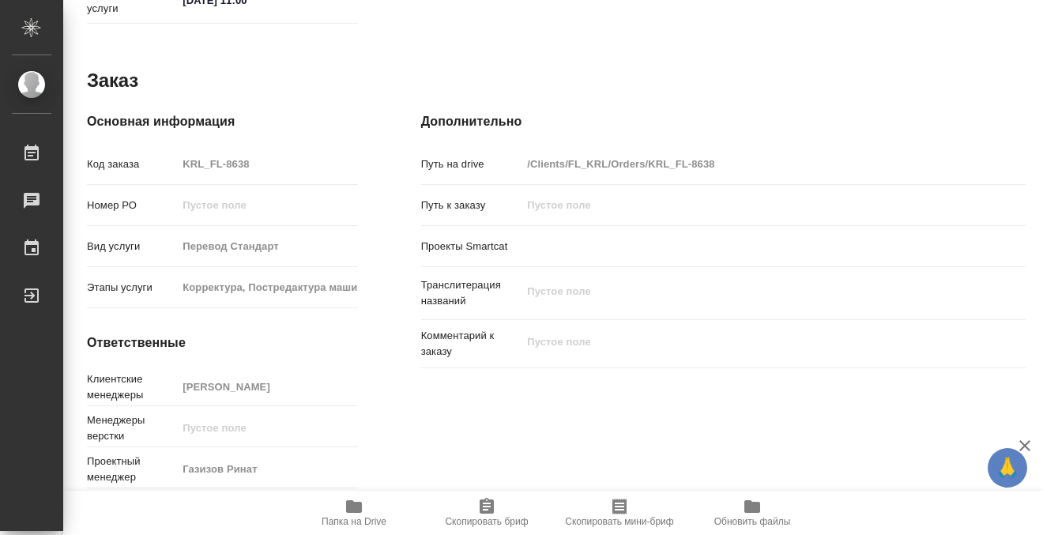
click at [356, 507] on icon "button" at bounding box center [354, 506] width 16 height 13
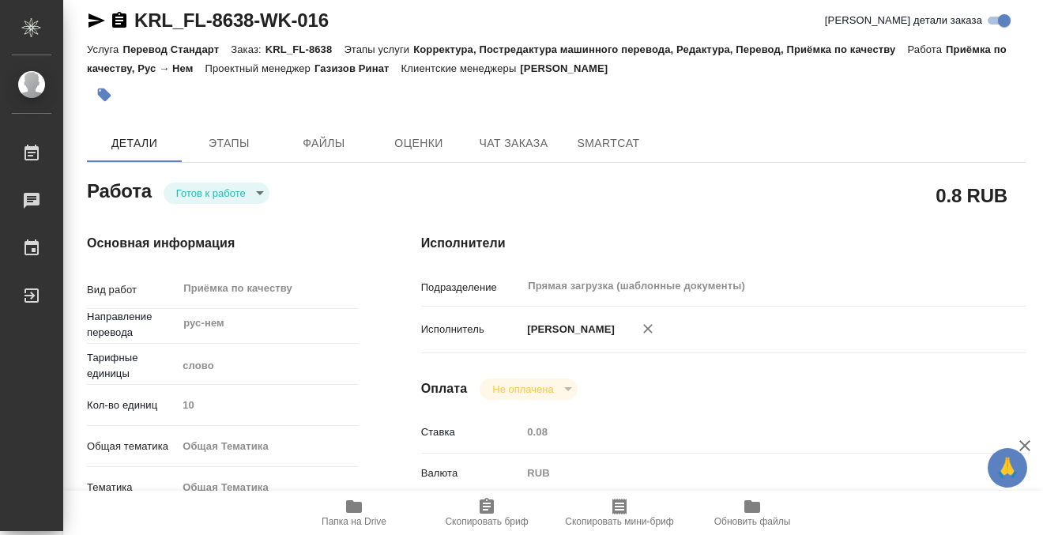
scroll to position [0, 0]
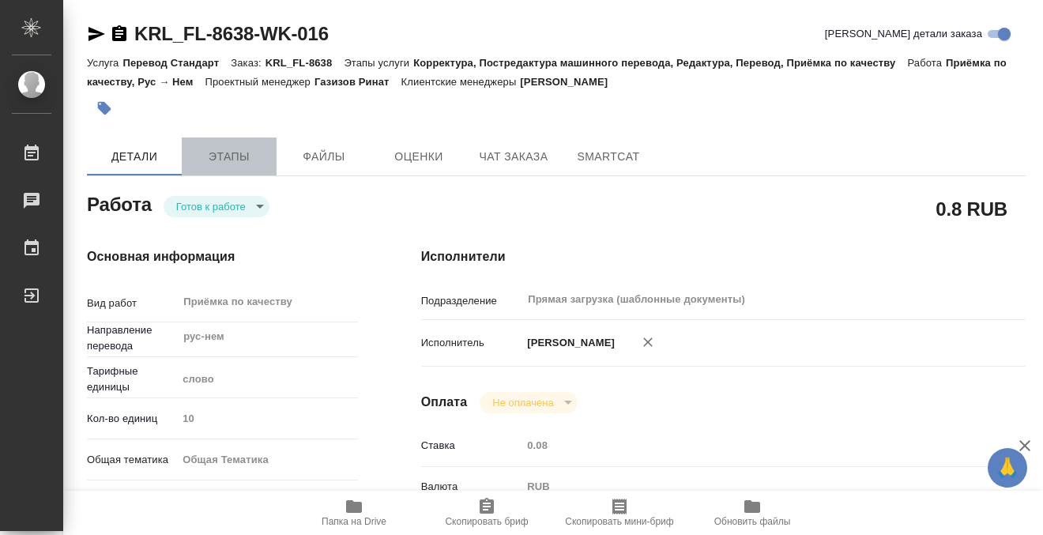
click at [208, 168] on button "Этапы" at bounding box center [229, 156] width 95 height 38
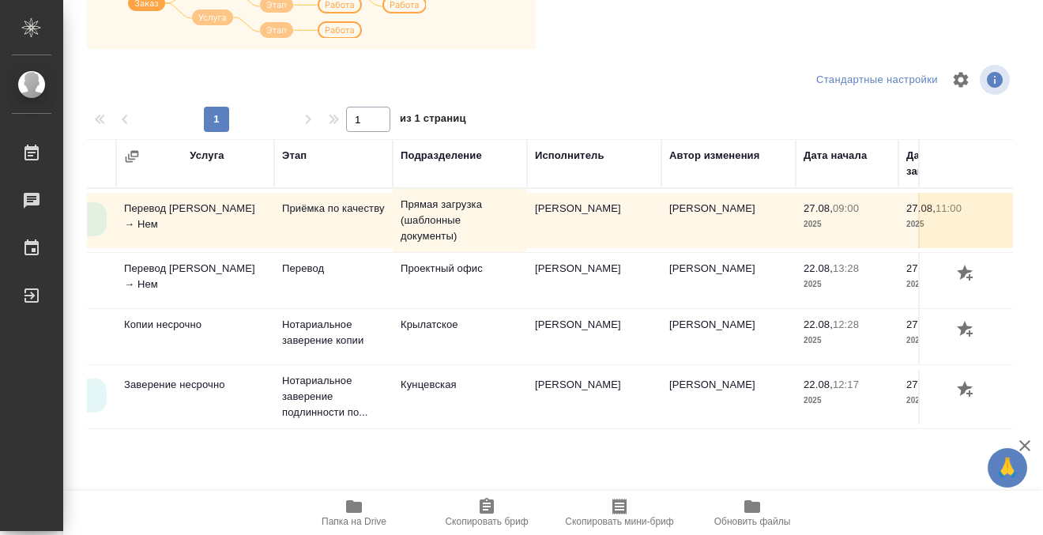
scroll to position [0, 122]
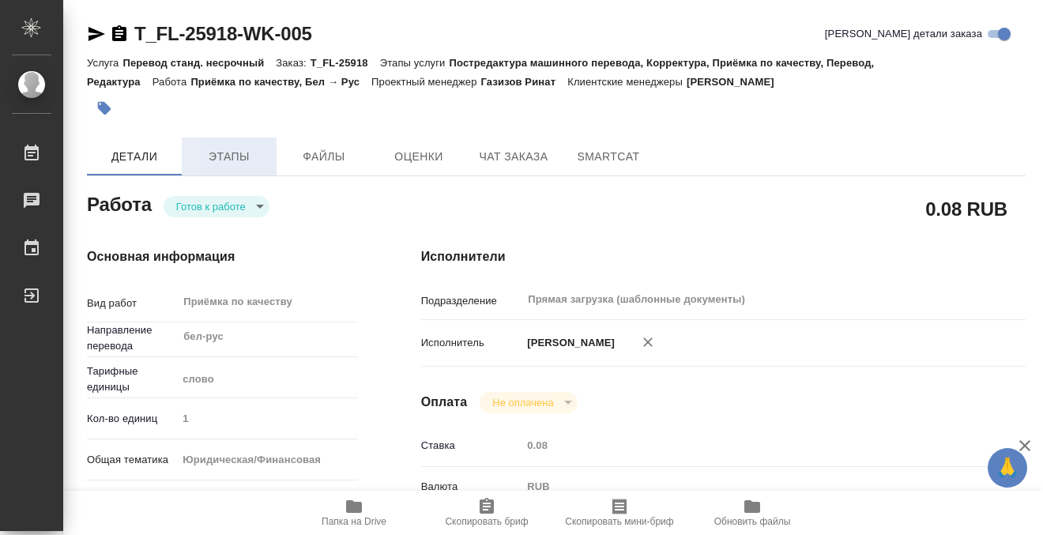
click at [239, 168] on button "Этапы" at bounding box center [229, 156] width 95 height 38
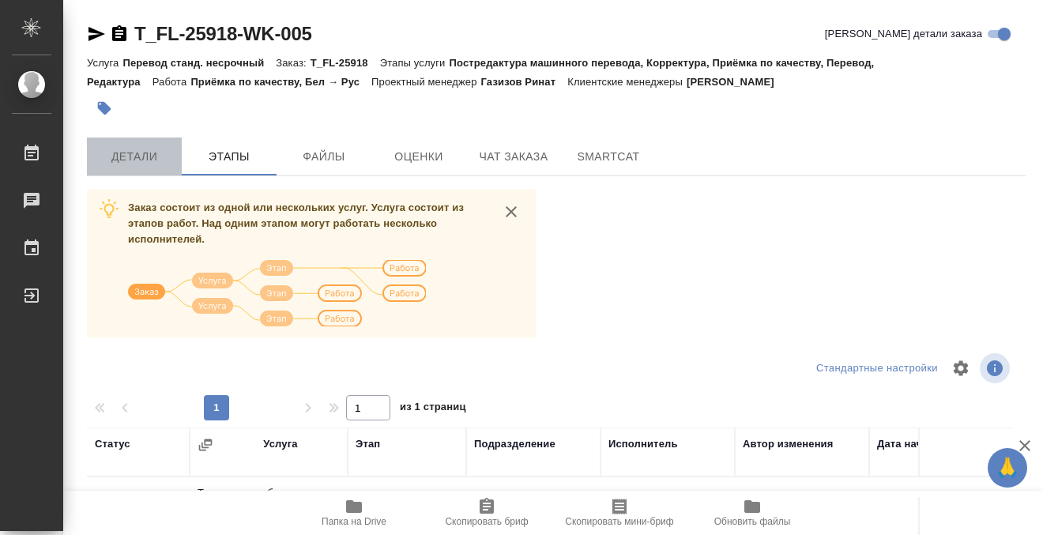
click at [149, 160] on span "Детали" at bounding box center [134, 157] width 76 height 20
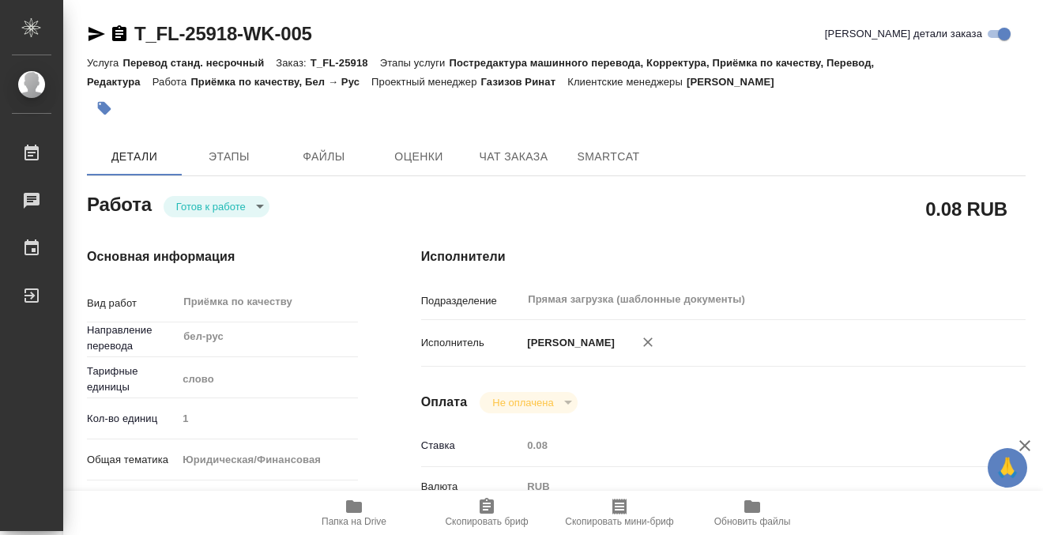
type textarea "x"
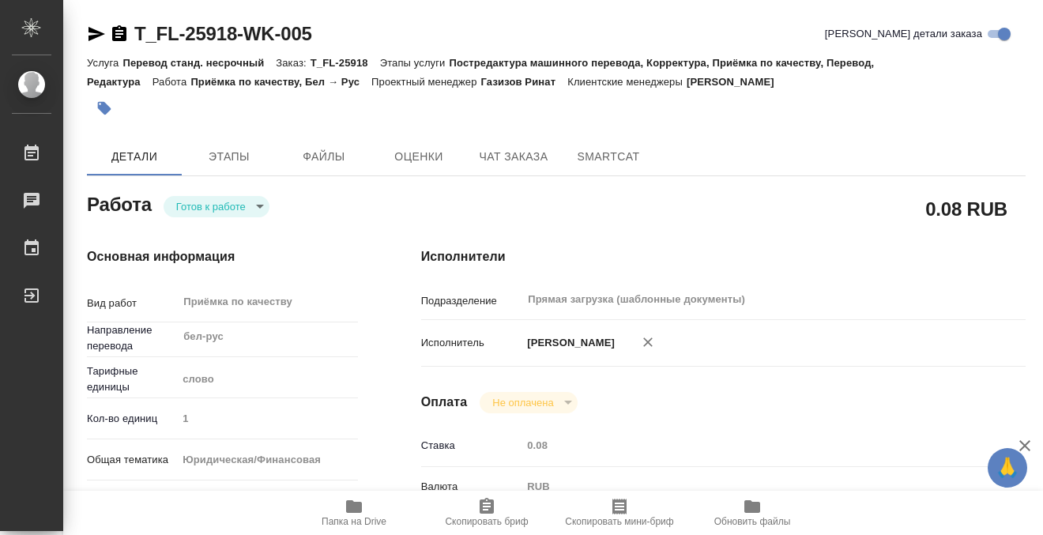
type textarea "x"
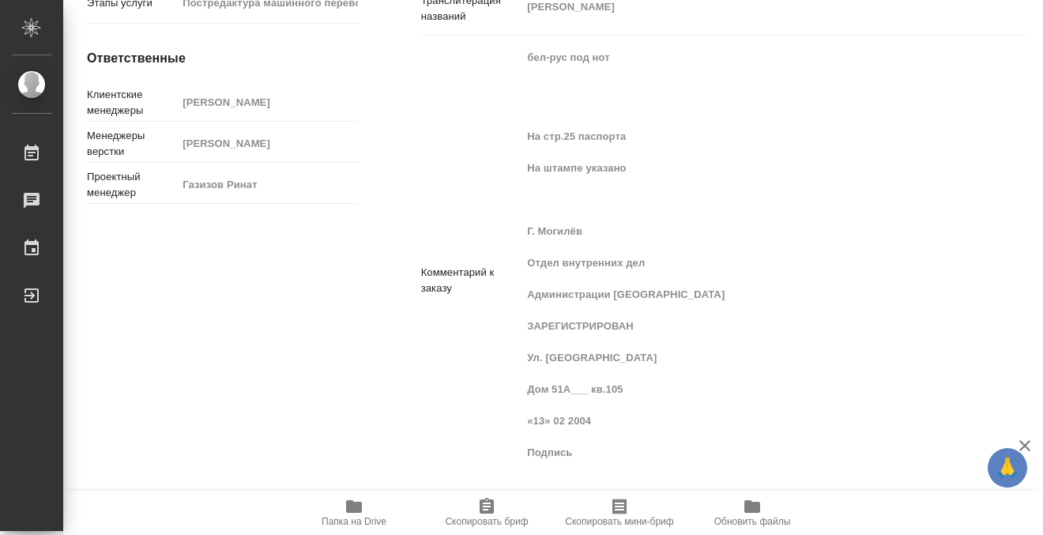
type textarea "x"
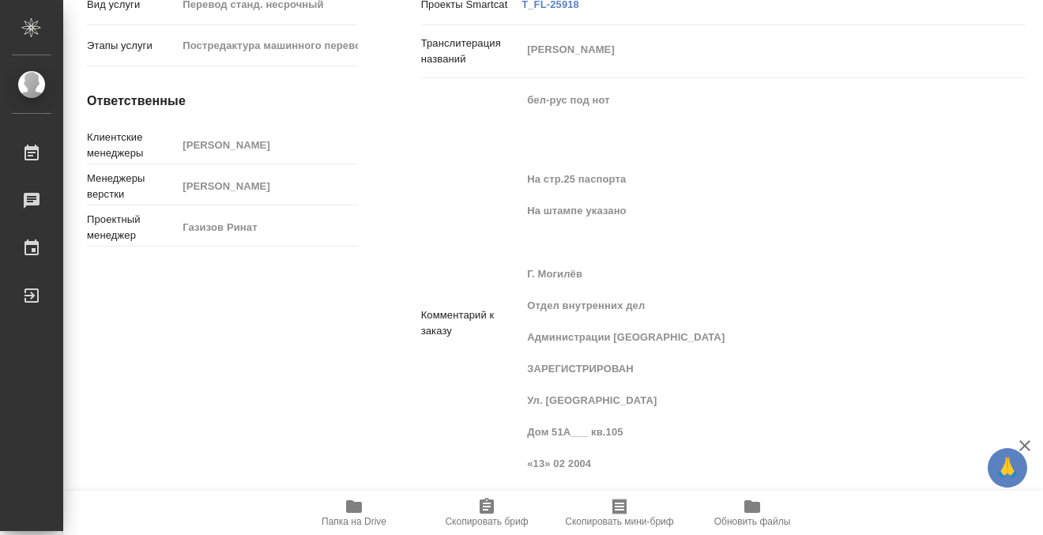
scroll to position [1167, 0]
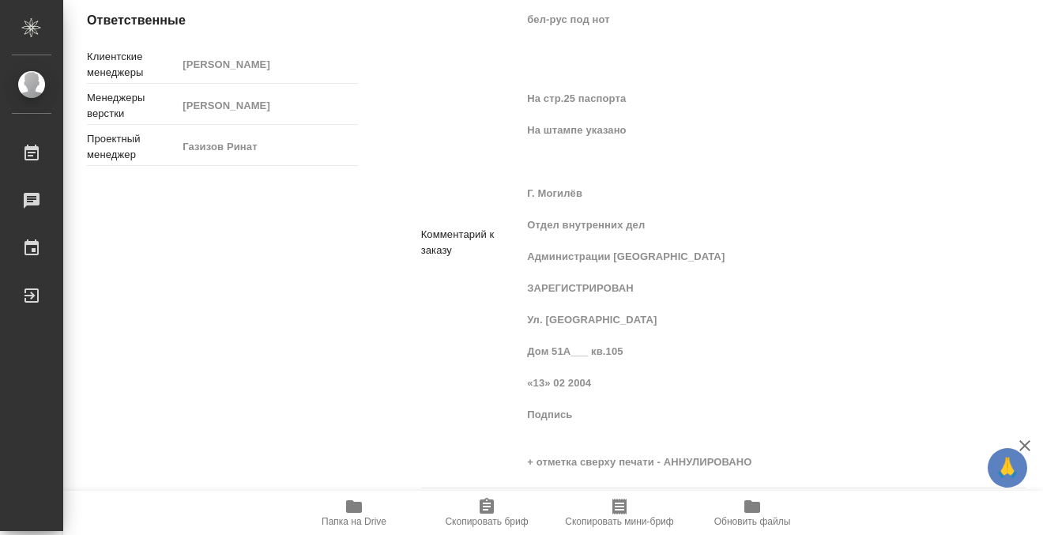
click at [358, 510] on icon "button" at bounding box center [354, 506] width 16 height 13
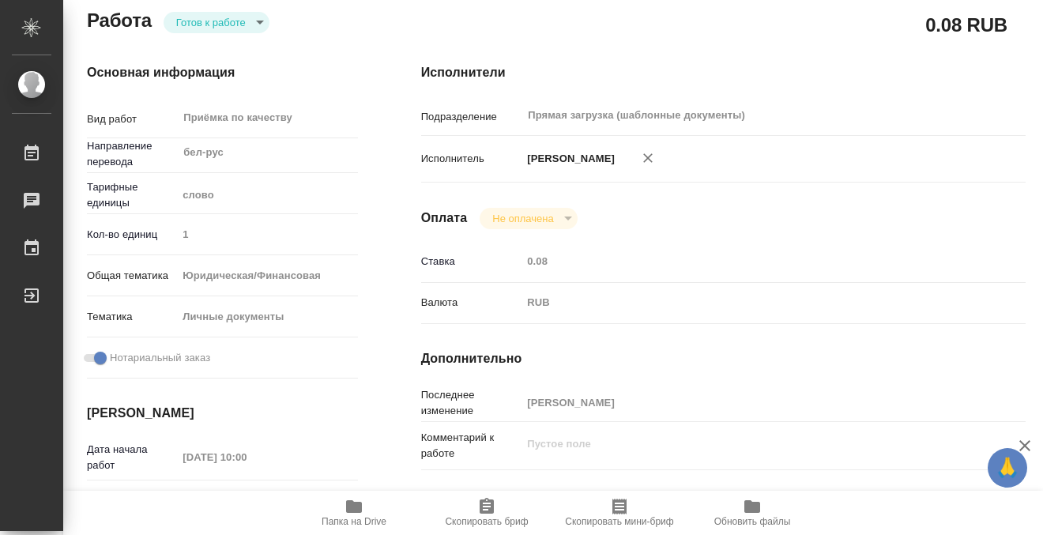
scroll to position [0, 0]
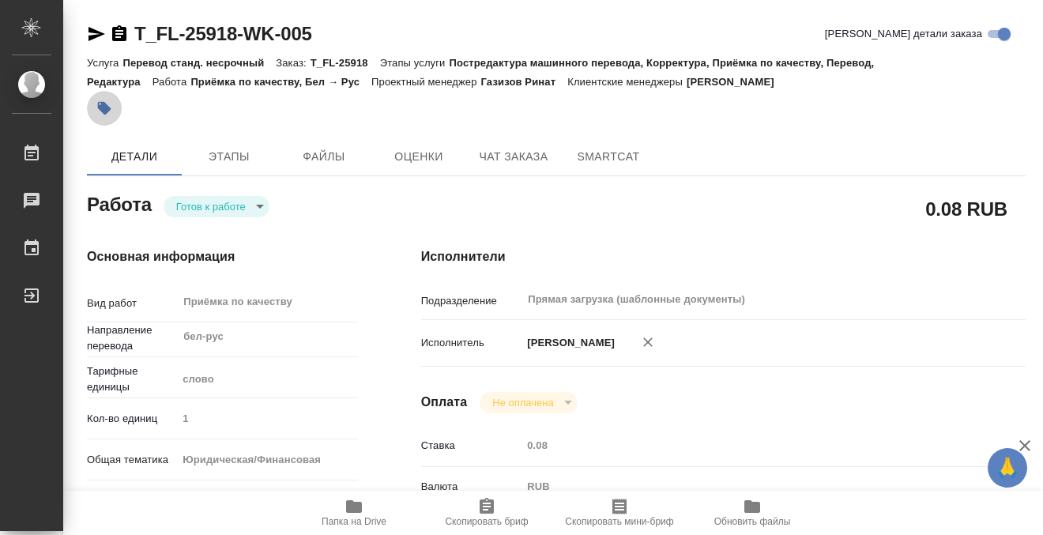
click at [100, 104] on icon "button" at bounding box center [104, 108] width 16 height 16
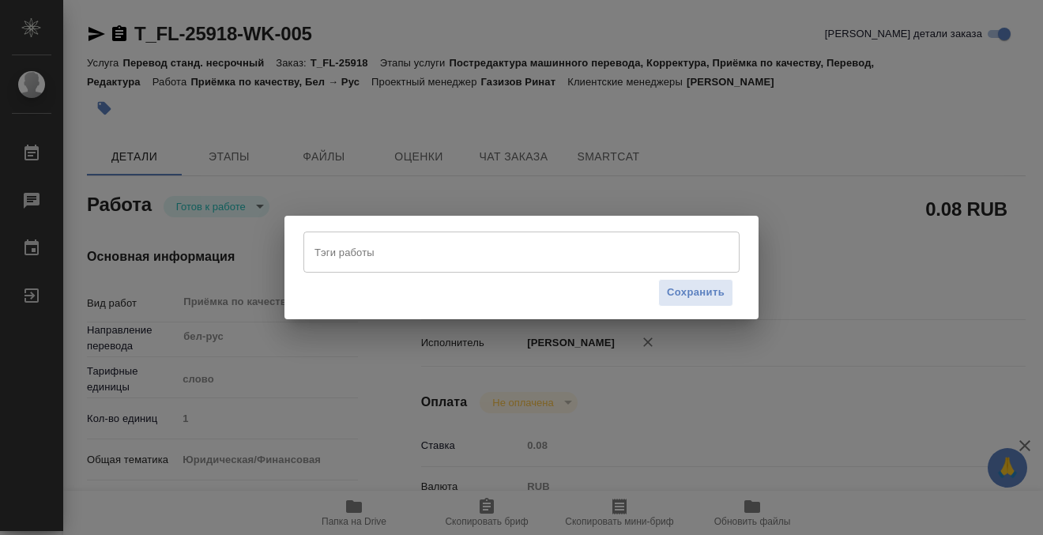
click at [342, 272] on div "Тэги работы" at bounding box center [521, 252] width 436 height 41
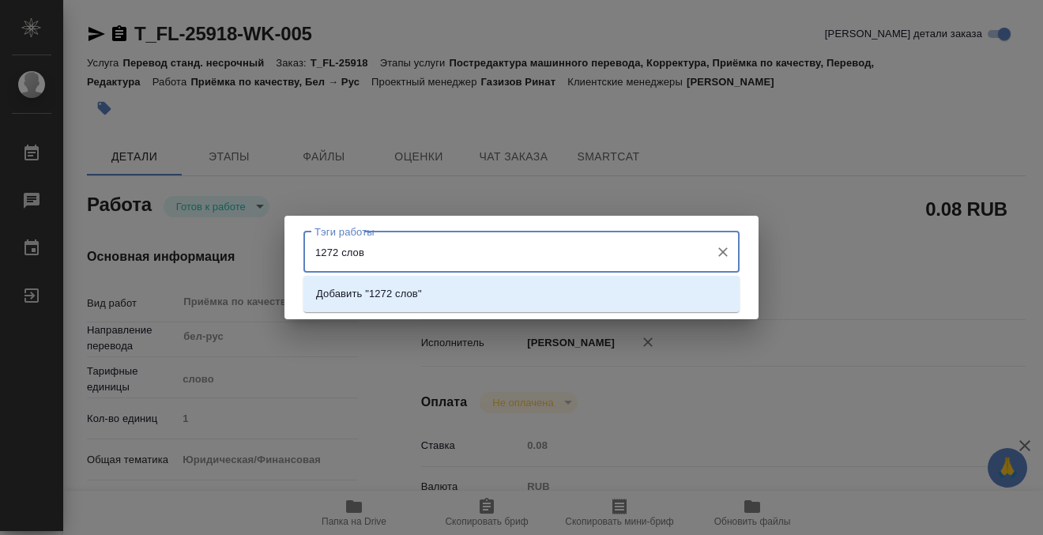
type input "1272 слова"
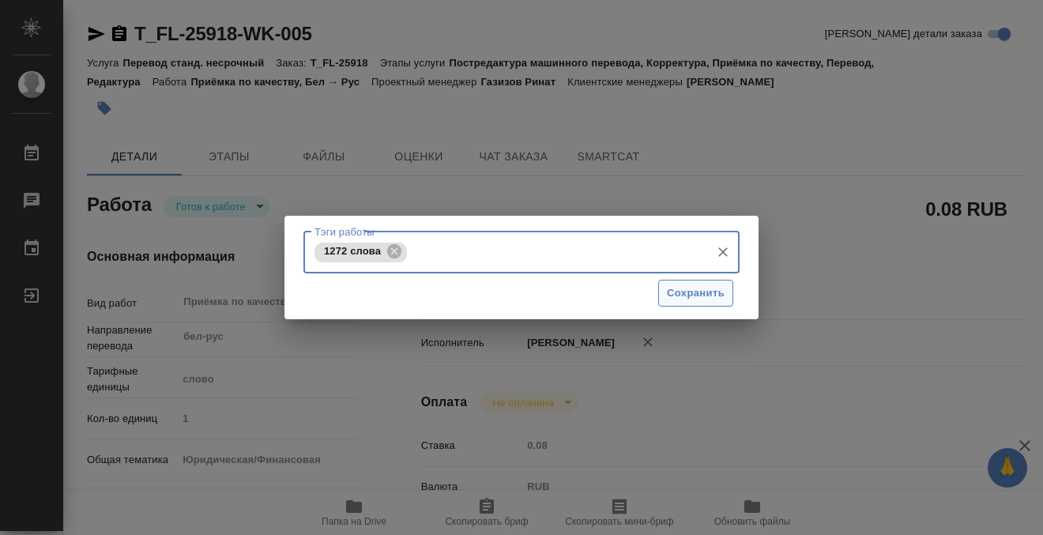
click at [697, 296] on span "Сохранить" at bounding box center [696, 293] width 58 height 18
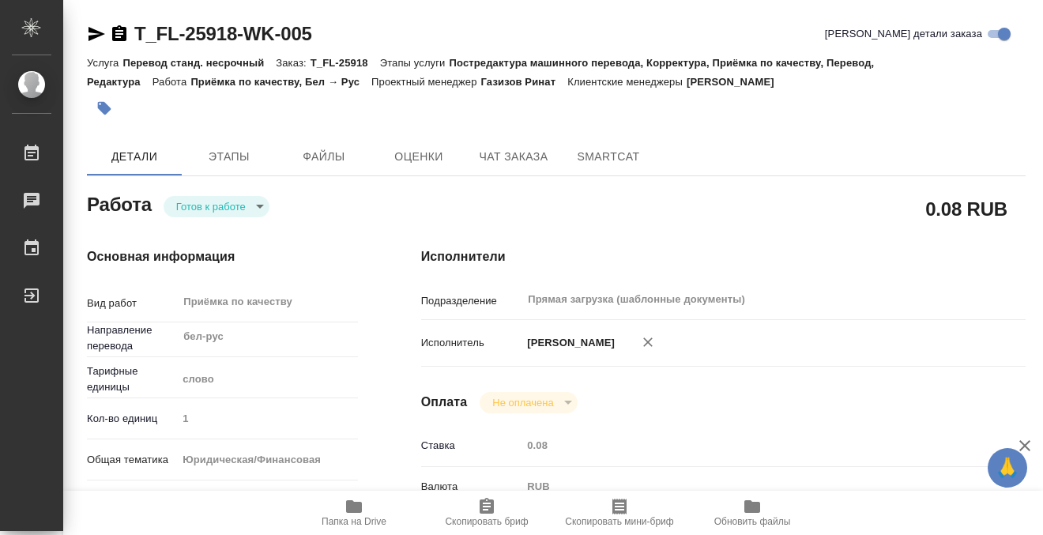
type input "readyForWork"
type textarea "Приёмка по качеству"
type textarea "x"
type input "бел-рус"
type input "5a8b1489cc6b4906c91bfd90"
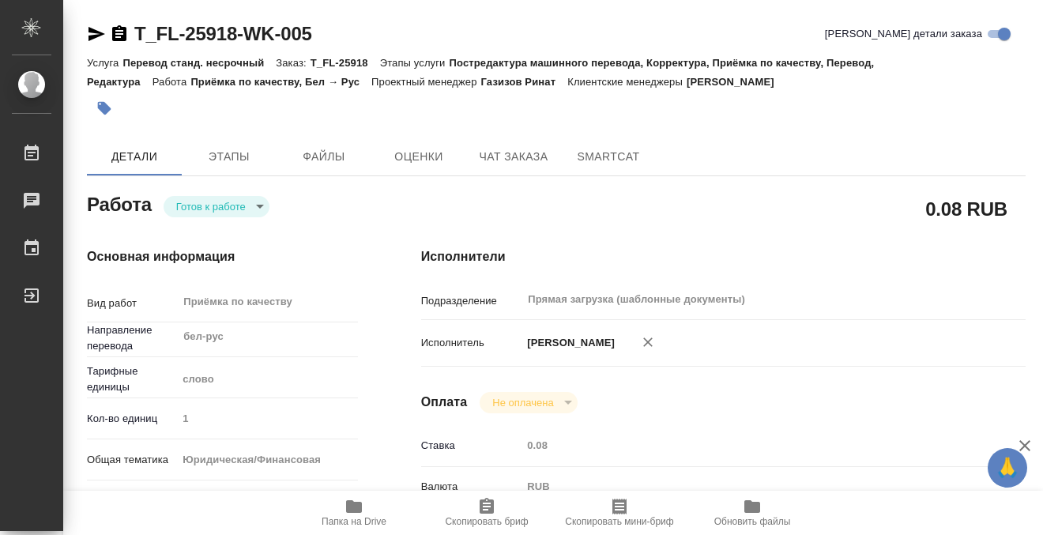
type input "1"
type input "yr-fn"
type input "5a8b8b956a9677013d343cfe"
checkbox input "true"
type input "27.08.2025 10:00"
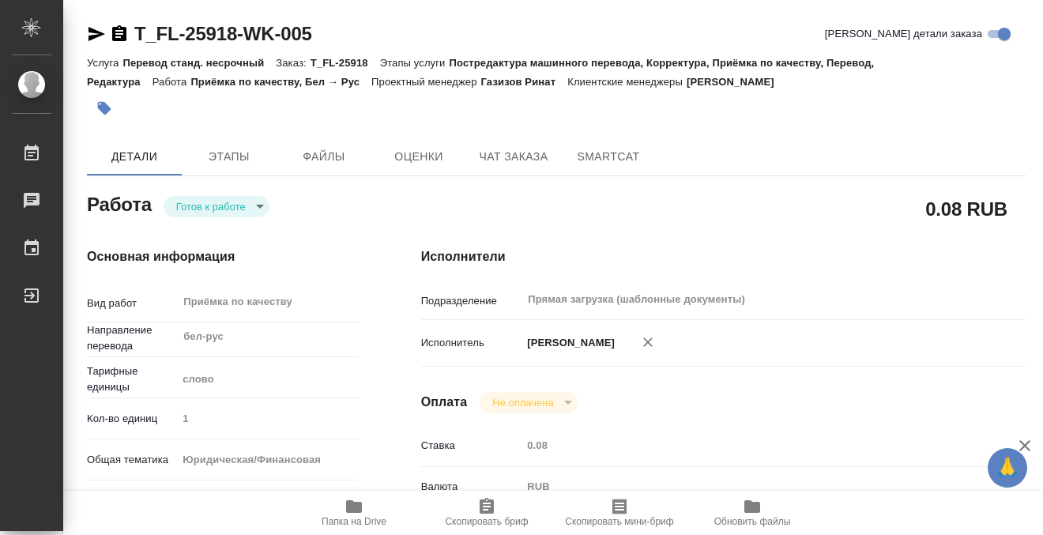
type input "27.08.2025 11:00"
type input "Прямая загрузка (шаблонные документы)"
type input "notPayed"
type input "0.08"
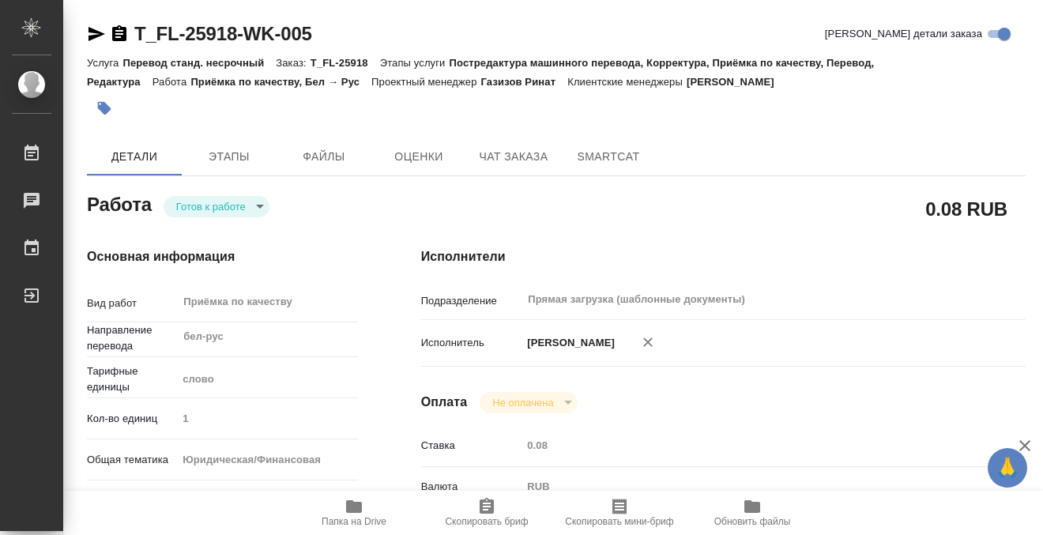
type input "RUB"
type input "[PERSON_NAME]"
type textarea "x"
type textarea "/Clients/FL_T/Orders/T_FL-25918/Corrected/T_FL-25918-WK-005"
type textarea "x"
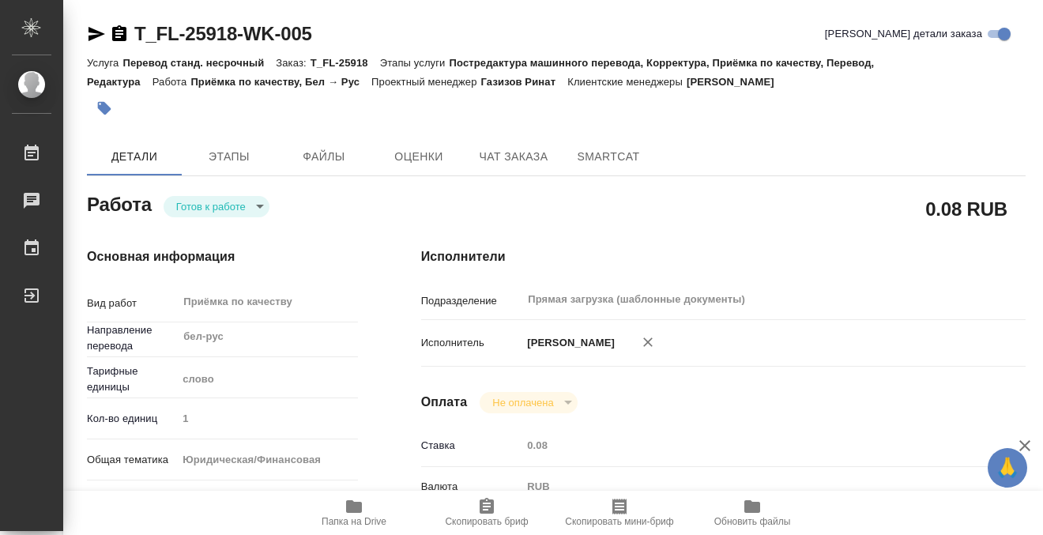
type input "T_FL-25918"
type input "Перевод станд. несрочный"
type input "Постредактура машинного перевода, Корректура, Приёмка по качеству, Перевод, Ред…"
type input "Прохорова Анастасия"
type input "[PERSON_NAME]"
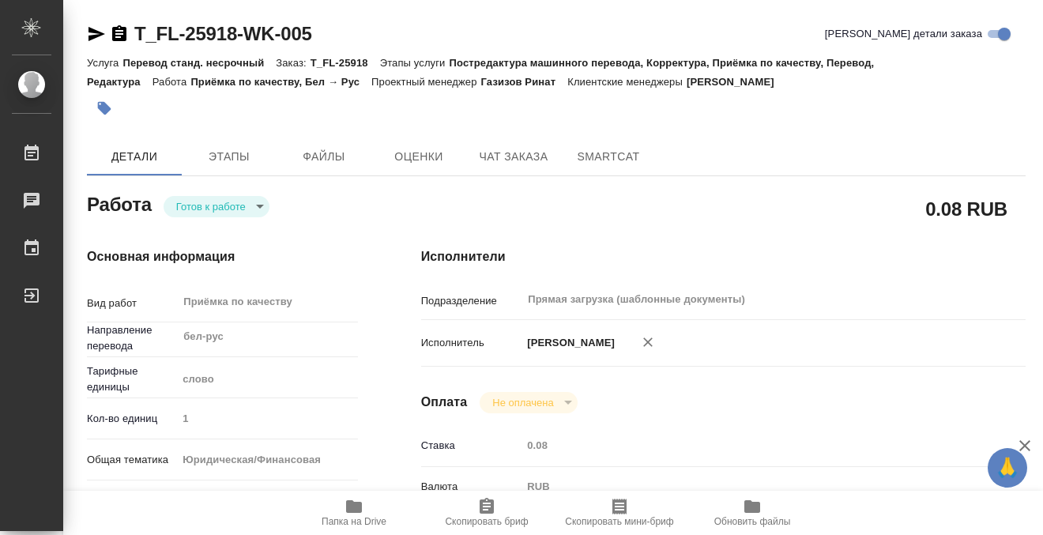
type input "/Clients/FL_T/Orders/T_FL-25918"
type textarea "Фаустова Анастасия"
type textarea "x"
type textarea "бел-рус под нот На стр.25 паспорта На штампе указано Г. Могилёв Отдел внутренни…"
type textarea "x"
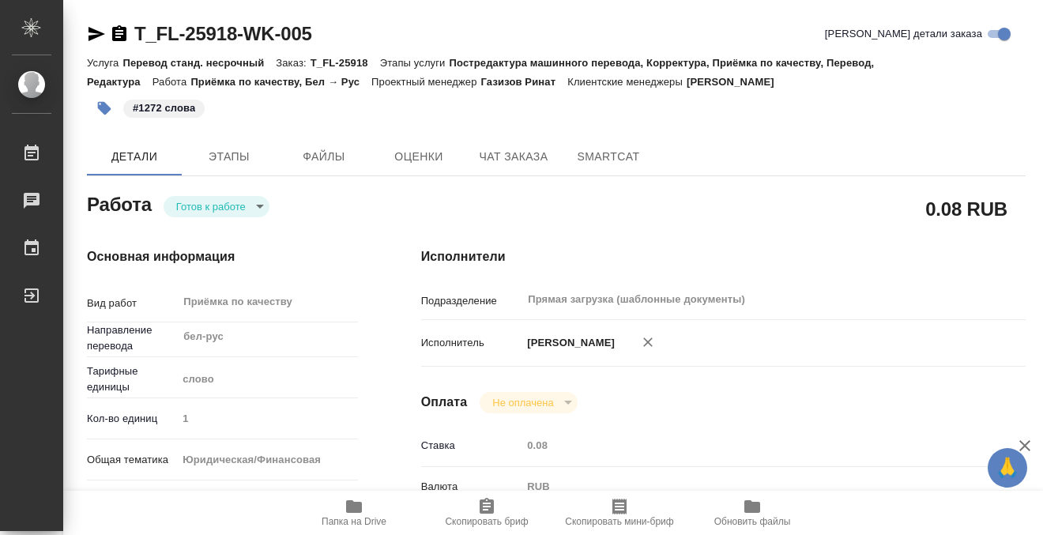
click at [208, 209] on body "🙏 .cls-1 fill:#fff; AWATERA Kobzeva Elizaveta Работы 0 Чаты График Выйти T_FL-2…" at bounding box center [521, 267] width 1043 height 535
type textarea "x"
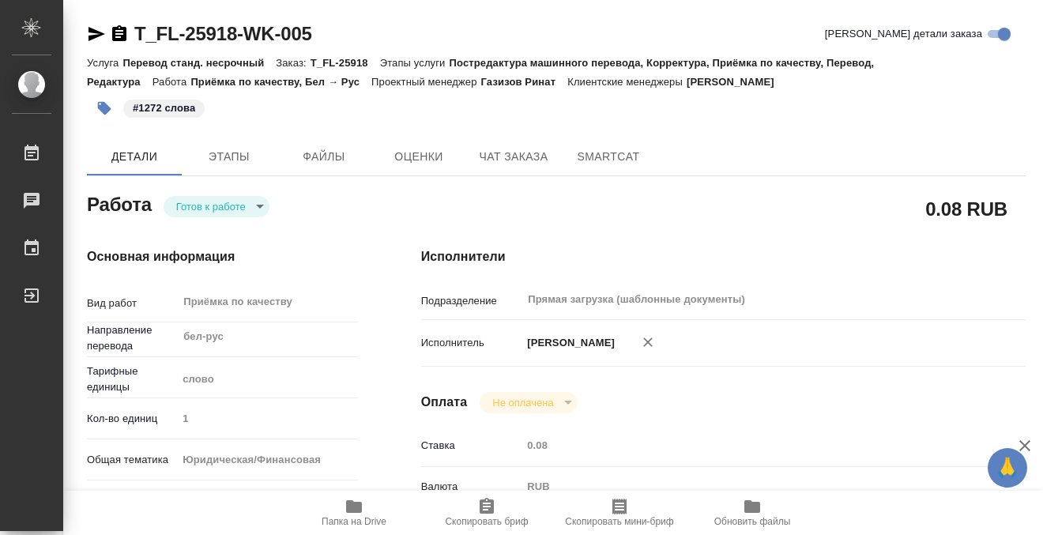
type textarea "x"
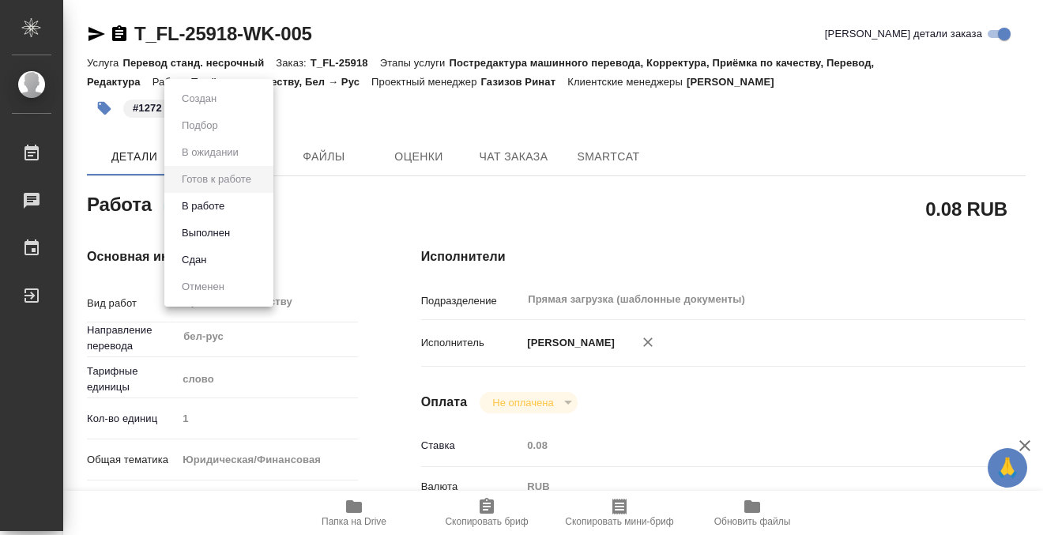
type textarea "x"
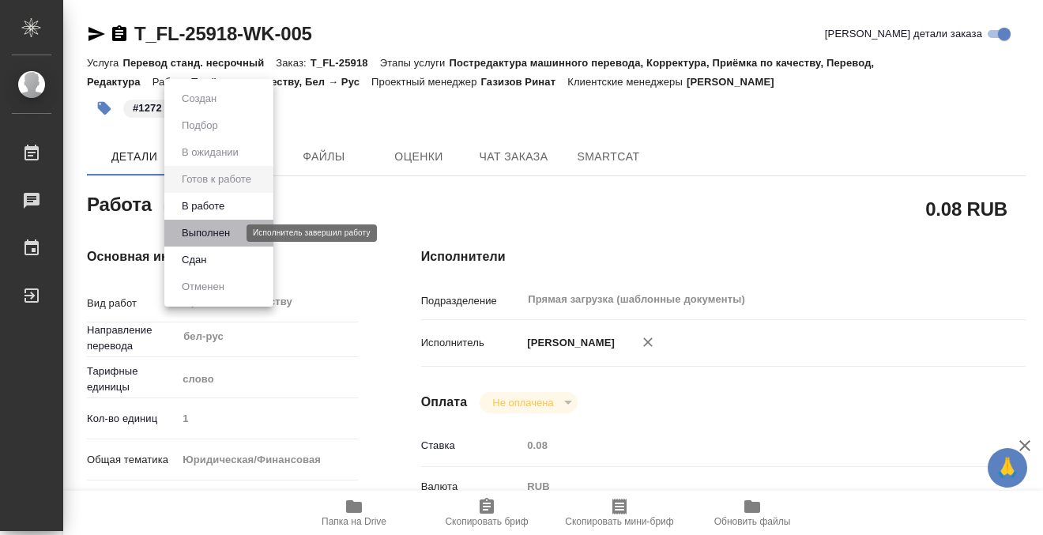
click at [213, 236] on button "Выполнен" at bounding box center [206, 232] width 58 height 17
type textarea "x"
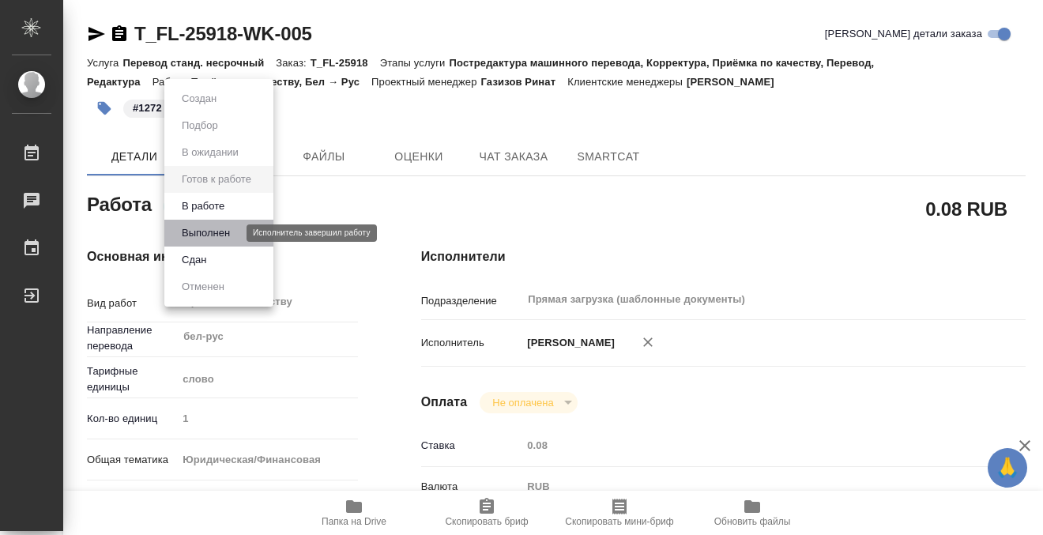
type textarea "x"
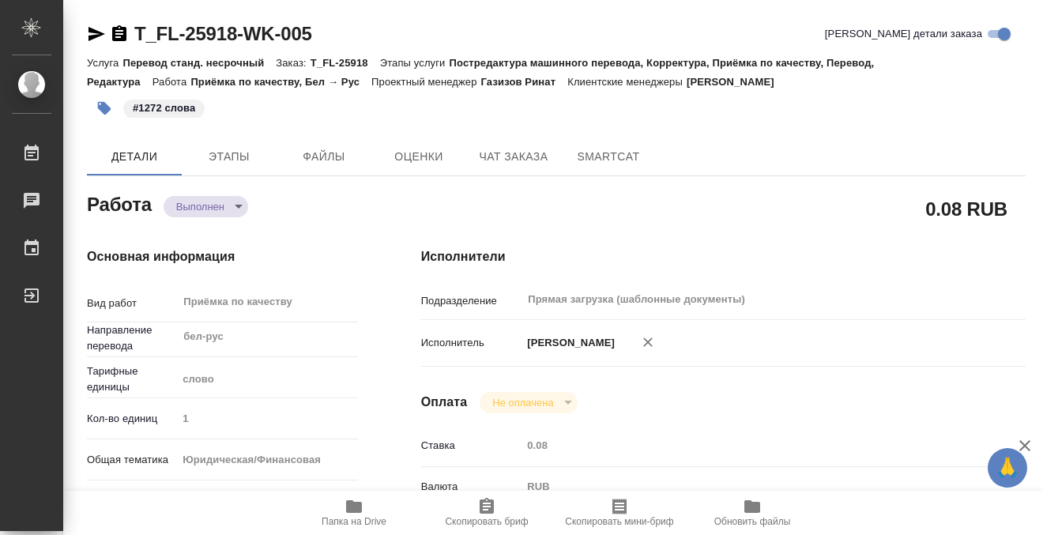
type textarea "x"
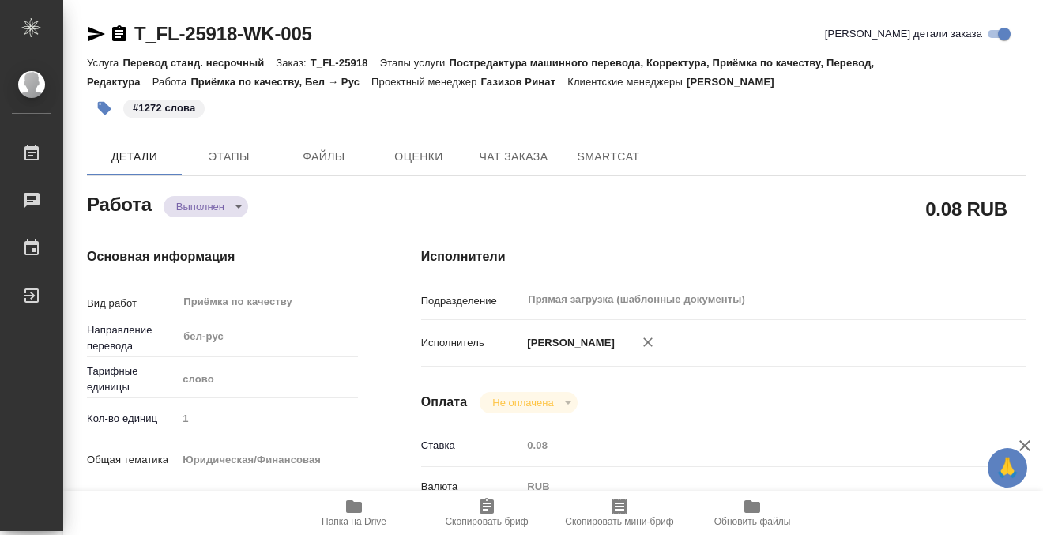
type textarea "x"
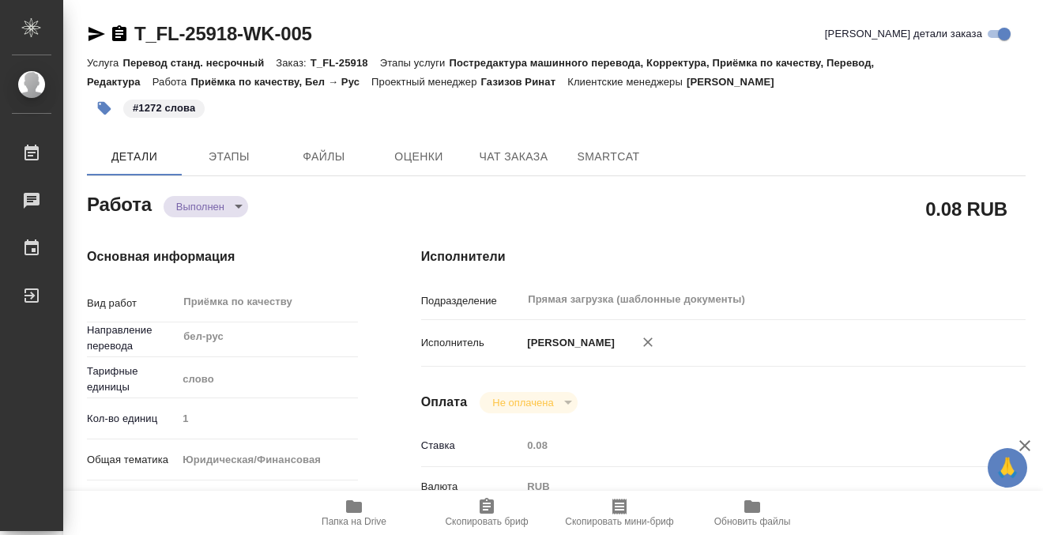
click at [122, 32] on icon "button" at bounding box center [119, 33] width 14 height 16
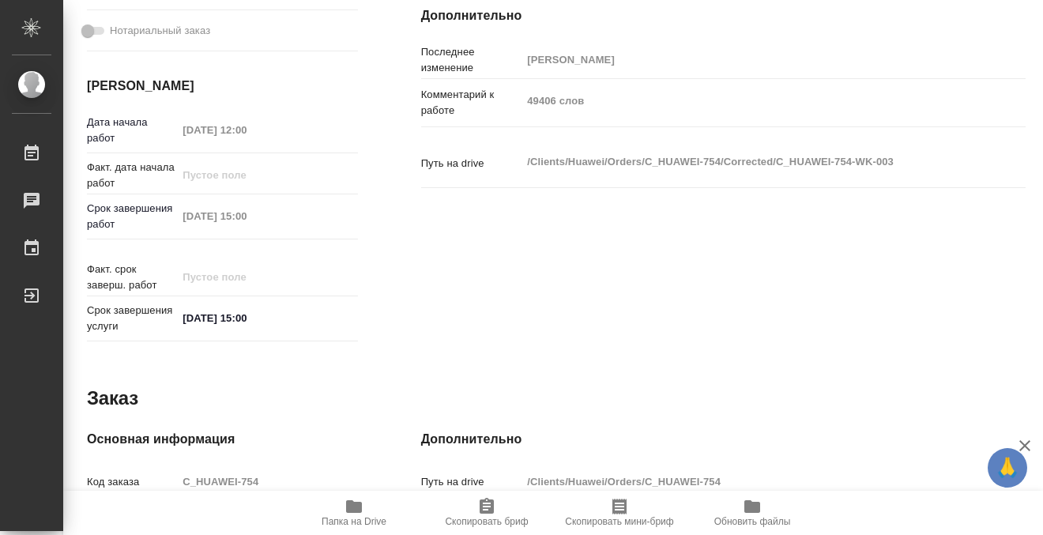
scroll to position [525, 0]
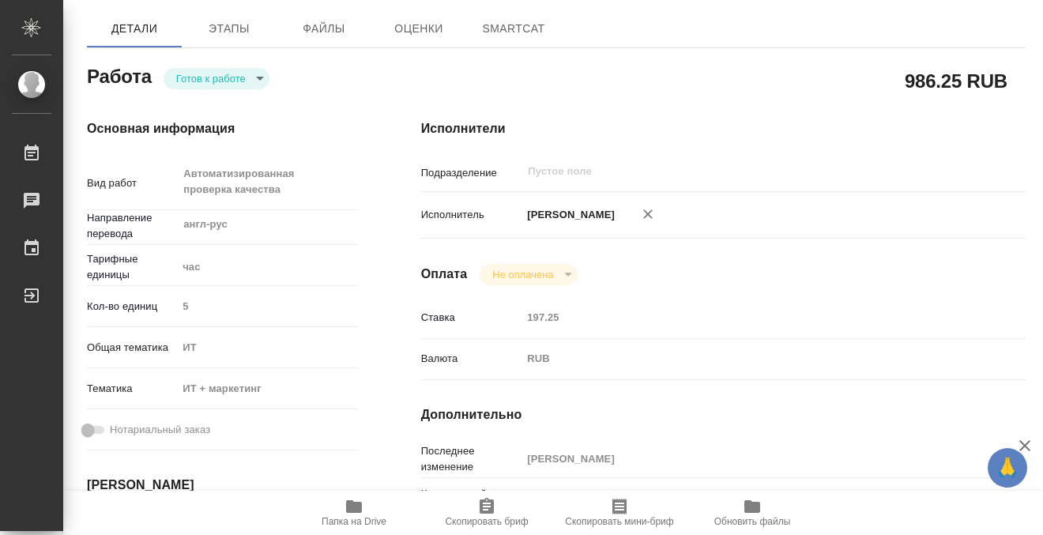
scroll to position [658, 0]
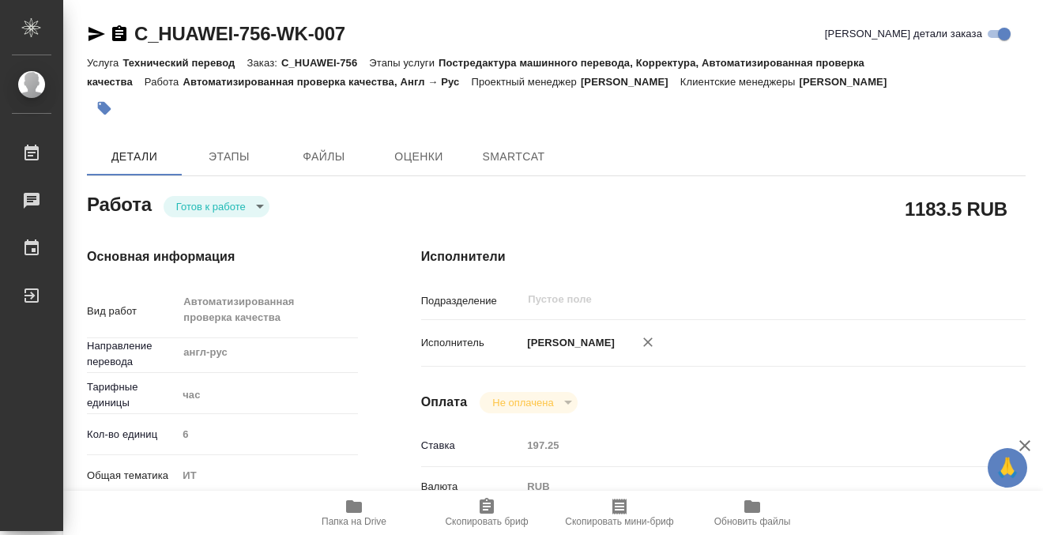
type textarea "x"
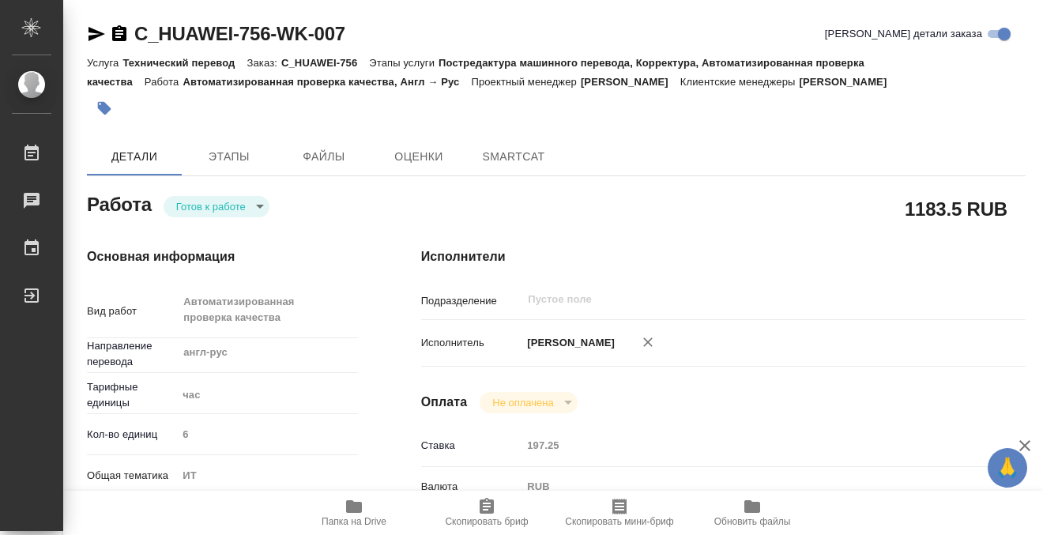
type textarea "x"
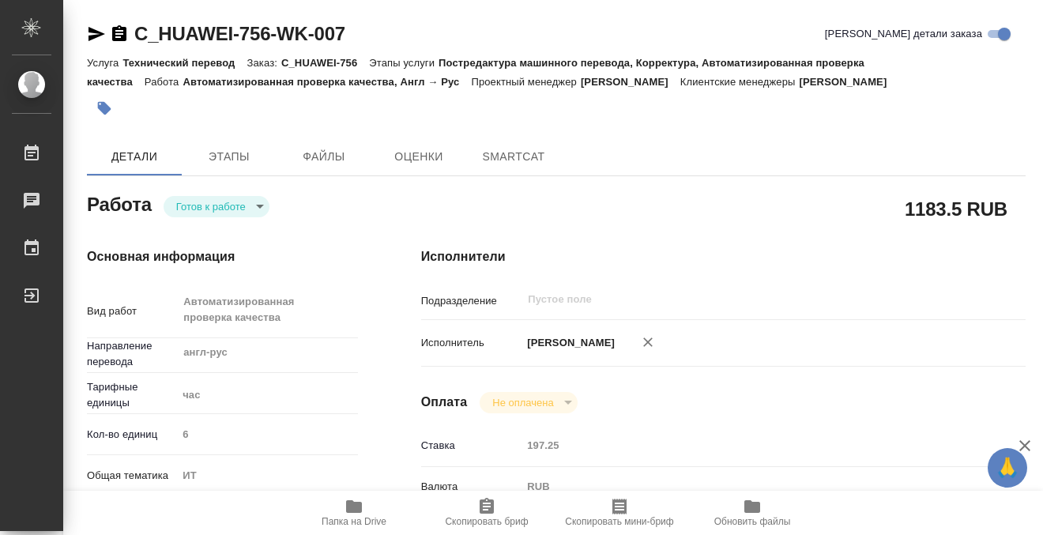
scroll to position [435, 0]
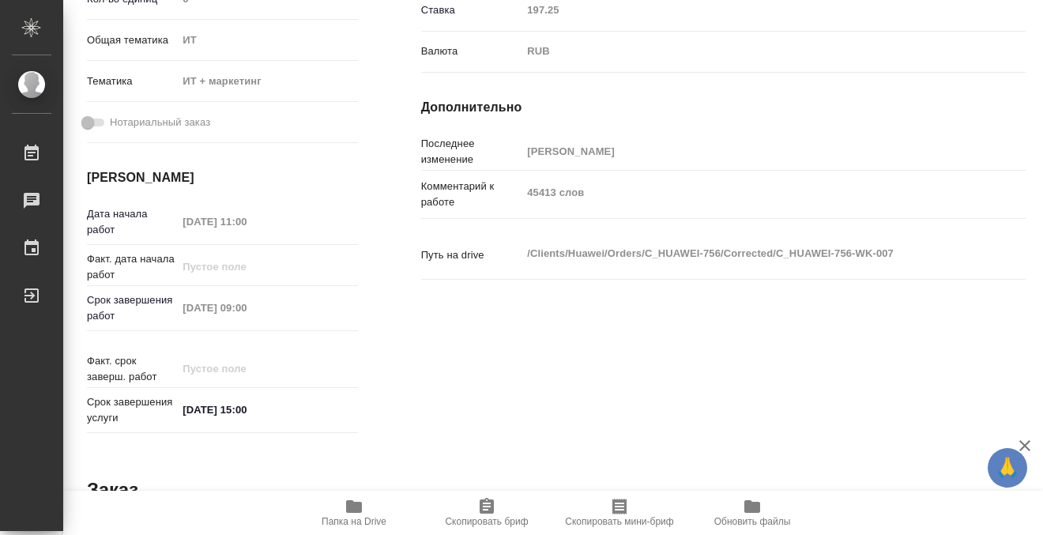
type textarea "x"
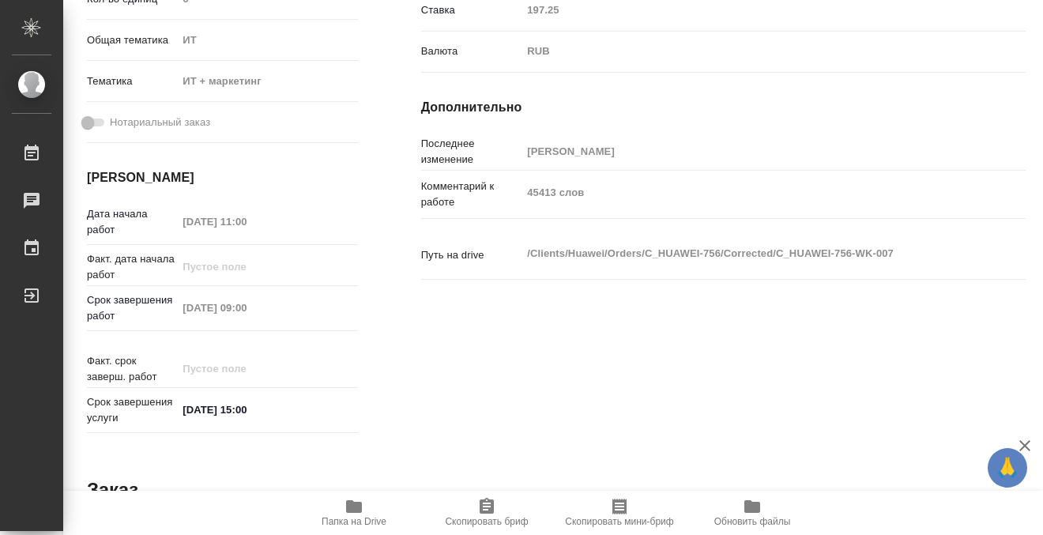
type textarea "x"
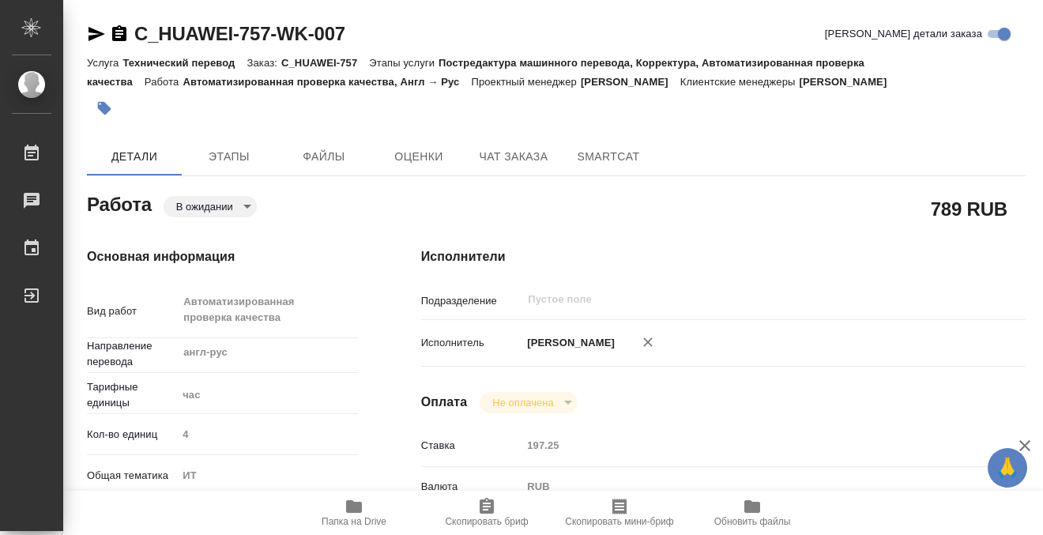
scroll to position [454, 0]
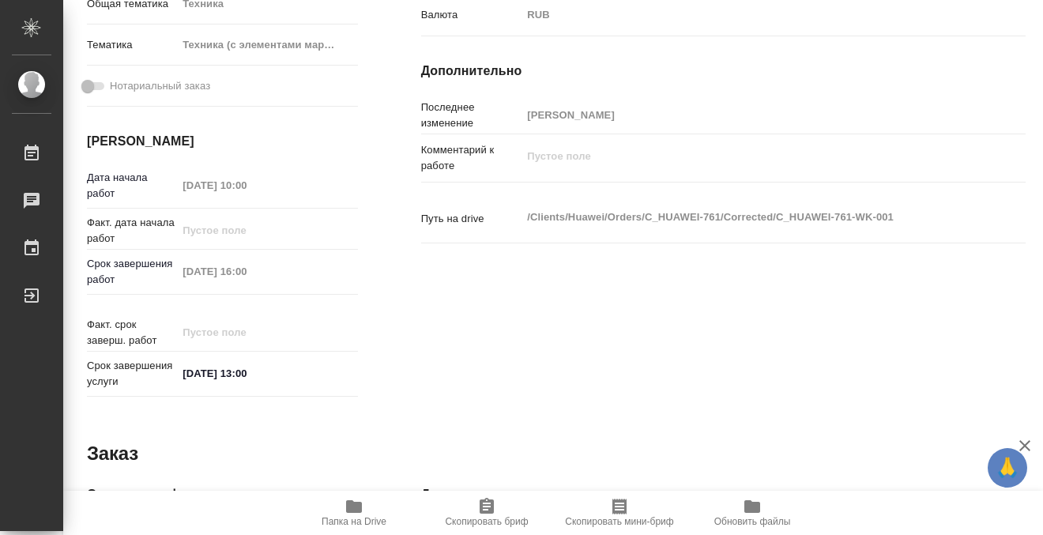
scroll to position [471, 0]
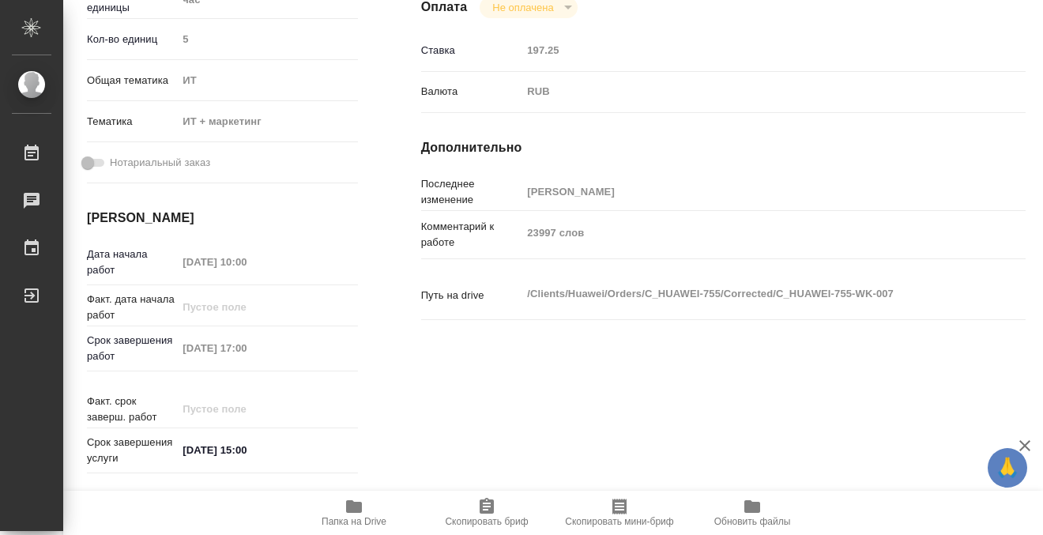
scroll to position [346, 0]
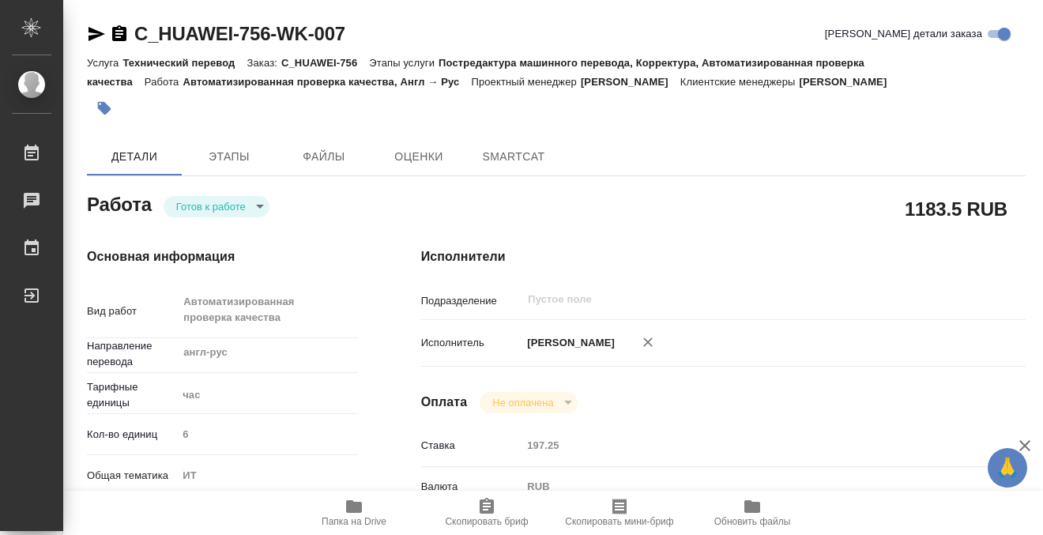
scroll to position [544, 0]
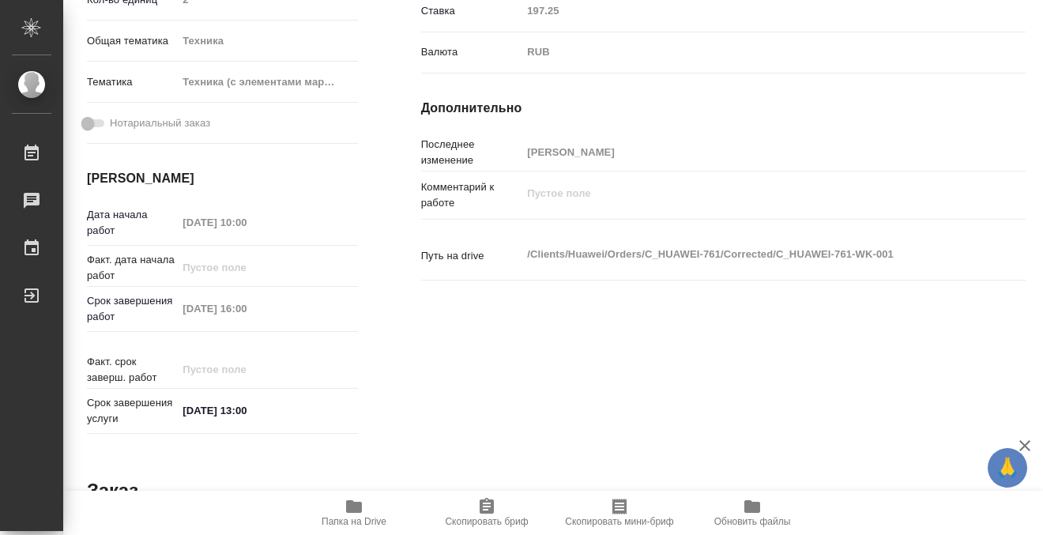
scroll to position [443, 0]
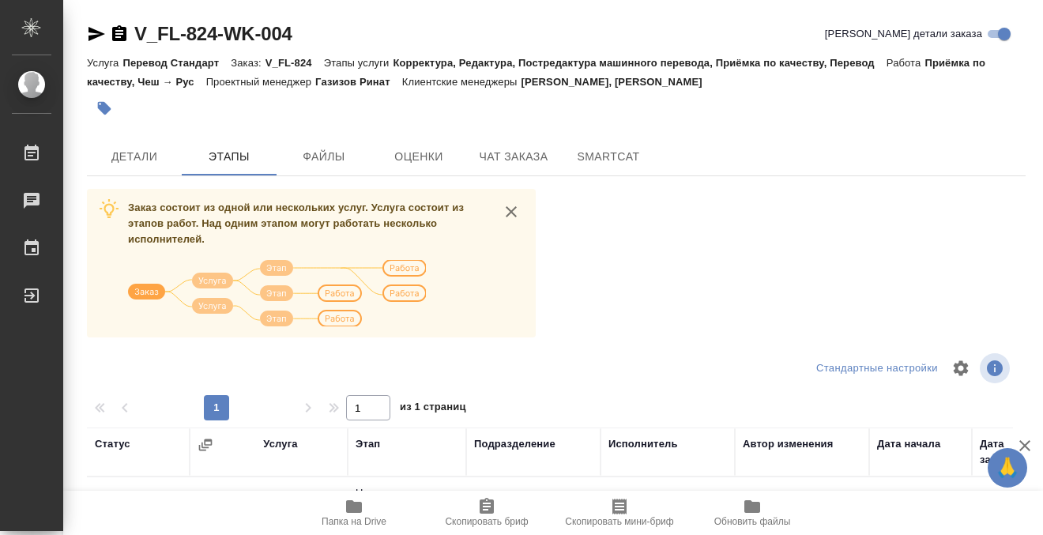
scroll to position [288, 0]
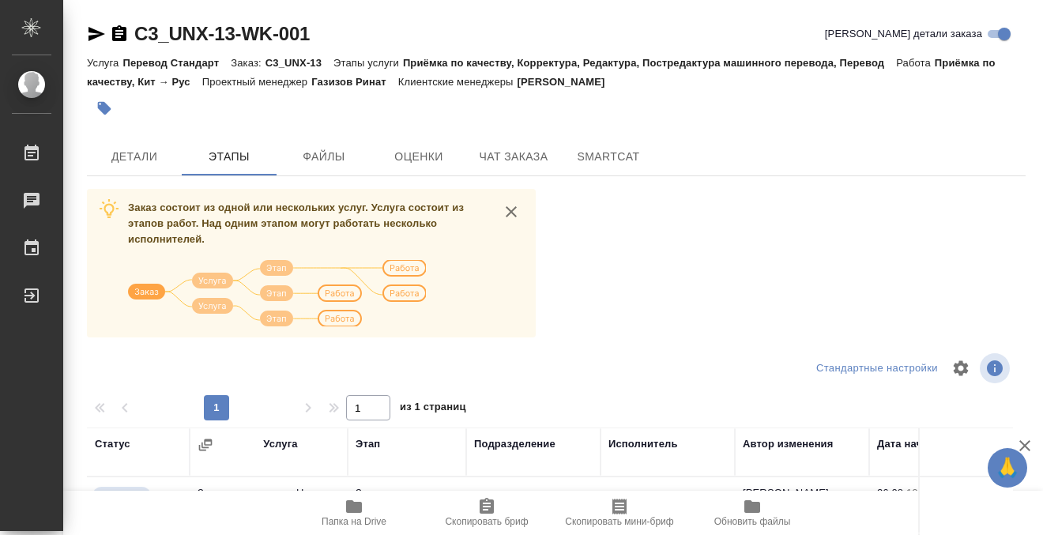
scroll to position [288, 0]
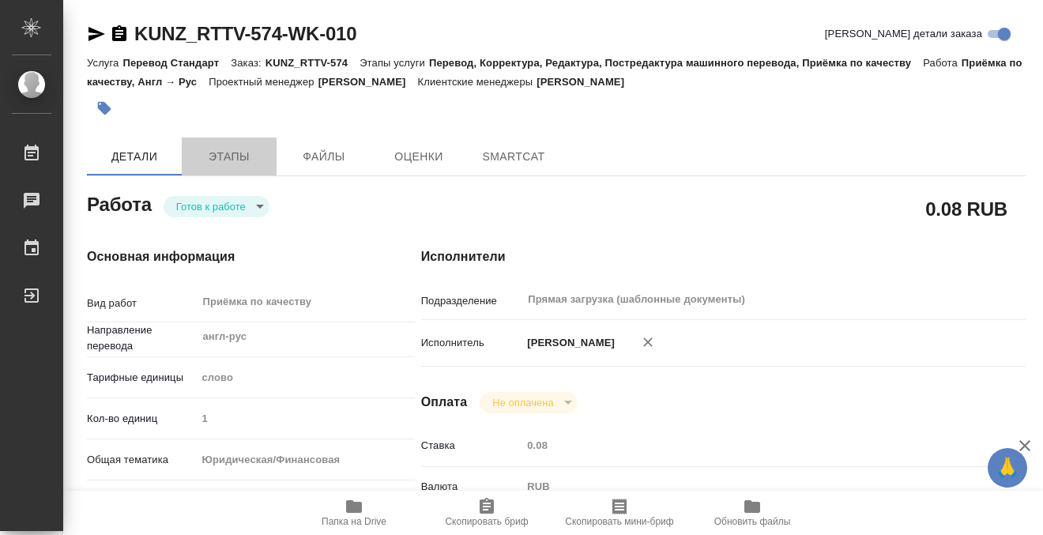
click at [230, 143] on button "Этапы" at bounding box center [229, 156] width 95 height 38
